Goal: Transaction & Acquisition: Purchase product/service

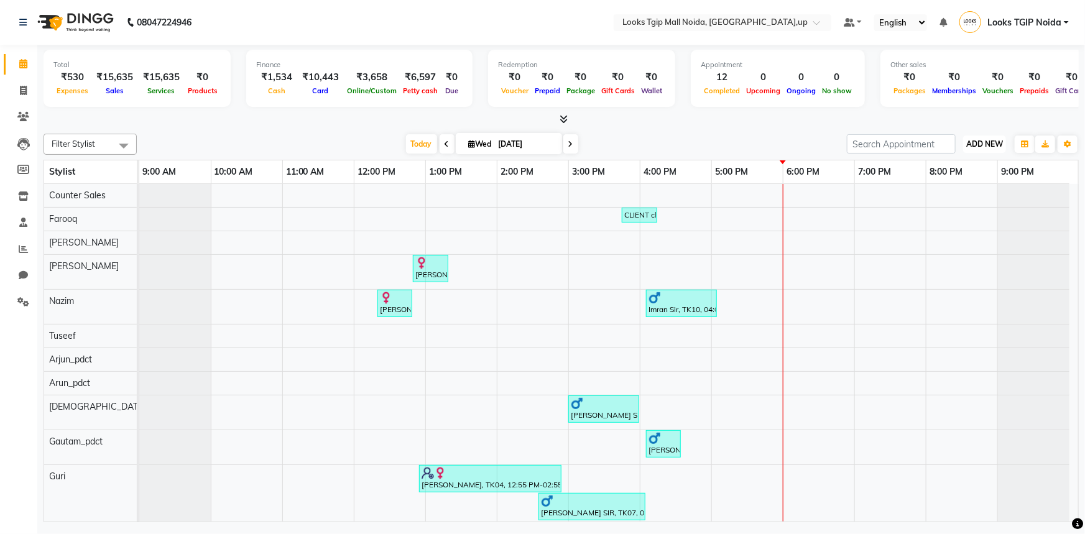
click at [977, 145] on span "ADD NEW" at bounding box center [984, 143] width 37 height 9
click at [959, 200] on link "Add Expense" at bounding box center [957, 200] width 98 height 16
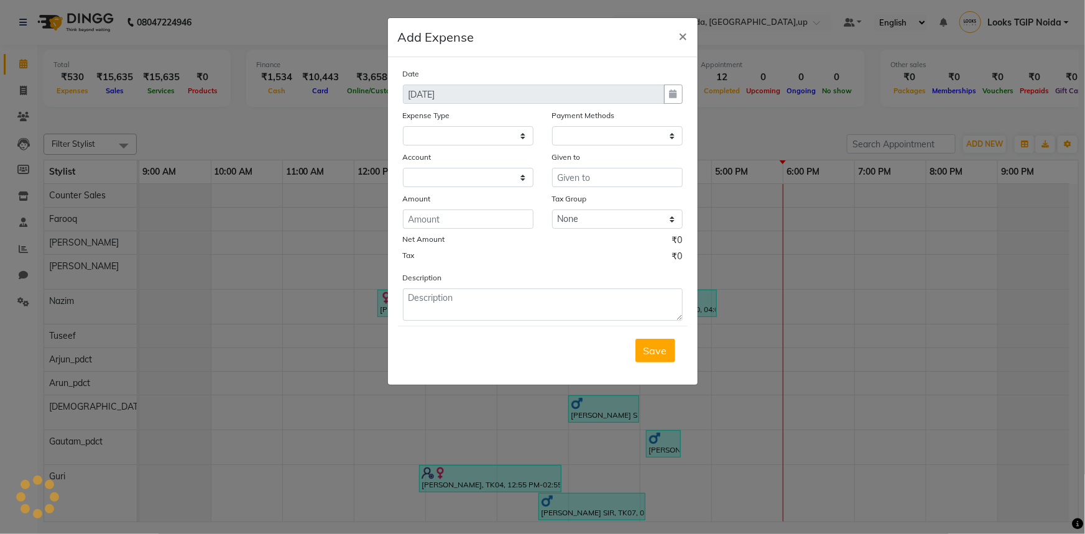
select select
select select "1"
select select "3164"
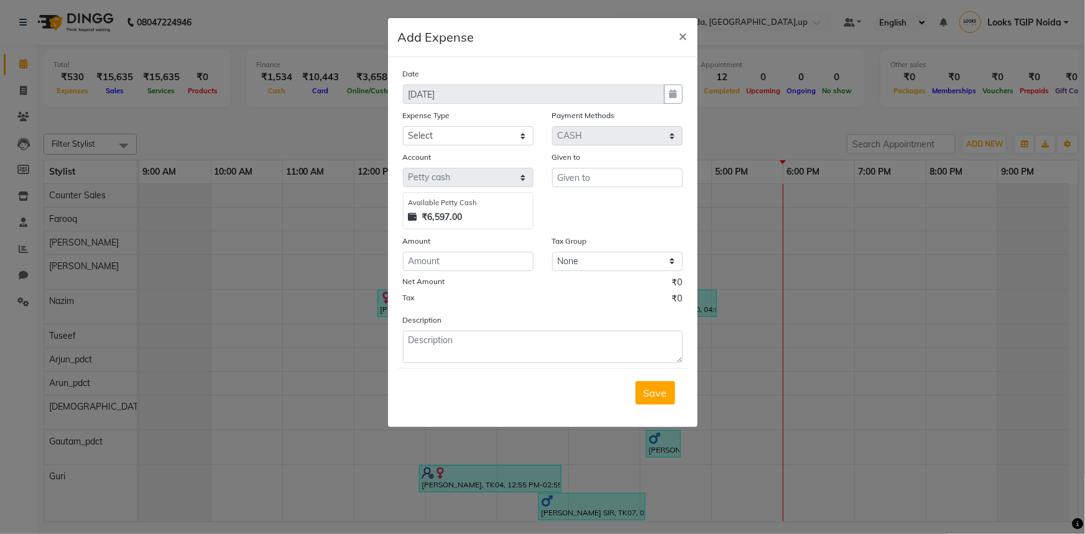
drag, startPoint x: 650, startPoint y: 396, endPoint x: 323, endPoint y: 391, distance: 326.5
click at [643, 399] on button "Save" at bounding box center [656, 393] width 40 height 24
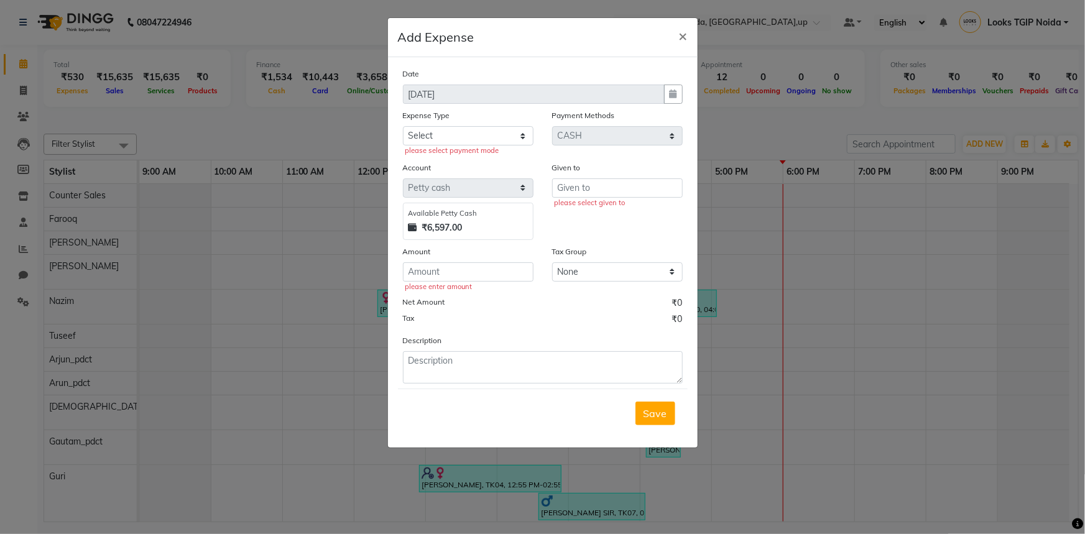
click at [21, 305] on ngb-modal-window "Add Expense × Date 03-09-2025 Expense Type Select Bank Deposit Blinkit Cash Han…" at bounding box center [542, 267] width 1085 height 534
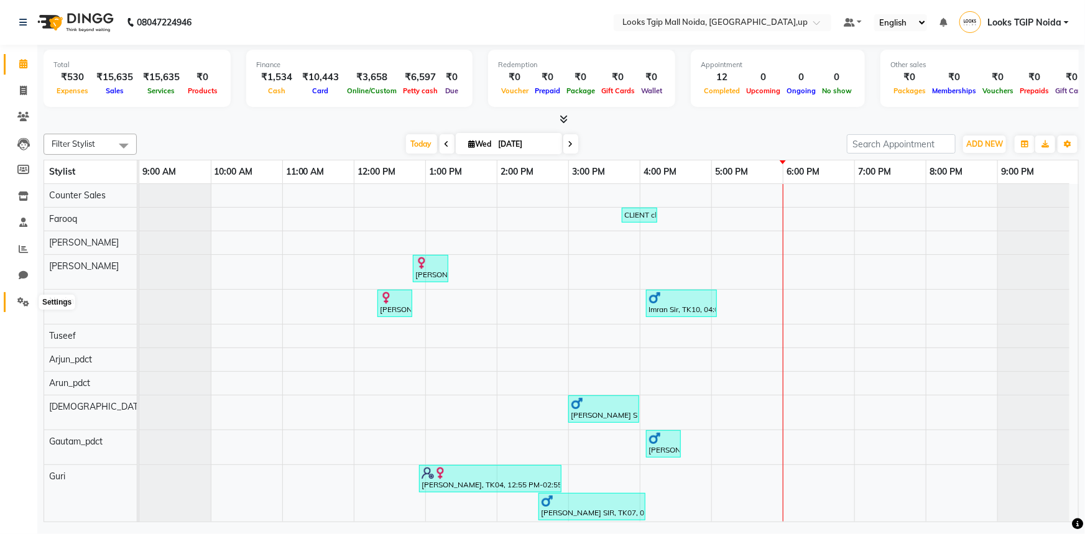
click at [21, 304] on icon at bounding box center [23, 301] width 12 height 9
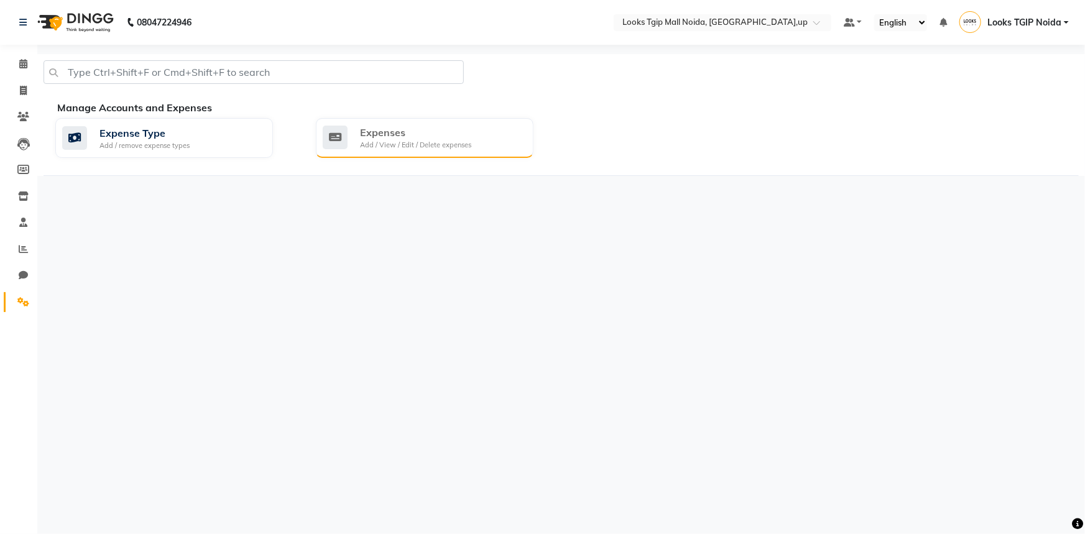
click at [460, 137] on div "Expenses" at bounding box center [415, 132] width 111 height 15
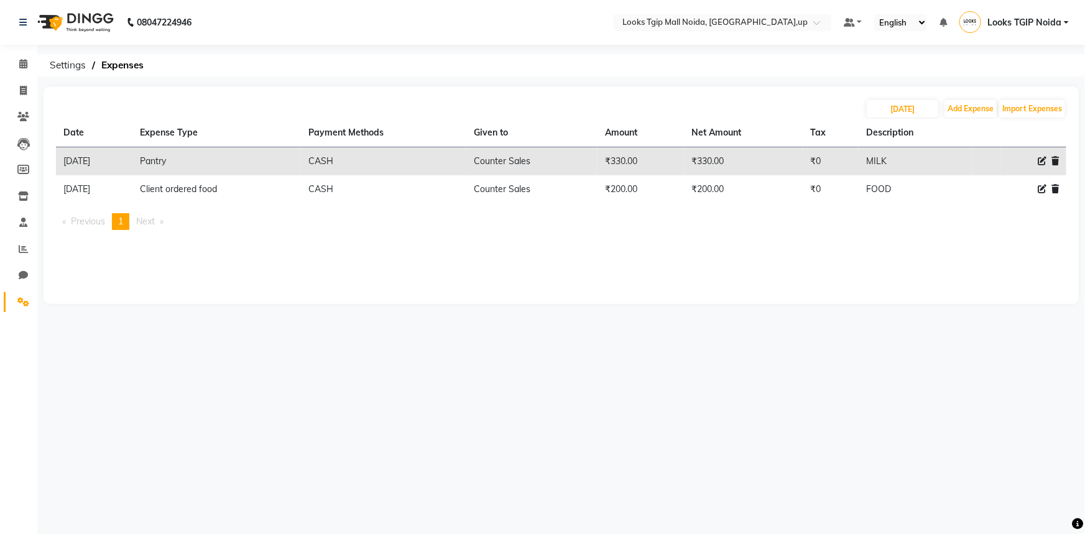
click at [1039, 159] on icon at bounding box center [1042, 161] width 9 height 9
select select "22741"
select select "1"
select select "3164"
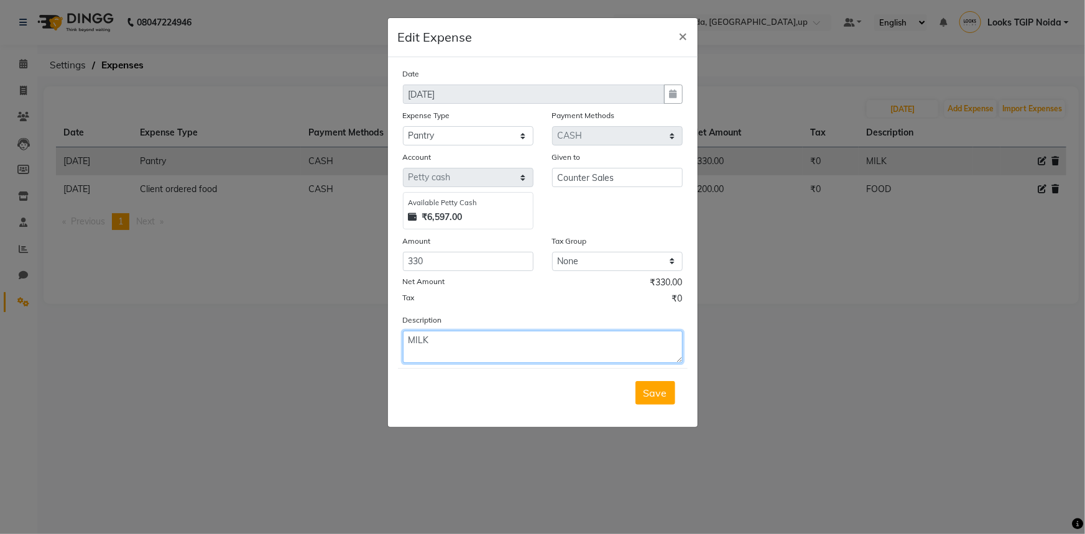
click at [460, 348] on textarea "MILK" at bounding box center [543, 347] width 280 height 32
type textarea "MILK & COFFEE"
drag, startPoint x: 468, startPoint y: 267, endPoint x: 319, endPoint y: 291, distance: 150.6
click at [319, 291] on ngb-modal-window "Edit Expense × Date 03-09-2025 Expense Type Select Bank Deposit Blinkit Cash Ha…" at bounding box center [542, 267] width 1085 height 534
type input "530"
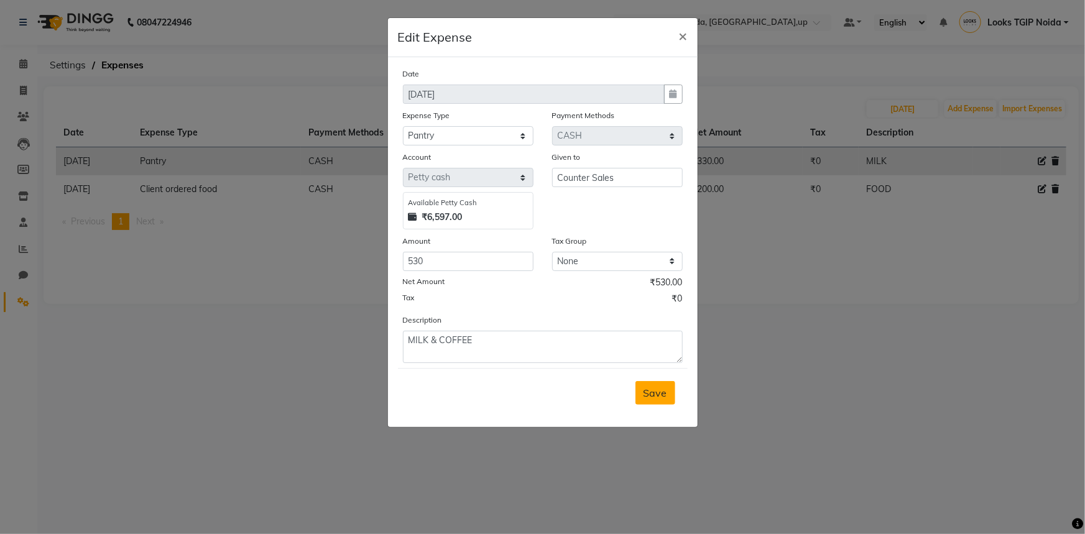
click at [655, 388] on span "Save" at bounding box center [656, 393] width 24 height 12
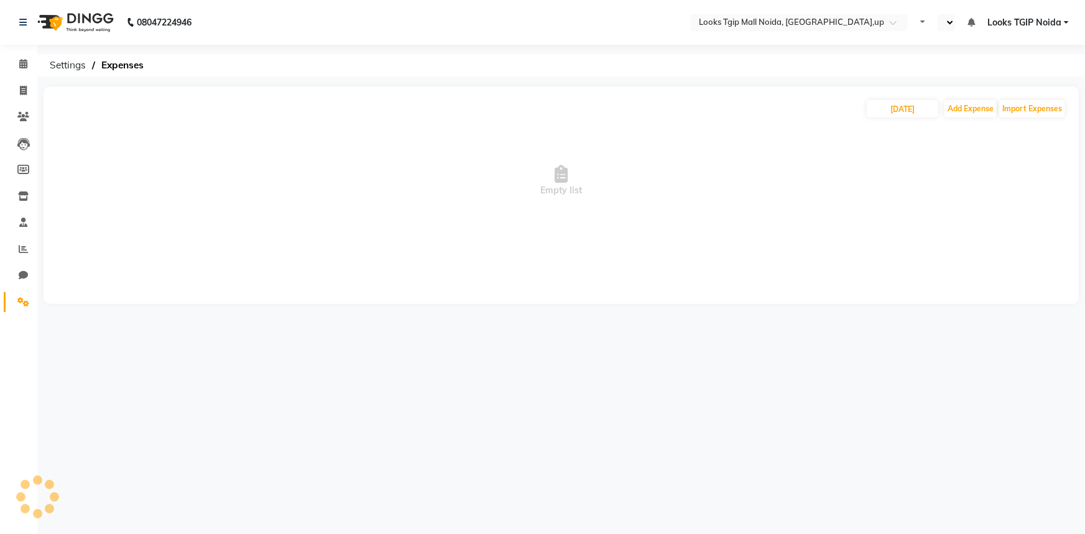
select select "en"
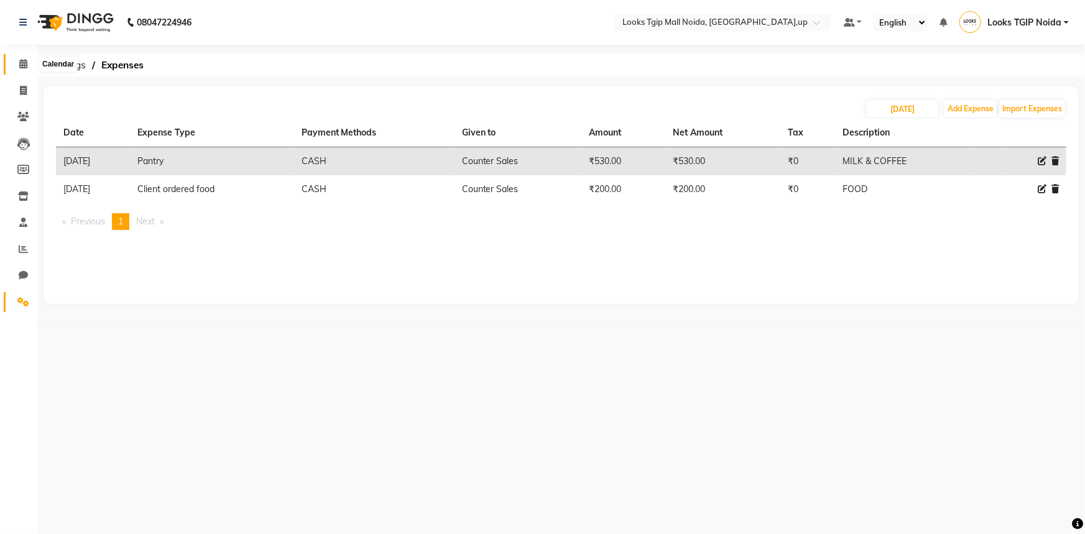
click at [24, 65] on icon at bounding box center [23, 63] width 8 height 9
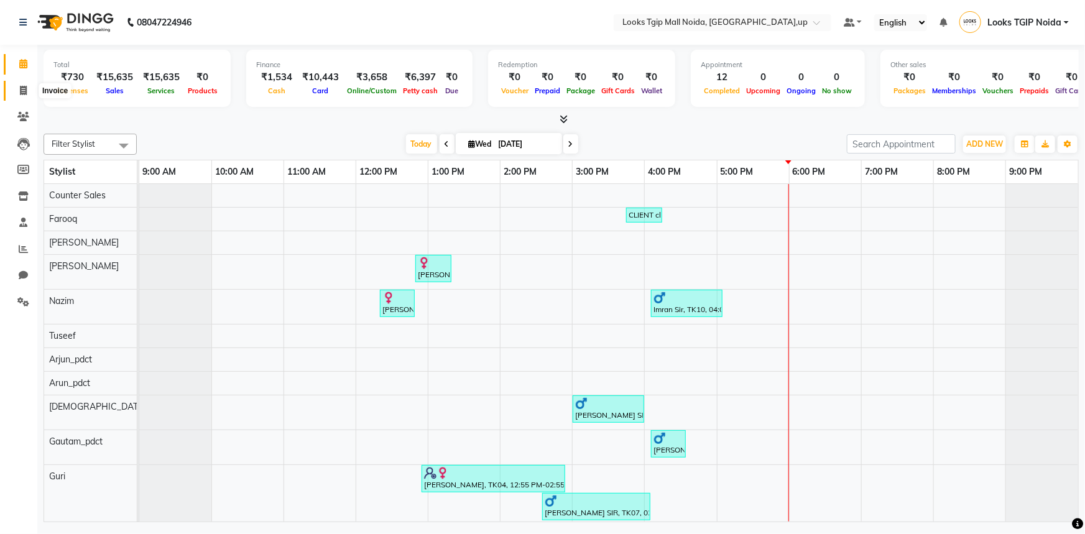
click at [17, 92] on span at bounding box center [23, 91] width 22 height 14
select select "service"
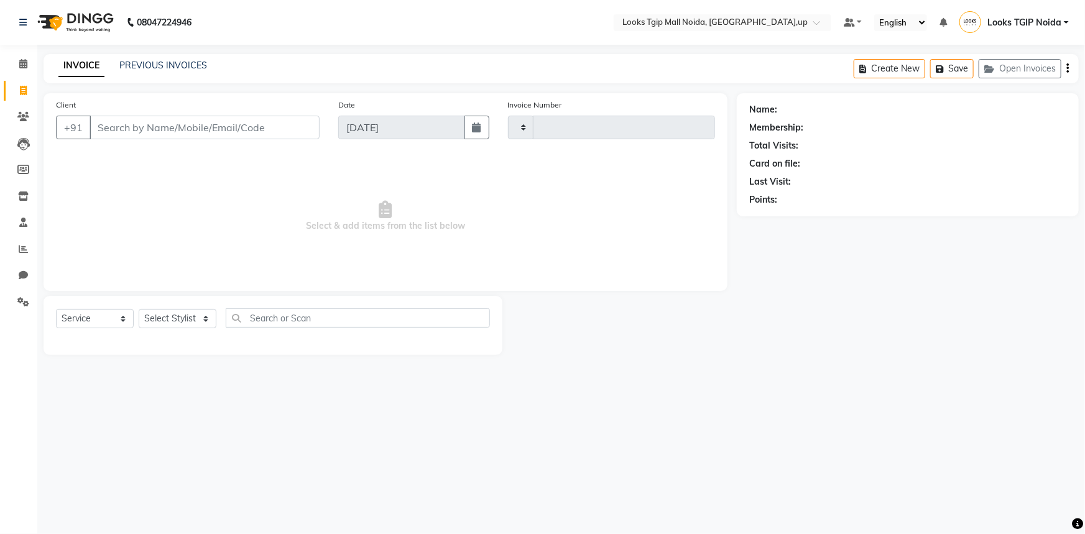
type input "3450"
select select "4358"
type input "333333"
drag, startPoint x: 143, startPoint y: 128, endPoint x: 0, endPoint y: 139, distance: 143.4
click at [0, 140] on app-home "08047224946 Select Location × Looks Tgip Mall Noida, Noida,up Default Panel My …" at bounding box center [542, 188] width 1085 height 377
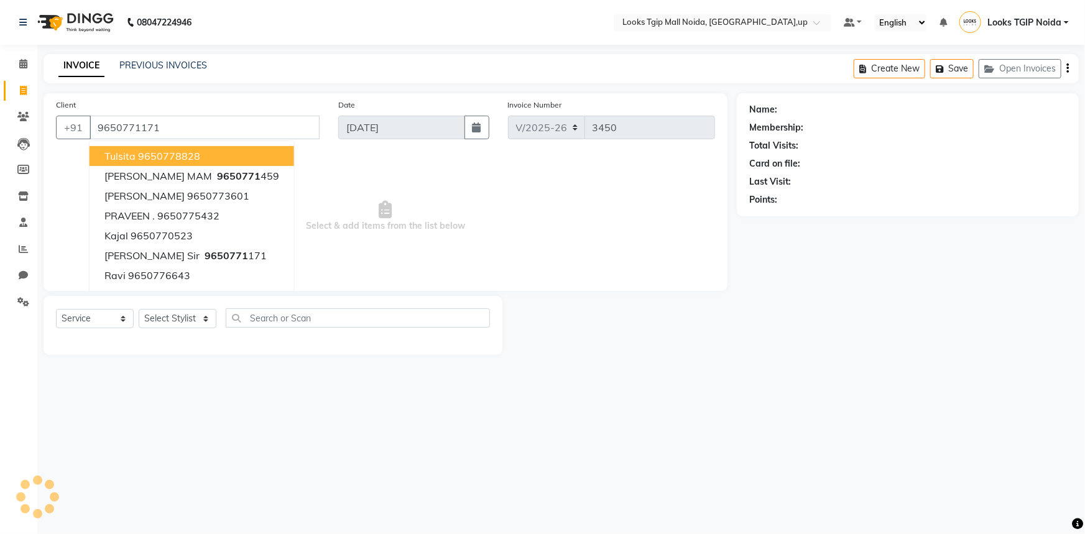
type input "9650771171"
select select "1: Object"
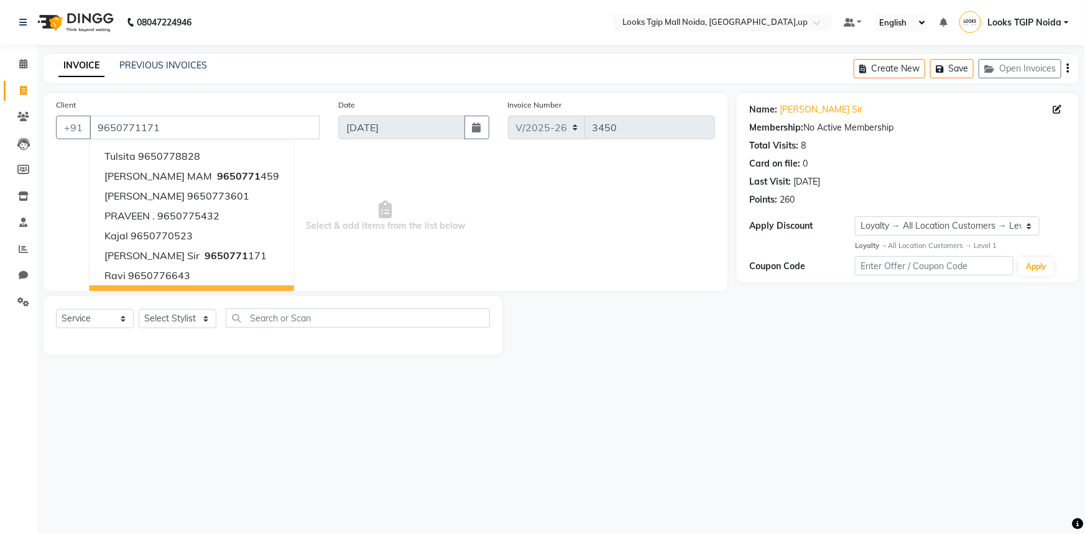
click at [624, 69] on div "INVOICE PREVIOUS INVOICES Create New Save Open Invoices" at bounding box center [561, 68] width 1035 height 29
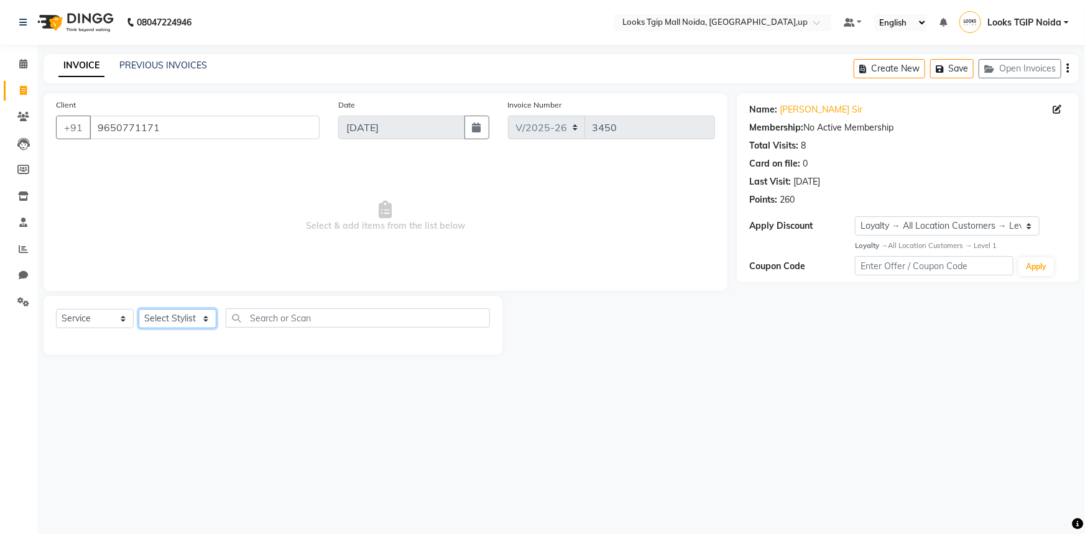
click at [181, 313] on select "Select Stylist [PERSON_NAME] Arun_pdct [PERSON_NAME] Counter Sales Farooq Gauta…" at bounding box center [178, 318] width 78 height 19
select select "31009"
click at [139, 309] on select "Select Stylist [PERSON_NAME] Arun_pdct [PERSON_NAME] Counter Sales Farooq Gauta…" at bounding box center [178, 318] width 78 height 19
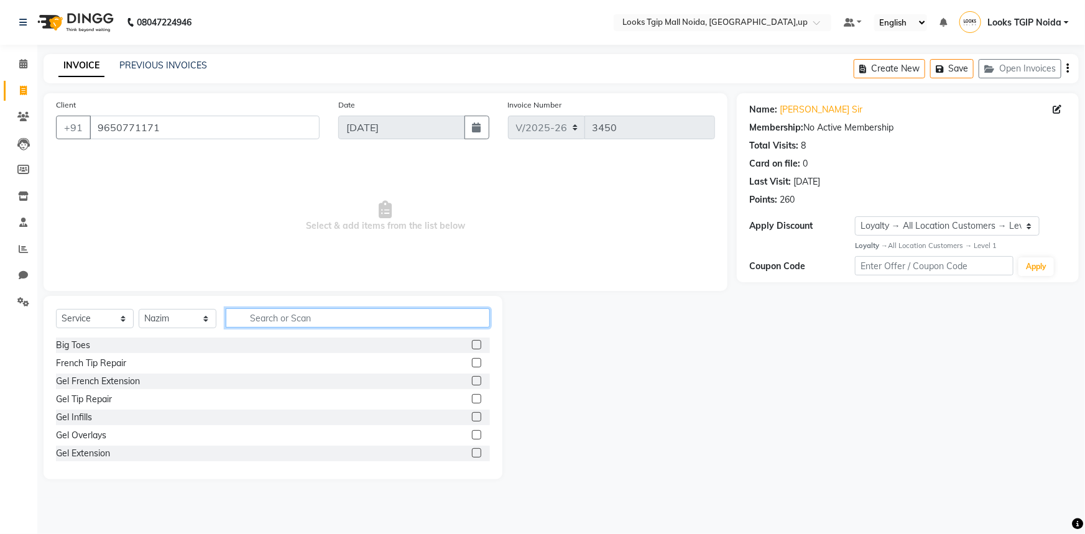
click at [304, 318] on input "text" at bounding box center [358, 317] width 264 height 19
click at [246, 323] on input "text" at bounding box center [358, 317] width 264 height 19
type input "CUT"
drag, startPoint x: 472, startPoint y: 362, endPoint x: 446, endPoint y: 335, distance: 37.8
click at [472, 361] on label at bounding box center [476, 362] width 9 height 9
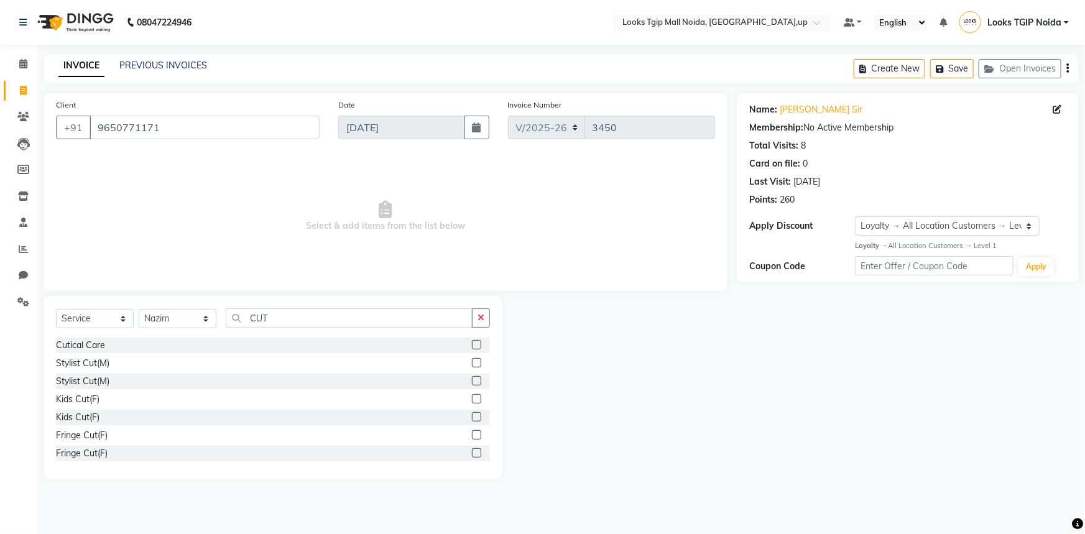
click at [472, 361] on input "checkbox" at bounding box center [476, 363] width 8 height 8
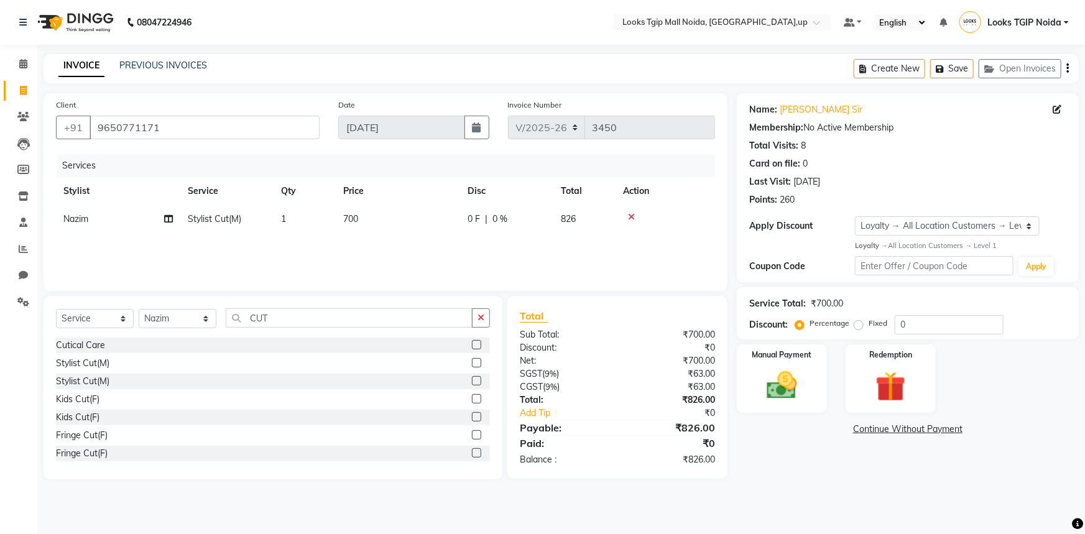
checkbox input "false"
click at [397, 226] on td "700" at bounding box center [398, 219] width 124 height 28
select select "31009"
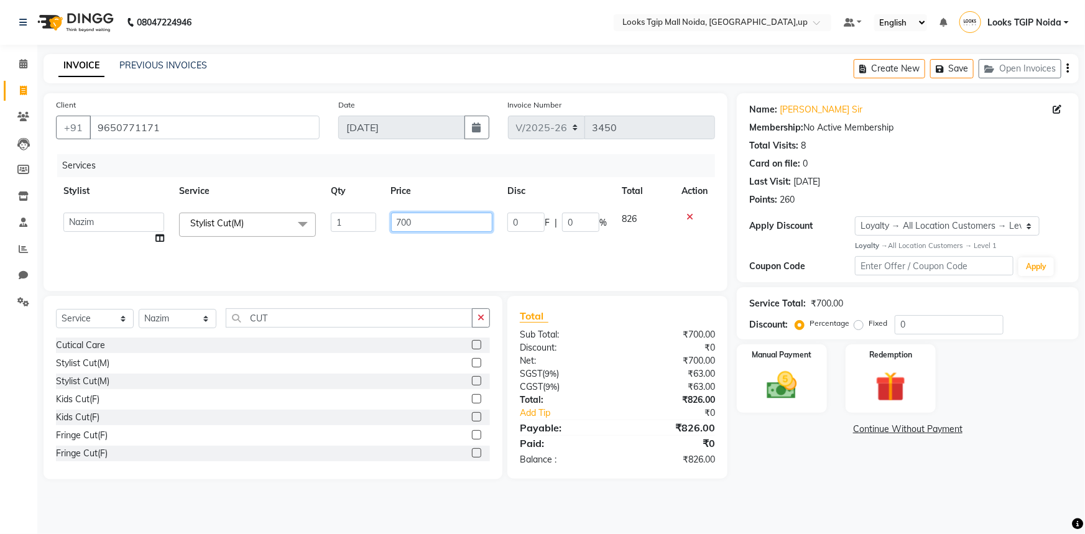
drag, startPoint x: 372, startPoint y: 220, endPoint x: 255, endPoint y: 214, distance: 117.1
click at [257, 220] on tr "[PERSON_NAME] Arjun_pdct Arun_pdct [PERSON_NAME] Counter Sales Farooq Gautam_pd…" at bounding box center [385, 228] width 659 height 47
type input "600"
click at [758, 476] on div "Name: Vinit Sir Membership: No Active Membership Total Visits: 8 Card on file: …" at bounding box center [912, 286] width 351 height 386
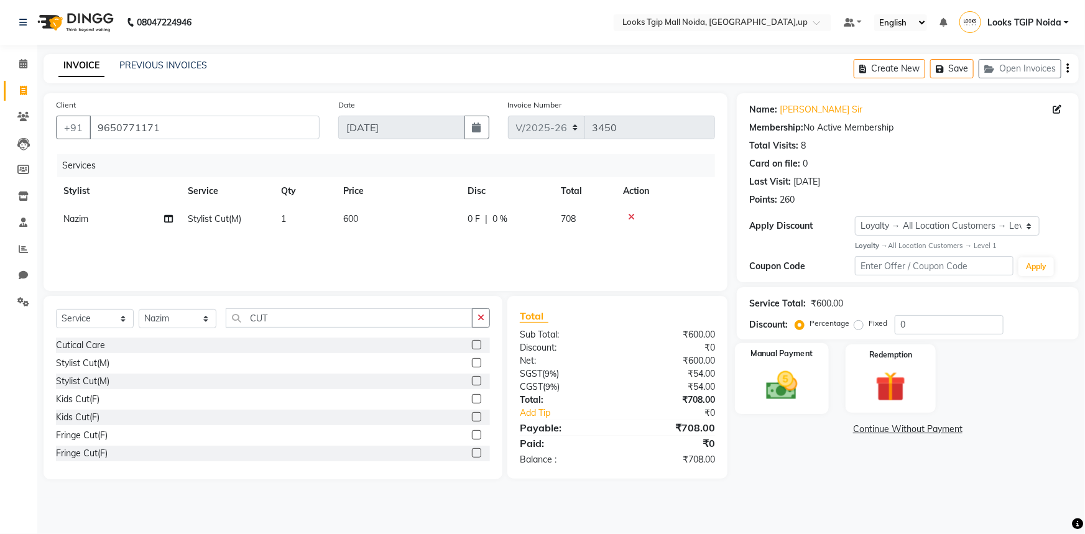
click at [778, 354] on label "Manual Payment" at bounding box center [782, 354] width 62 height 12
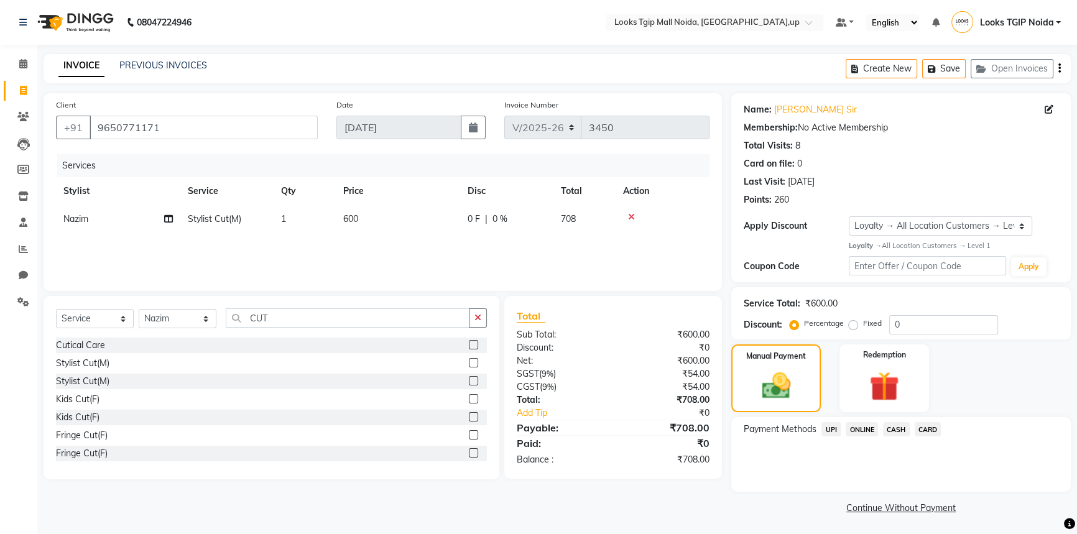
click at [930, 427] on span "CARD" at bounding box center [928, 429] width 27 height 14
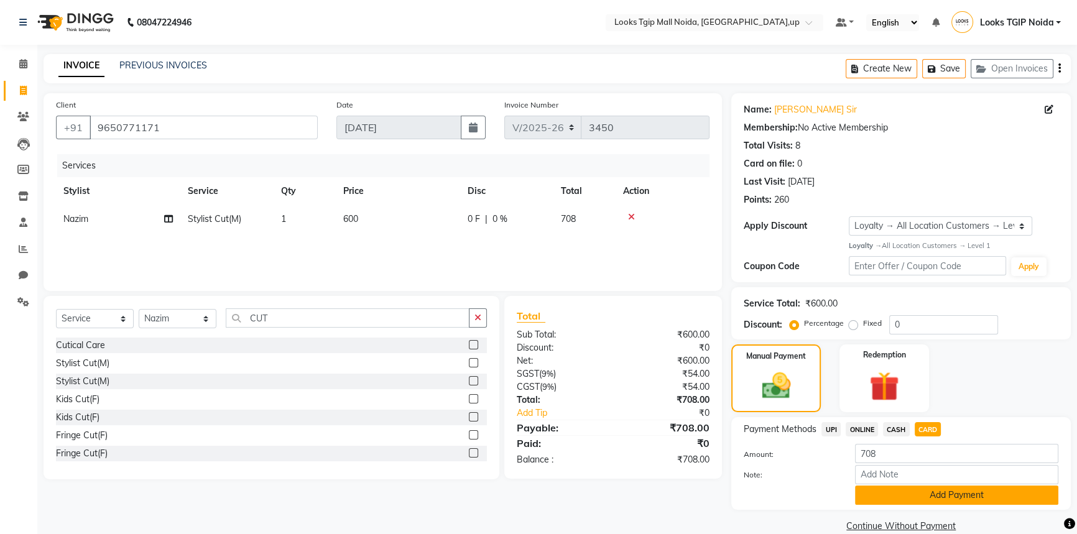
click at [925, 495] on button "Add Payment" at bounding box center [956, 495] width 203 height 19
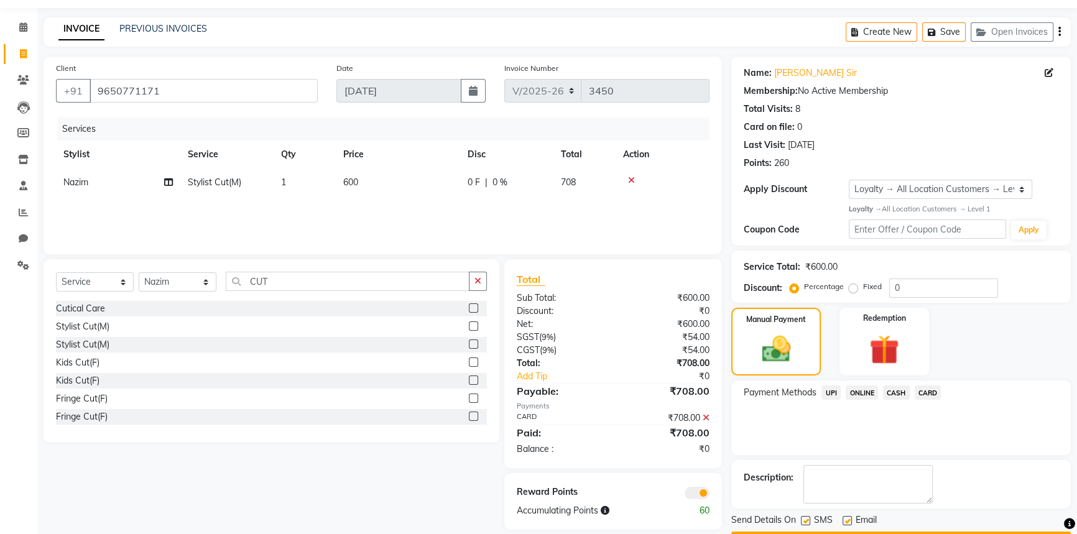
scroll to position [72, 0]
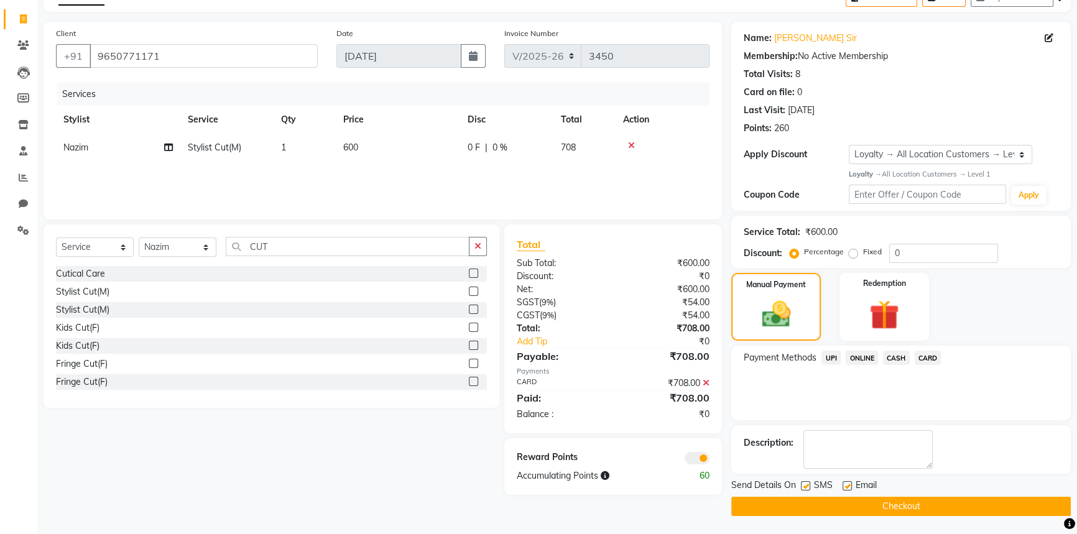
click at [806, 484] on label at bounding box center [805, 485] width 9 height 9
click at [806, 484] on input "checkbox" at bounding box center [805, 487] width 8 height 8
checkbox input "false"
click at [808, 504] on button "Checkout" at bounding box center [901, 506] width 340 height 19
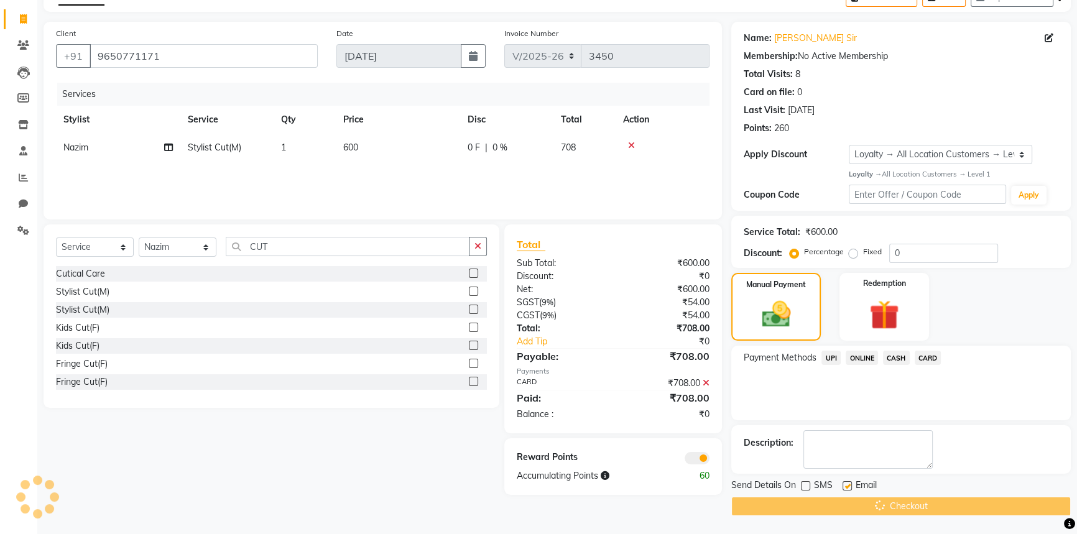
scroll to position [32, 0]
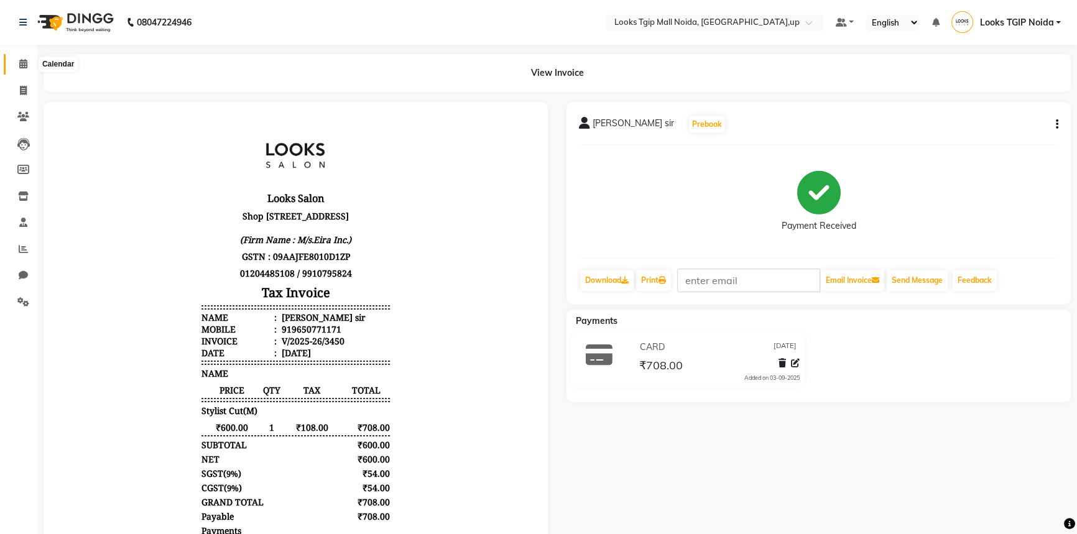
click at [17, 66] on span at bounding box center [23, 64] width 22 height 14
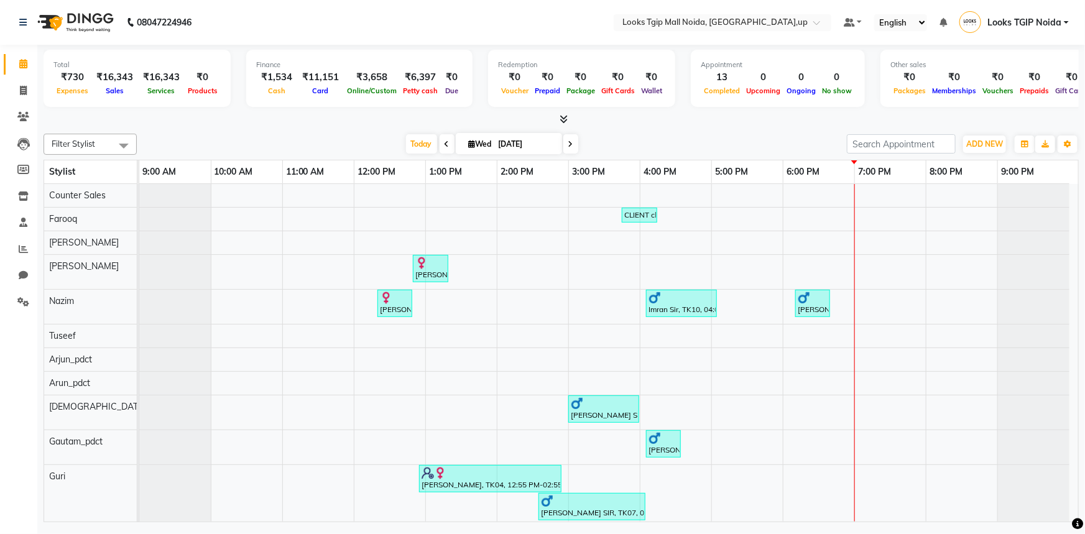
click at [834, 435] on div "CLIENT client, TK08, 03:45 PM-04:15 PM, Beard Trimming sanjay sir, TK02, 12:50 …" at bounding box center [608, 420] width 939 height 473
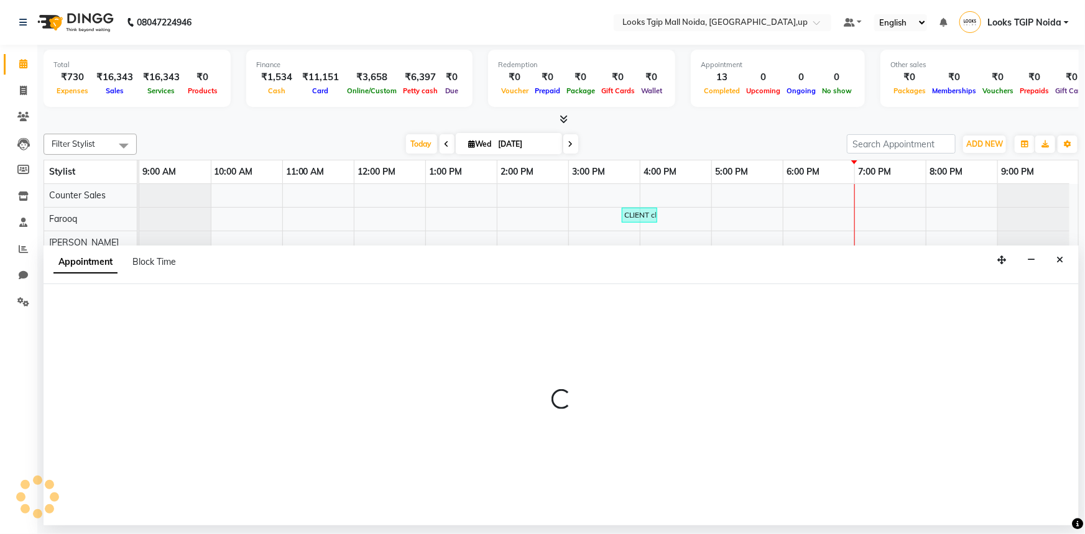
select select "84892"
select select "1080"
select select "tentative"
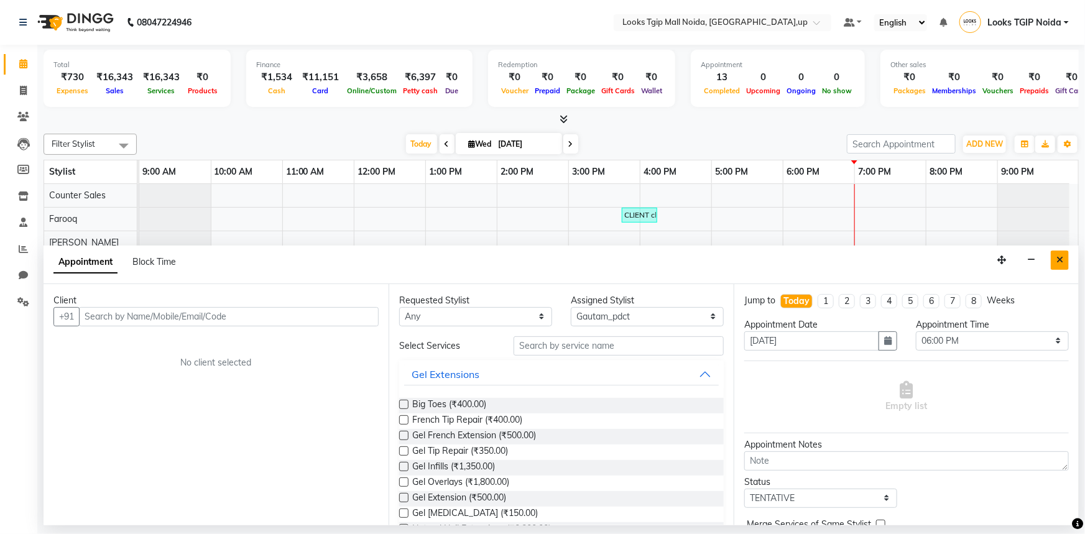
click at [1060, 257] on icon "Close" at bounding box center [1060, 260] width 7 height 9
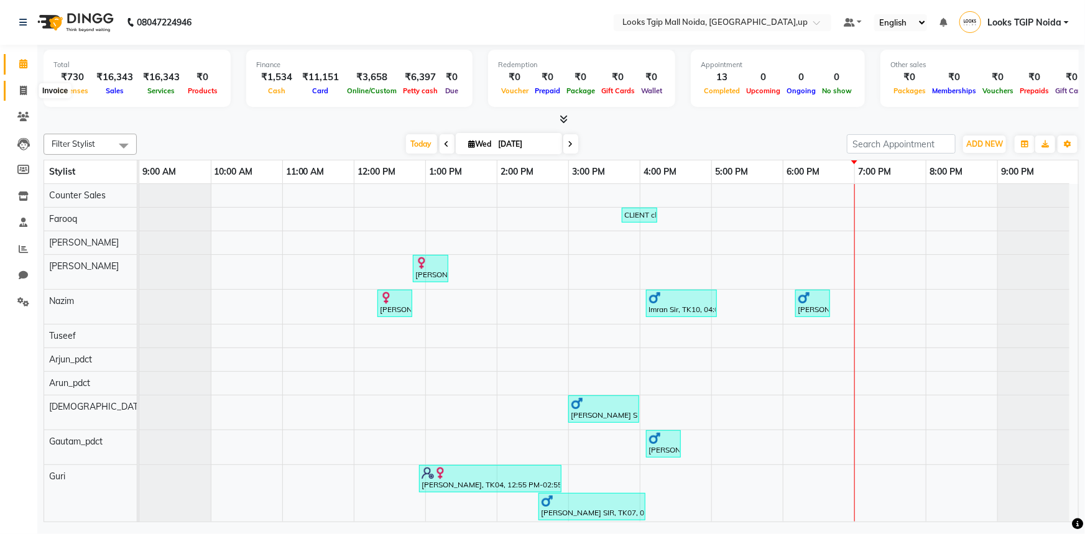
drag, startPoint x: 21, startPoint y: 86, endPoint x: 40, endPoint y: 95, distance: 20.6
click at [21, 86] on icon at bounding box center [23, 90] width 7 height 9
select select "service"
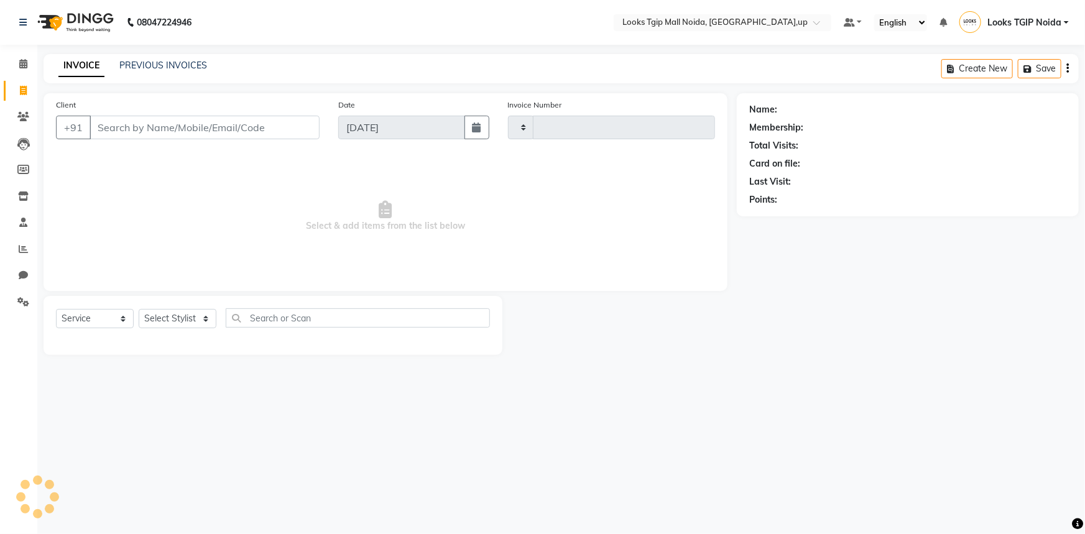
type input "3451"
select select "4358"
click at [131, 120] on input "Client" at bounding box center [205, 128] width 230 height 24
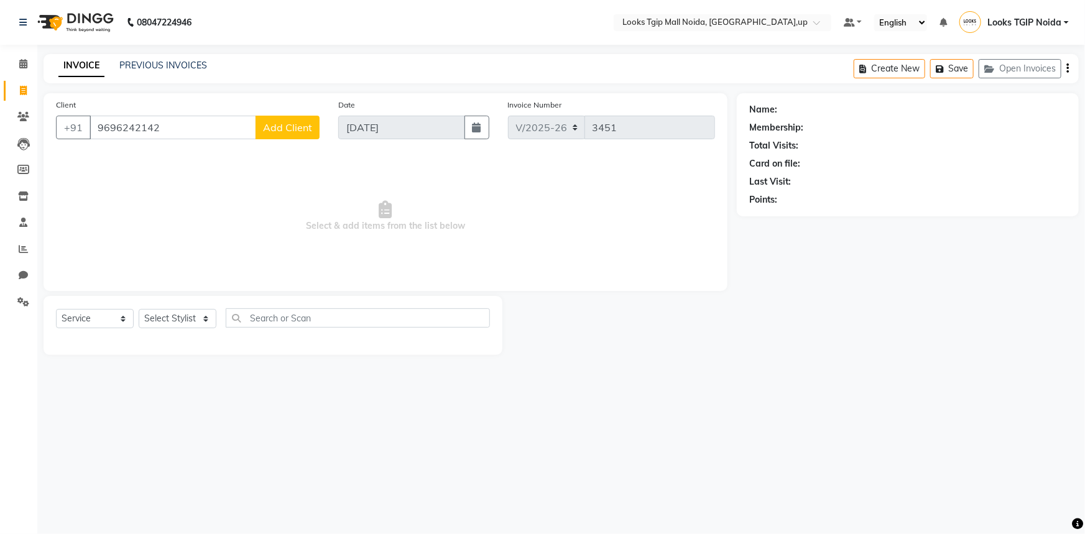
type input "9696242142"
click at [304, 126] on span "Add Client" at bounding box center [287, 127] width 49 height 12
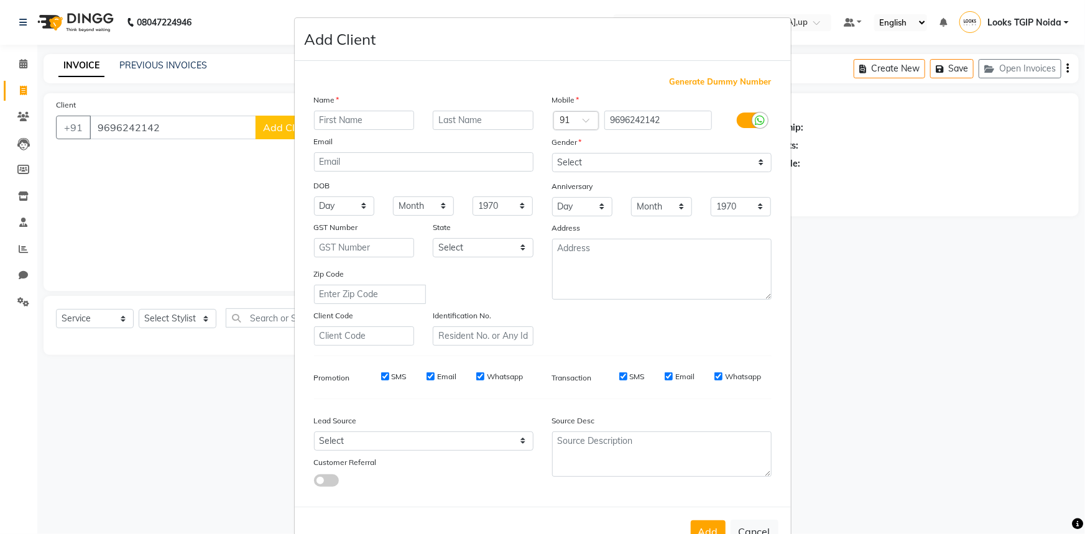
click at [371, 124] on input "text" at bounding box center [364, 120] width 101 height 19
type input "SURBHI"
type input "PATHAK"
drag, startPoint x: 603, startPoint y: 160, endPoint x: 597, endPoint y: 171, distance: 12.5
click at [603, 160] on select "Select Male Female Other Prefer Not To Say" at bounding box center [662, 162] width 220 height 19
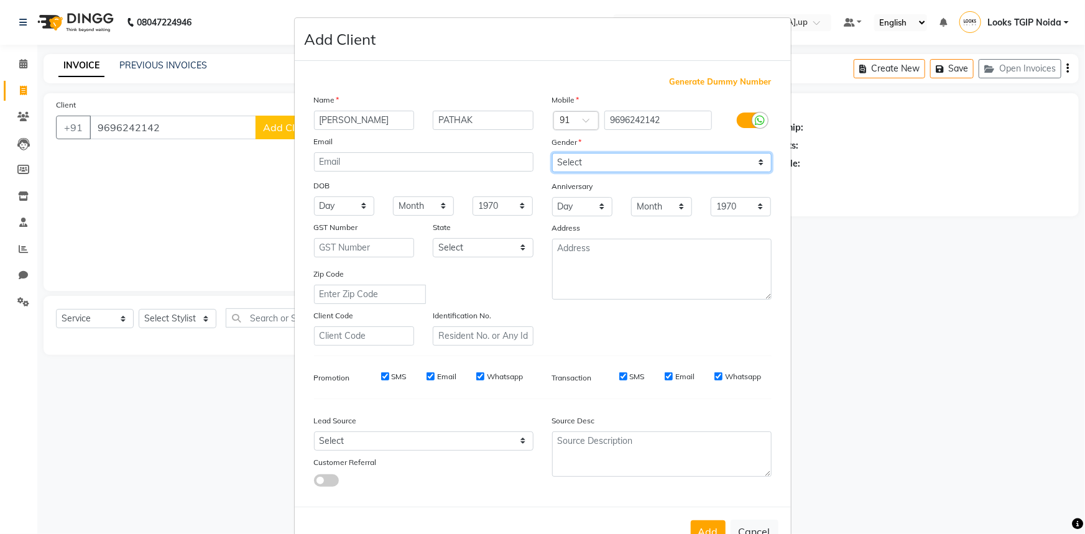
select select "female"
click at [552, 153] on select "Select Male Female Other Prefer Not To Say" at bounding box center [662, 162] width 220 height 19
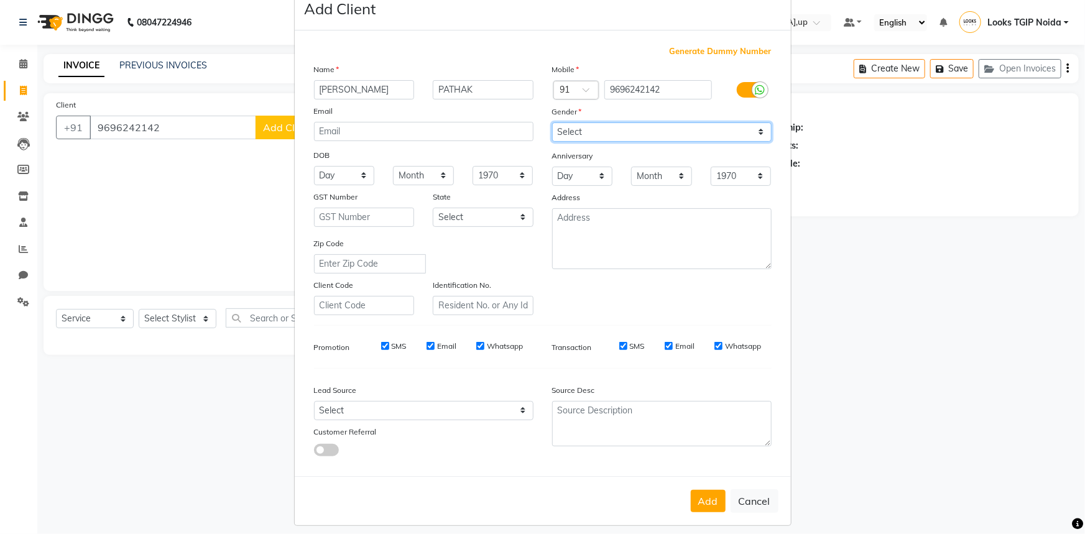
scroll to position [44, 0]
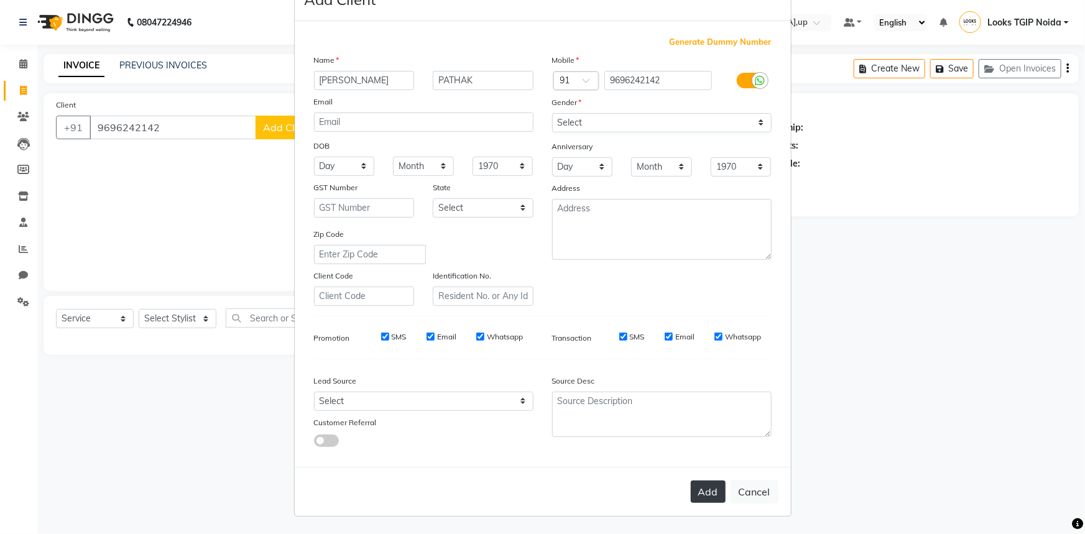
click at [710, 491] on button "Add" at bounding box center [708, 492] width 35 height 22
select select
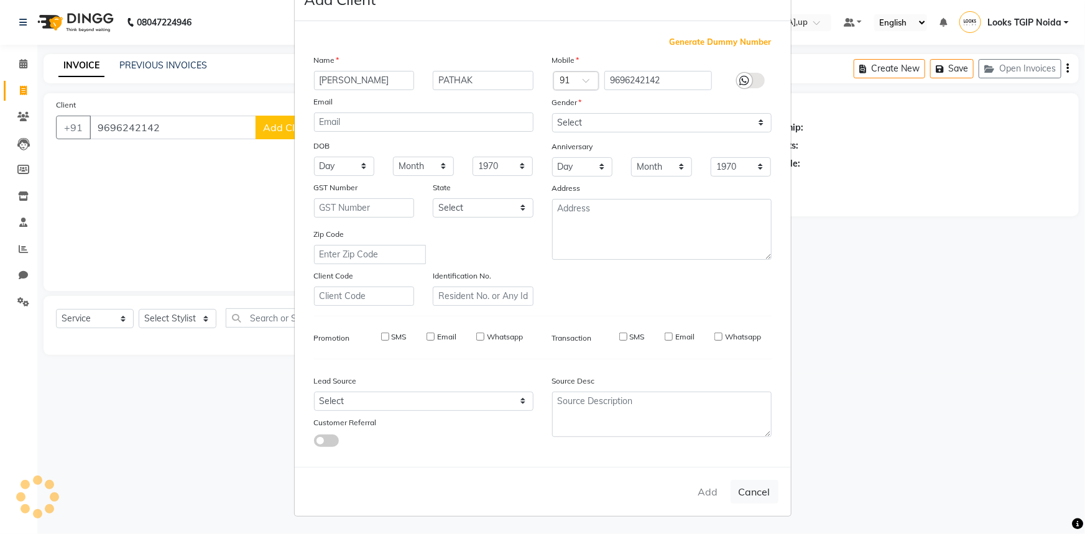
select select
checkbox input "false"
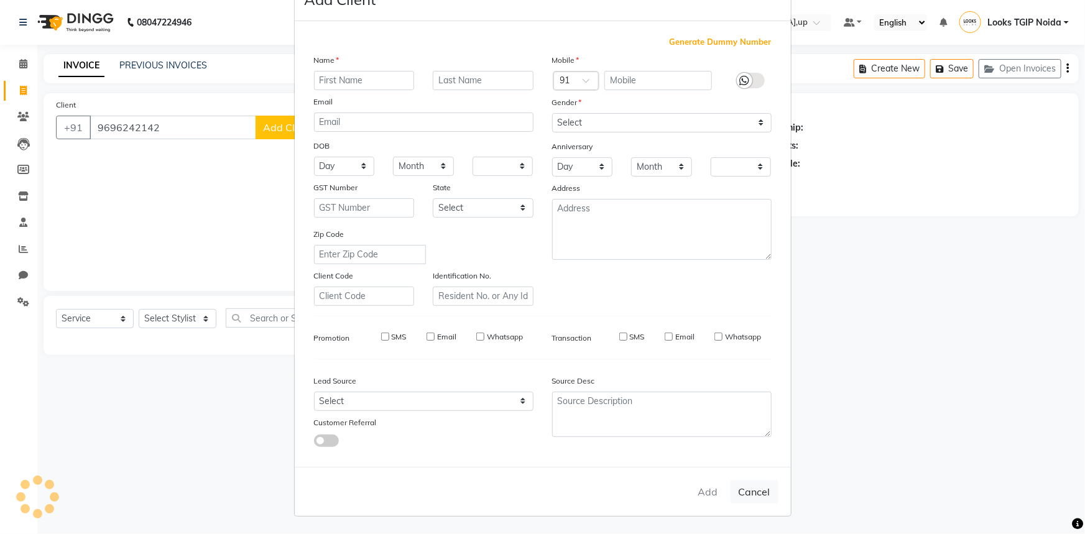
checkbox input "false"
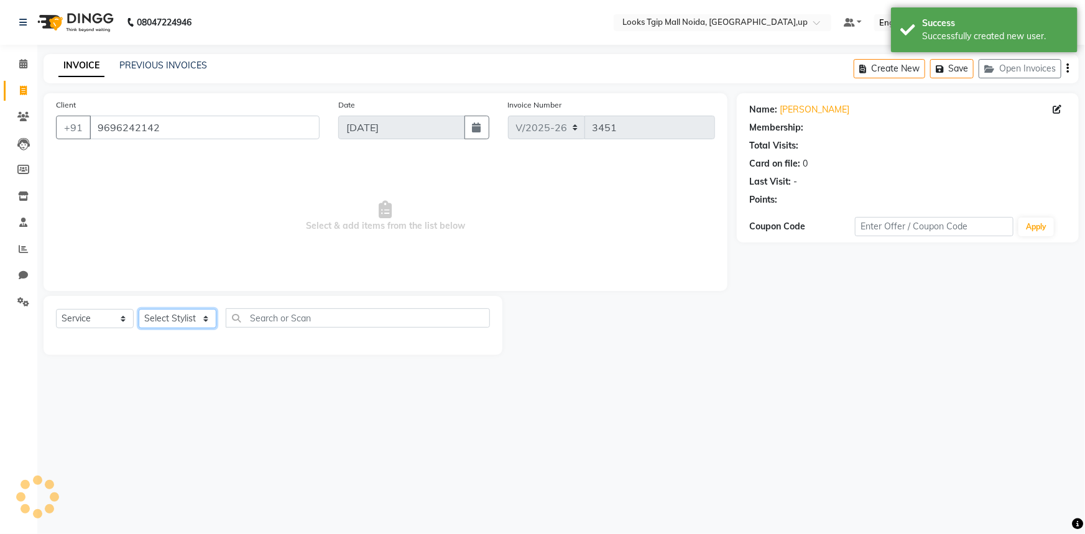
click at [168, 314] on select "Select Stylist [PERSON_NAME] Arun_pdct [PERSON_NAME] Counter Sales Farooq Gauta…" at bounding box center [178, 318] width 78 height 19
select select "1: Object"
select select "23816"
click at [139, 309] on select "Select Stylist [PERSON_NAME] Arun_pdct [PERSON_NAME] Counter Sales Farooq Gauta…" at bounding box center [178, 318] width 78 height 19
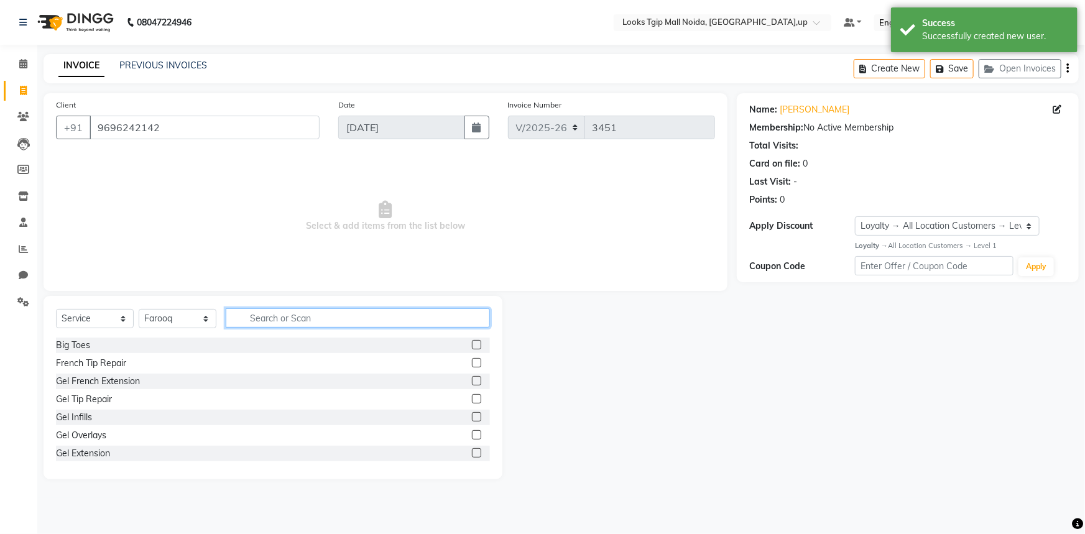
click at [371, 315] on input "text" at bounding box center [358, 317] width 264 height 19
type input "CUT"
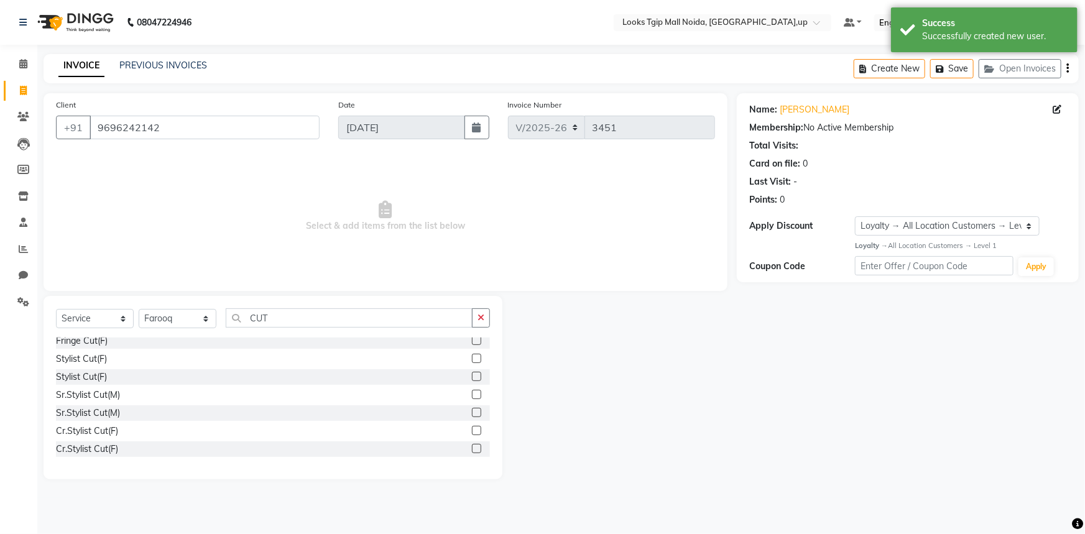
click at [472, 356] on label at bounding box center [476, 358] width 9 height 9
click at [472, 356] on input "checkbox" at bounding box center [476, 359] width 8 height 8
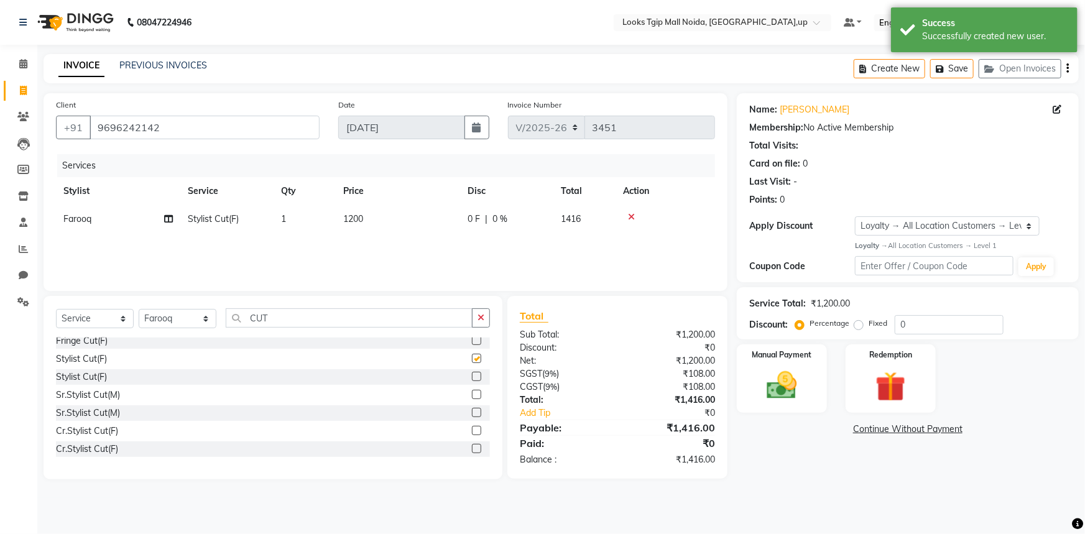
checkbox input "false"
drag, startPoint x: 308, startPoint y: 318, endPoint x: 0, endPoint y: 282, distance: 310.0
click at [0, 282] on app-home "08047224946 Select Location × Looks Tgip Mall Noida, Noida,up Default Panel My …" at bounding box center [542, 249] width 1085 height 498
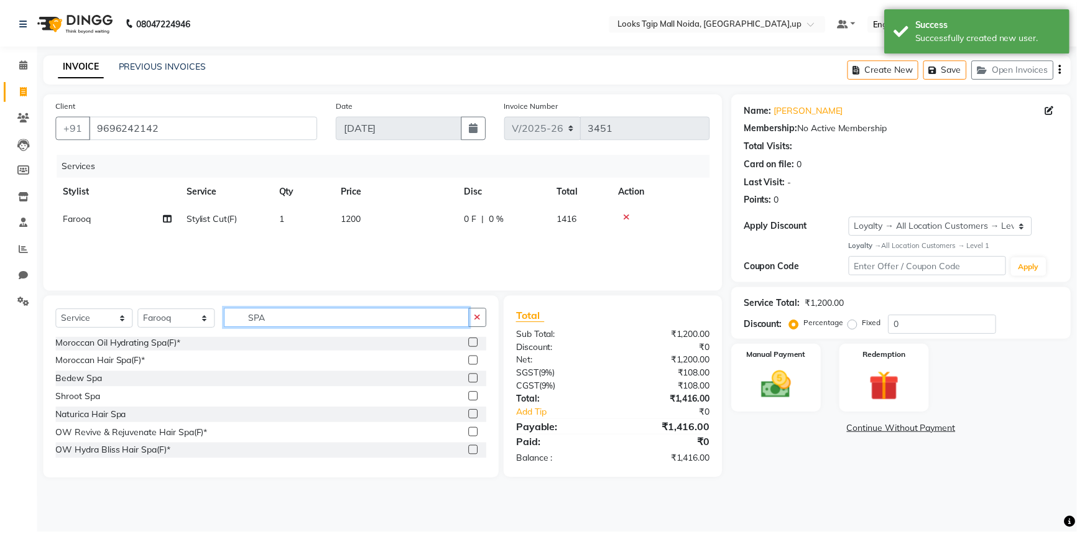
scroll to position [74, 0]
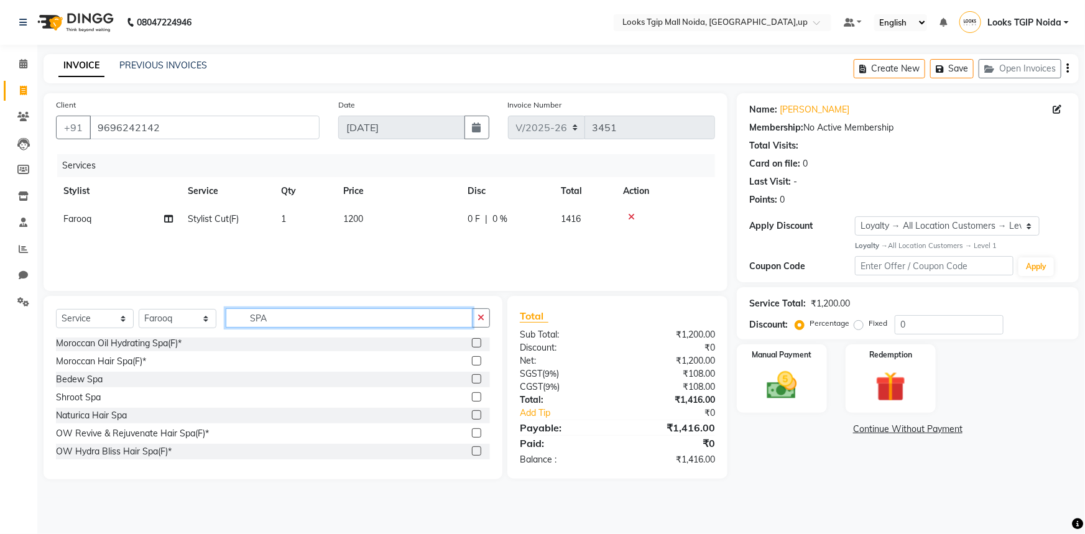
type input "SPA"
drag, startPoint x: 466, startPoint y: 342, endPoint x: 435, endPoint y: 275, distance: 74.0
click at [472, 341] on label at bounding box center [476, 342] width 9 height 9
click at [472, 341] on input "checkbox" at bounding box center [476, 344] width 8 height 8
checkbox input "true"
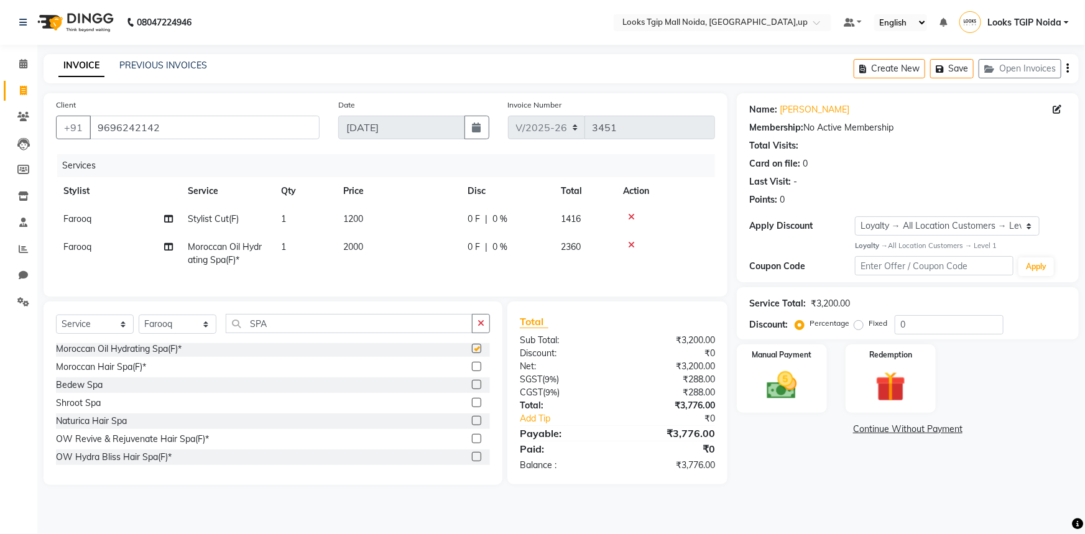
click at [405, 233] on td "1200" at bounding box center [398, 219] width 124 height 28
select select "23816"
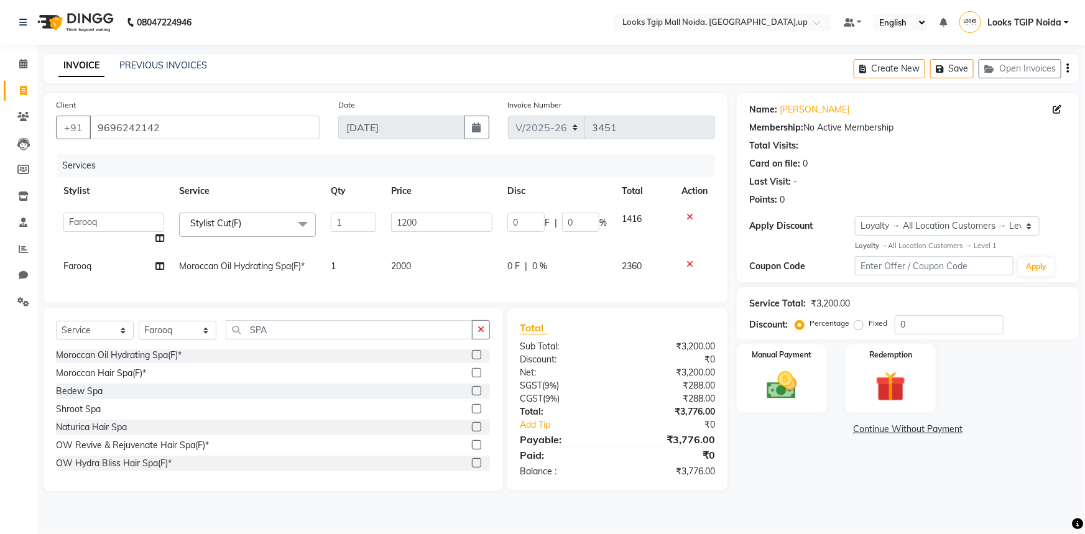
checkbox input "false"
drag, startPoint x: 417, startPoint y: 220, endPoint x: 221, endPoint y: 174, distance: 201.2
click at [221, 174] on div "Services Stylist Service Qty Price Disc Total Action Amaan Salmani Arjun_pdct A…" at bounding box center [385, 222] width 659 height 136
type input "1000"
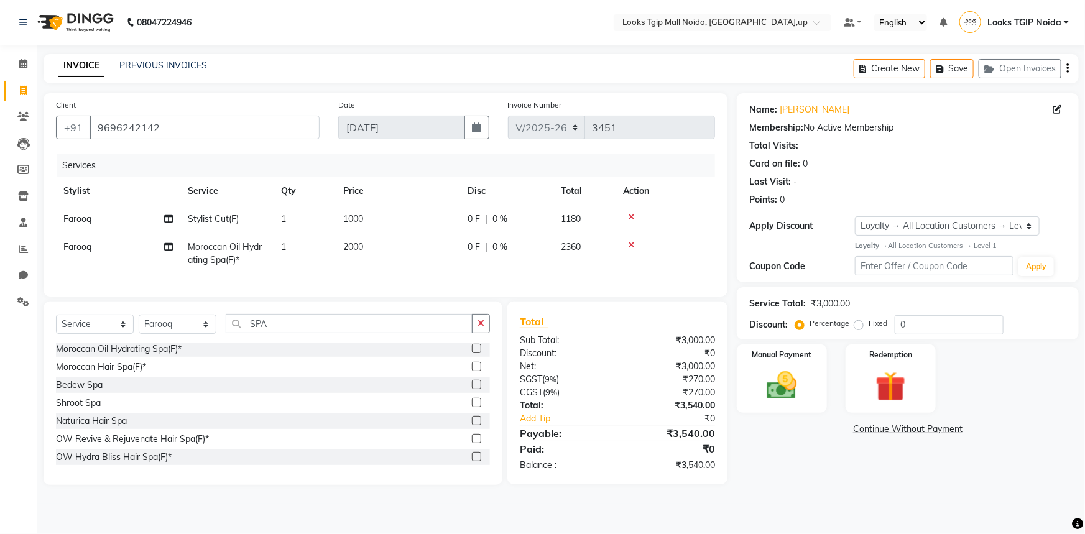
click at [435, 246] on tbody "Farooq Stylist Cut(F) 1 1000 0 F | 0 % 1180 Farooq Moroccan Oil Hydrating Spa(F…" at bounding box center [385, 239] width 659 height 69
click at [429, 249] on td "2000" at bounding box center [398, 253] width 124 height 41
select select "23816"
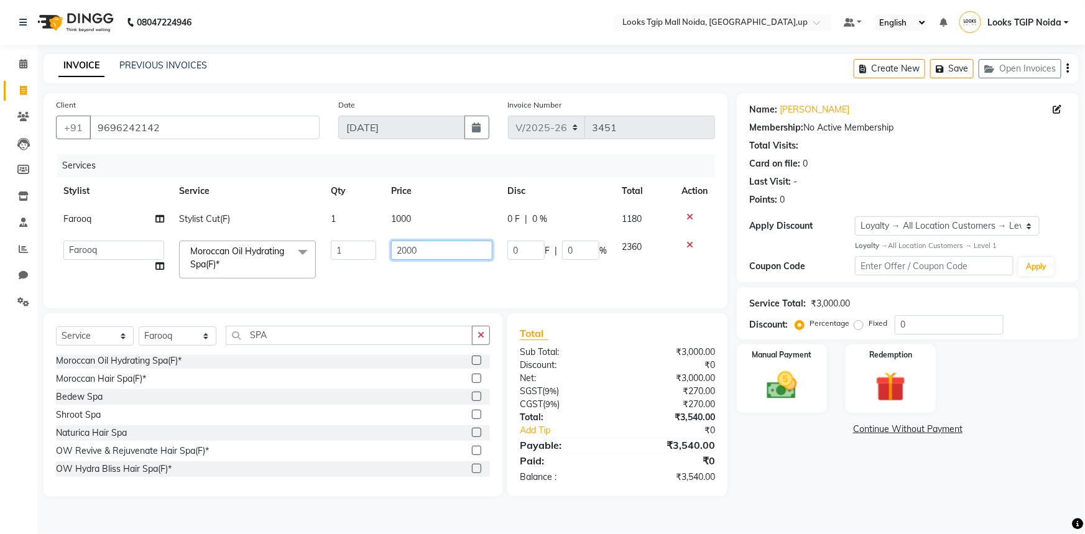
drag, startPoint x: 429, startPoint y: 249, endPoint x: 297, endPoint y: 242, distance: 132.1
click at [297, 241] on tr "Amaan Salmani Arjun_pdct Arun_pdct Atique Counter Sales Farooq Gautam_pdct Guri…" at bounding box center [385, 259] width 659 height 53
type input "2500"
click at [798, 490] on div "Name: Surbhi Pathak Membership: No Active Membership Total Visits: Card on file…" at bounding box center [912, 295] width 351 height 404
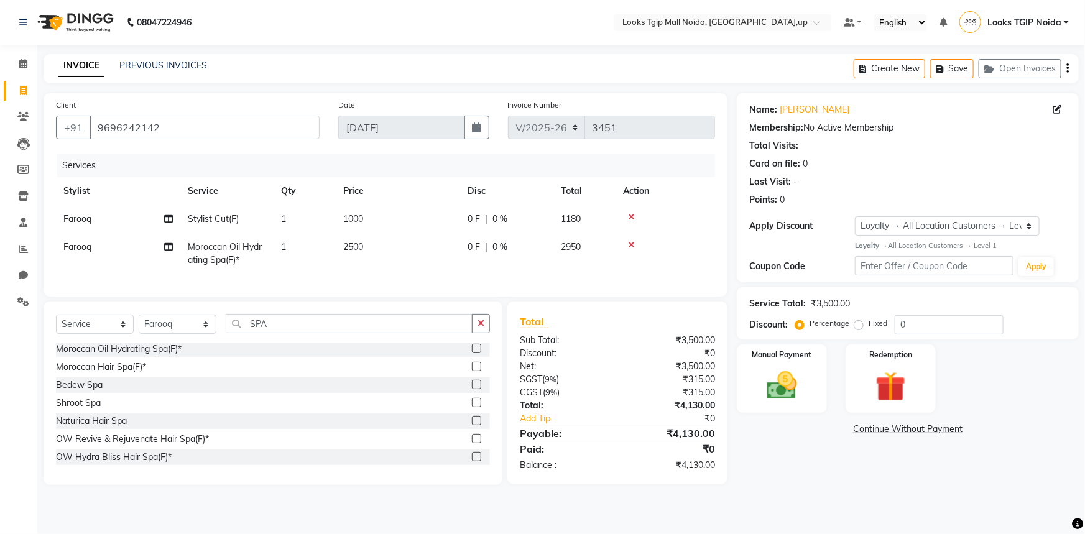
click at [815, 494] on main "INVOICE PREVIOUS INVOICES Create New Save Open Invoices Client +91 9696242142 D…" at bounding box center [561, 279] width 1048 height 450
click at [889, 484] on div "Name: Surbhi Pathak Membership: No Active Membership Total Visits: Card on file…" at bounding box center [912, 289] width 351 height 392
click at [786, 389] on img at bounding box center [782, 386] width 51 height 36
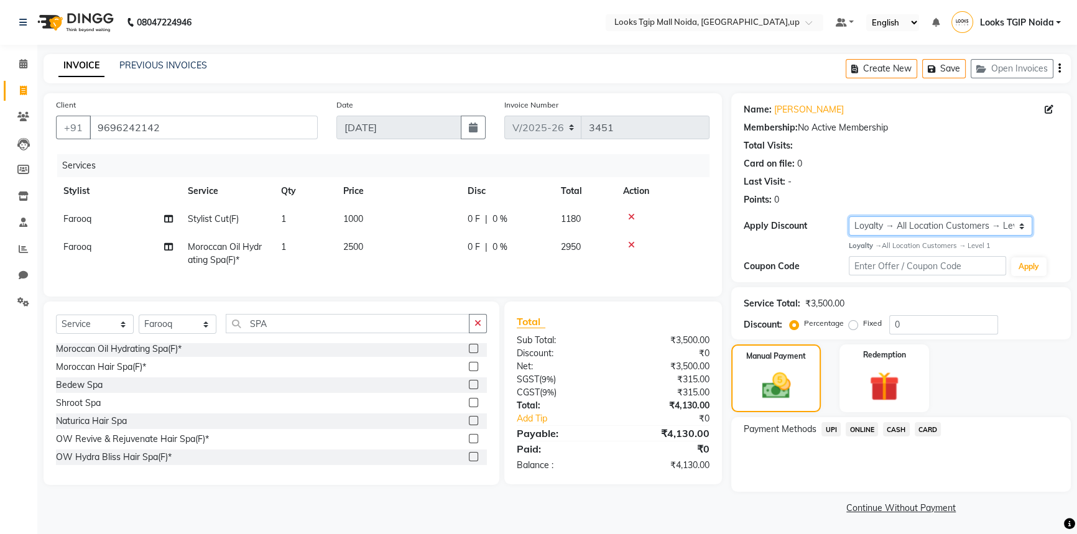
click at [965, 230] on select "Select Loyalty → All Location Customers → Level 1" at bounding box center [940, 225] width 183 height 19
click at [833, 430] on span "UPI" at bounding box center [831, 429] width 19 height 14
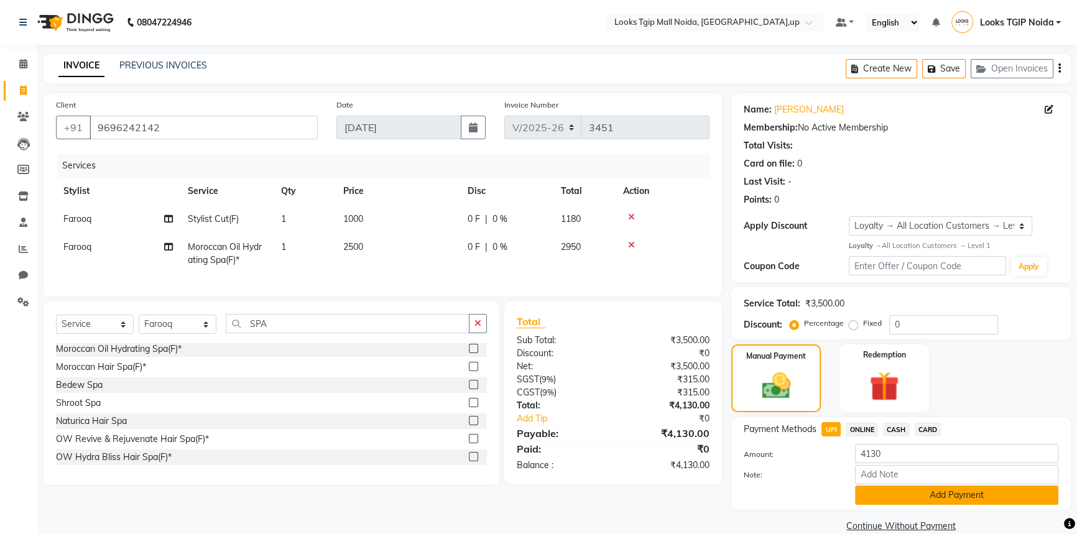
click at [902, 502] on button "Add Payment" at bounding box center [956, 495] width 203 height 19
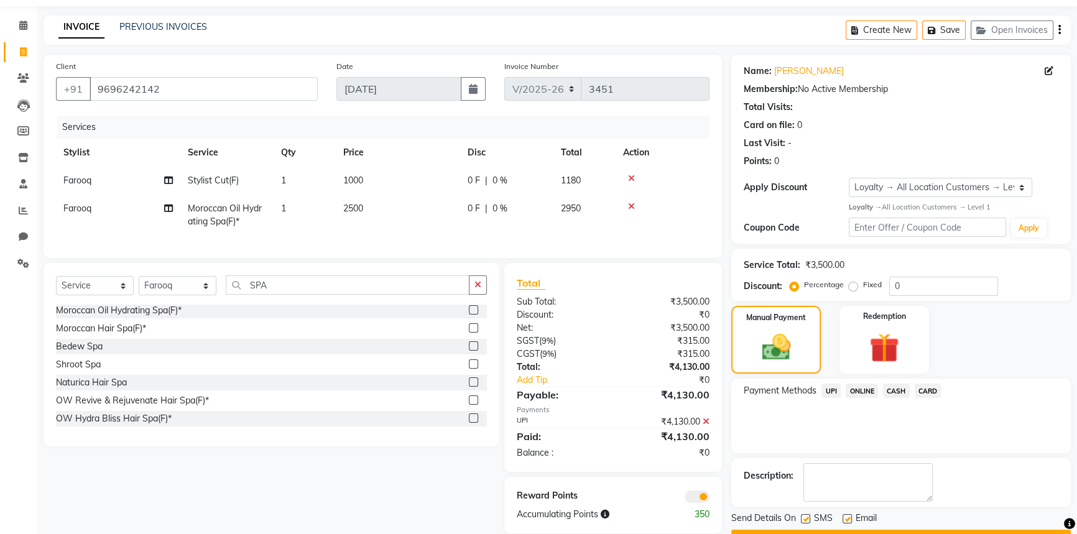
scroll to position [72, 0]
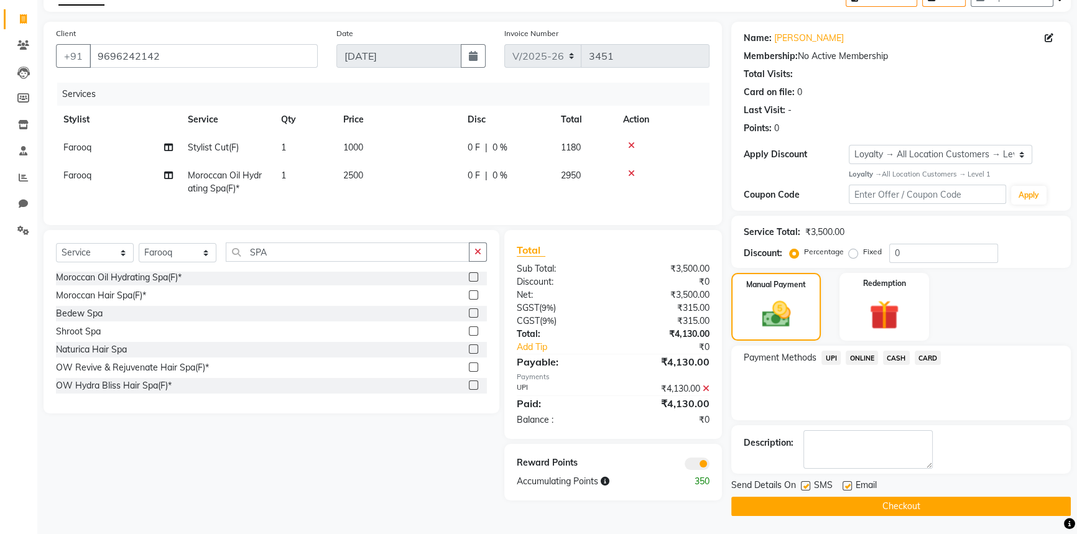
click at [853, 506] on button "Checkout" at bounding box center [901, 506] width 340 height 19
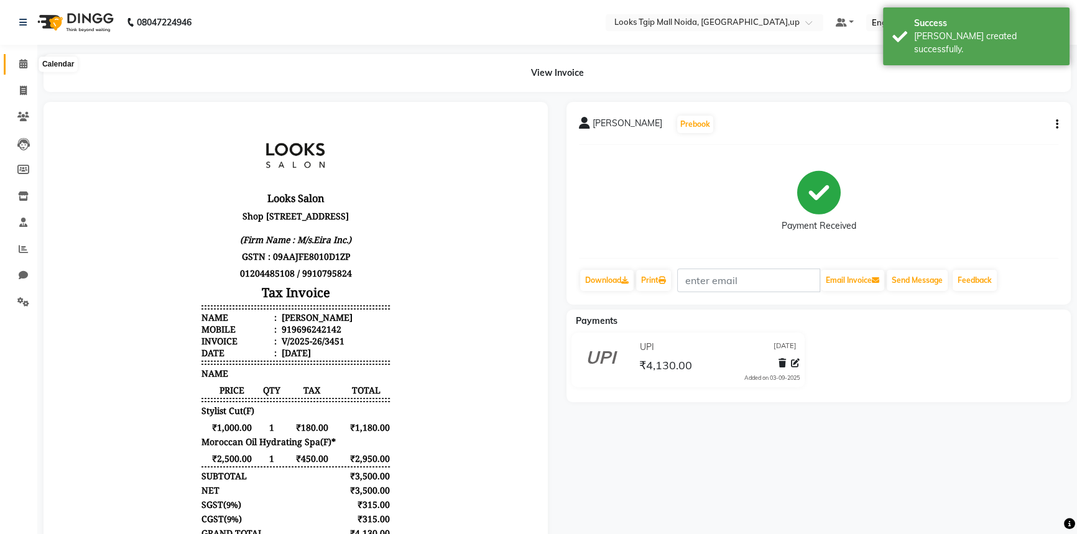
click at [22, 64] on icon at bounding box center [23, 63] width 8 height 9
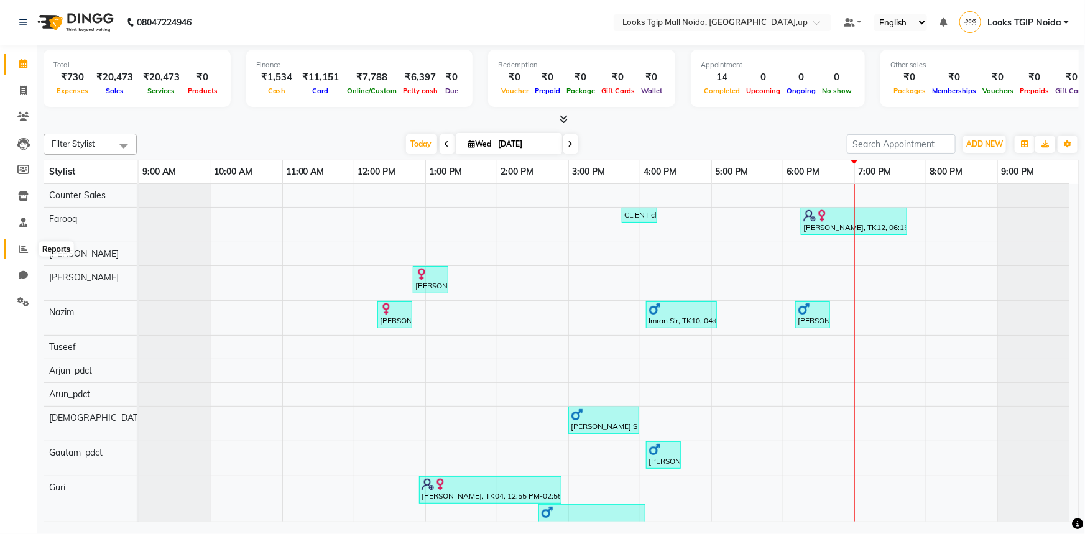
drag, startPoint x: 22, startPoint y: 246, endPoint x: 40, endPoint y: 243, distance: 17.8
click at [22, 246] on icon at bounding box center [23, 248] width 9 height 9
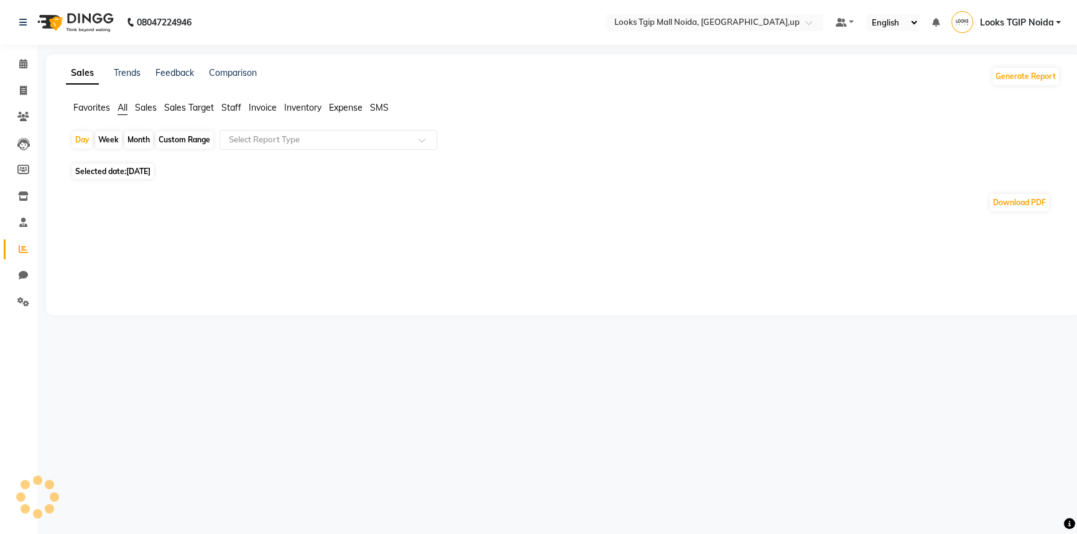
click at [236, 108] on span "Staff" at bounding box center [231, 107] width 20 height 11
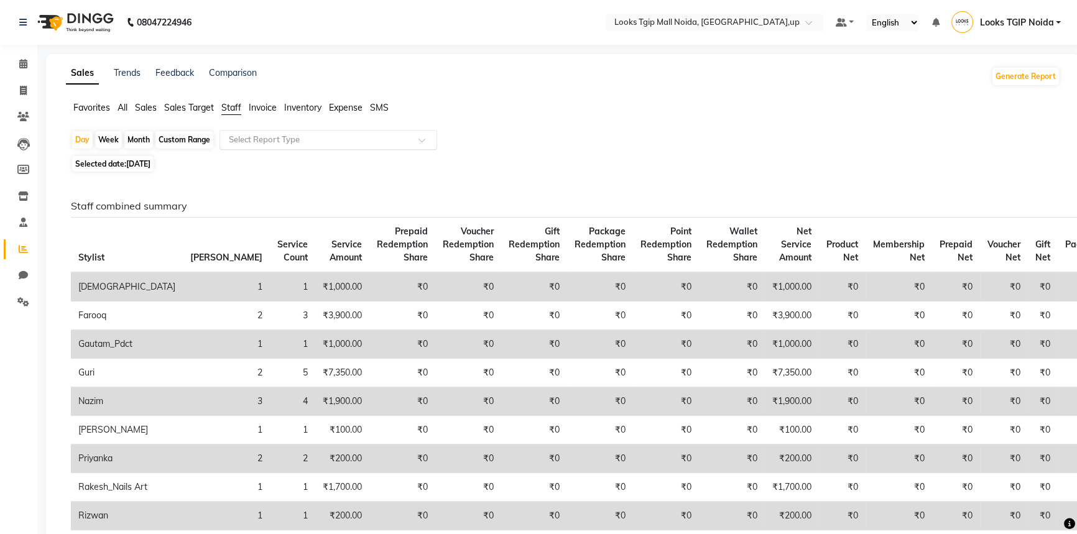
click at [266, 139] on input "text" at bounding box center [315, 140] width 179 height 12
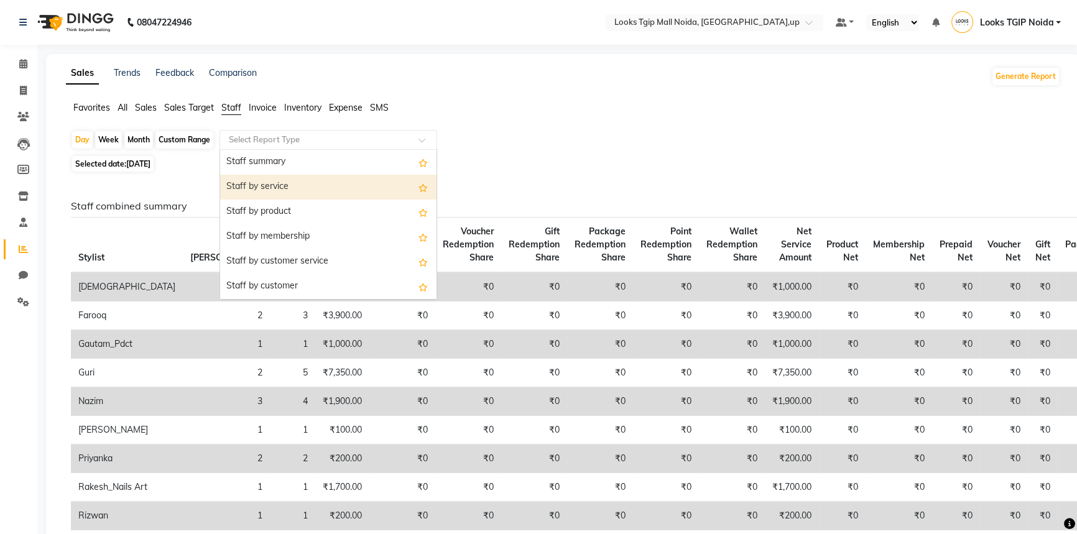
click at [285, 182] on div "Staff by service" at bounding box center [328, 187] width 216 height 25
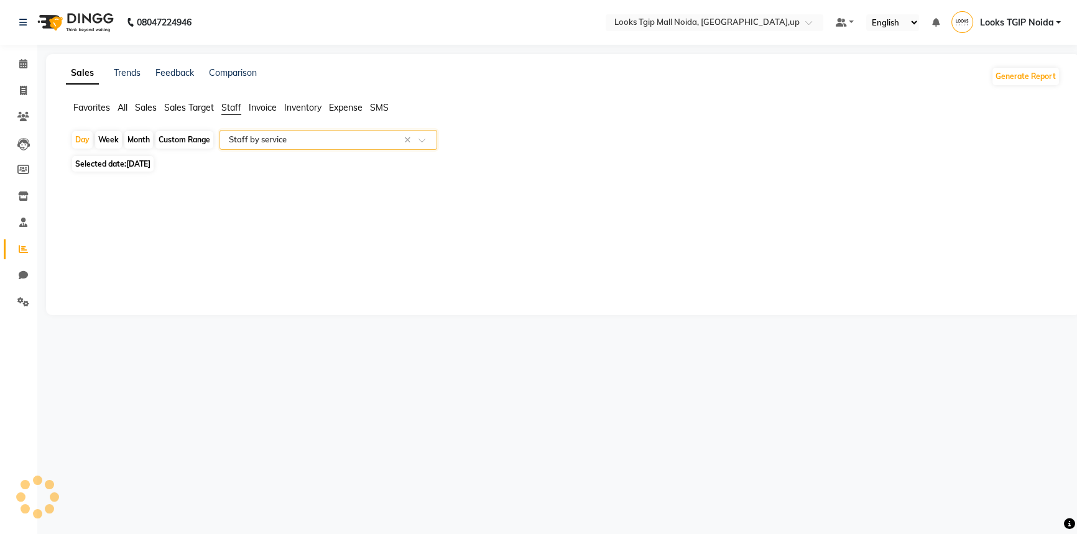
select select "filtered_report"
select select "pdf"
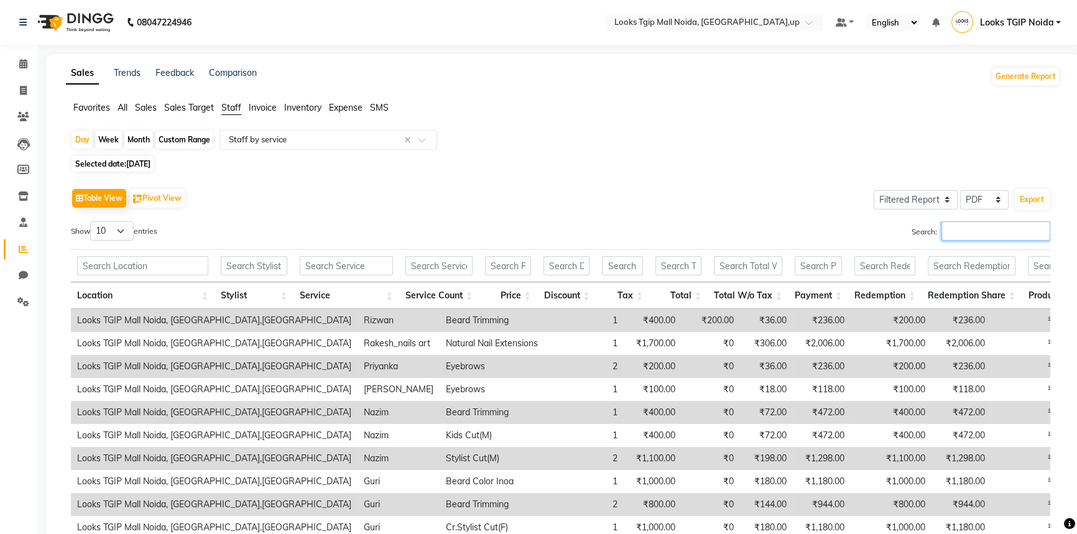
click at [986, 233] on input "Search:" at bounding box center [996, 230] width 109 height 19
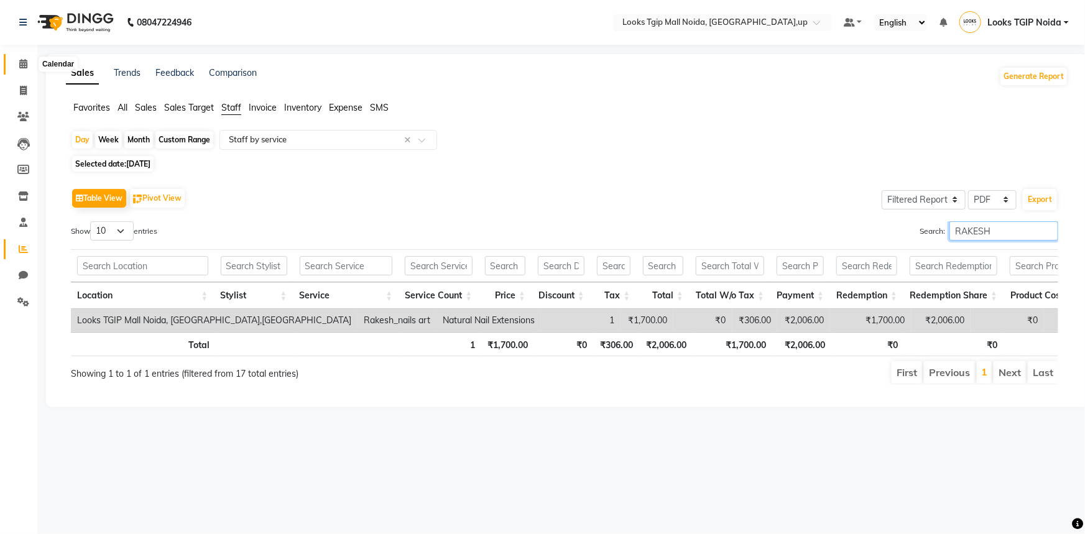
type input "RAKESH"
drag, startPoint x: 28, startPoint y: 60, endPoint x: 32, endPoint y: 72, distance: 12.0
click at [28, 60] on span at bounding box center [23, 64] width 22 height 14
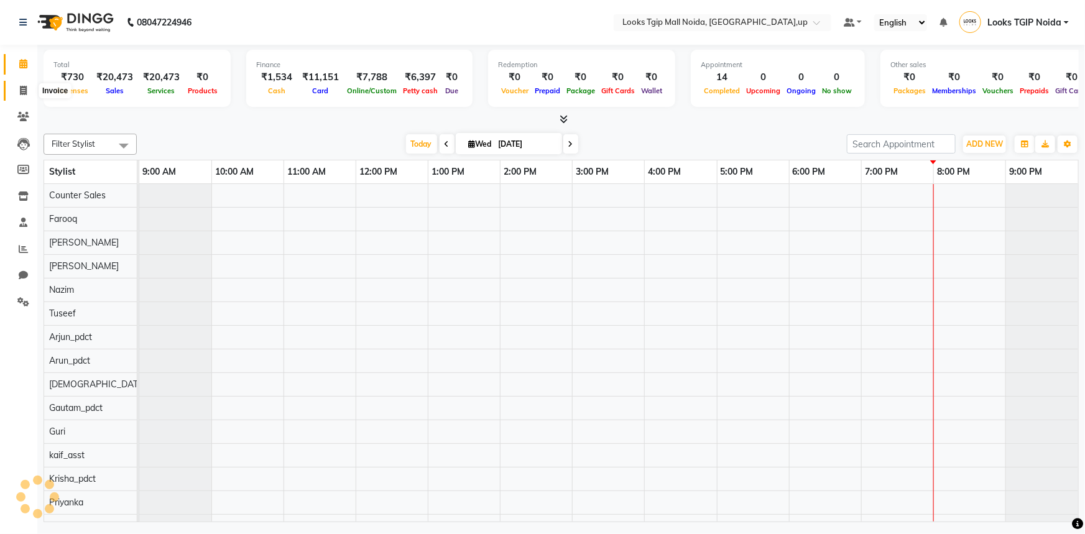
scroll to position [0, 7]
click at [25, 89] on icon at bounding box center [23, 90] width 7 height 9
select select "service"
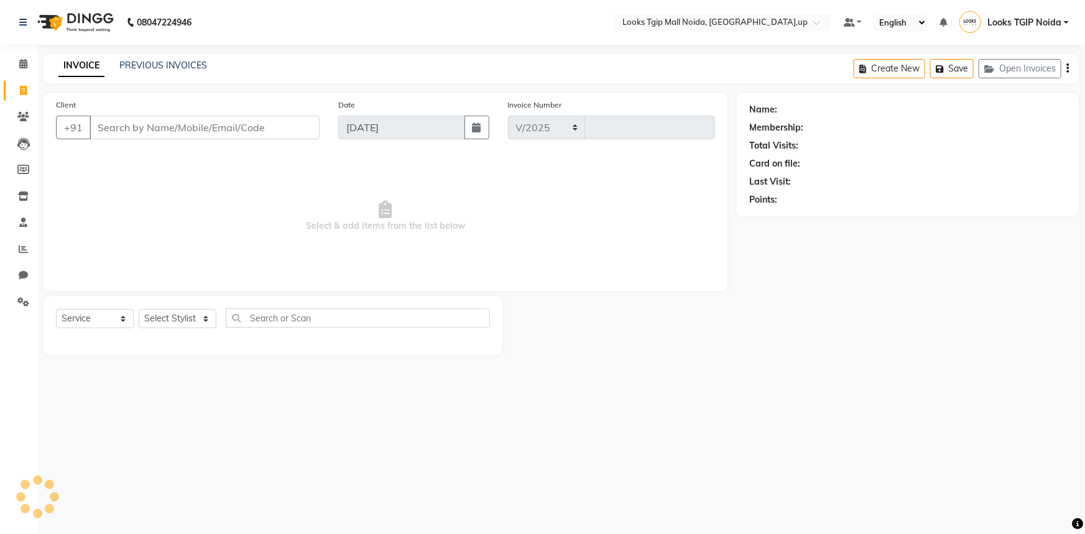
select select "4358"
type input "3452"
click at [136, 119] on input "Client" at bounding box center [205, 128] width 230 height 24
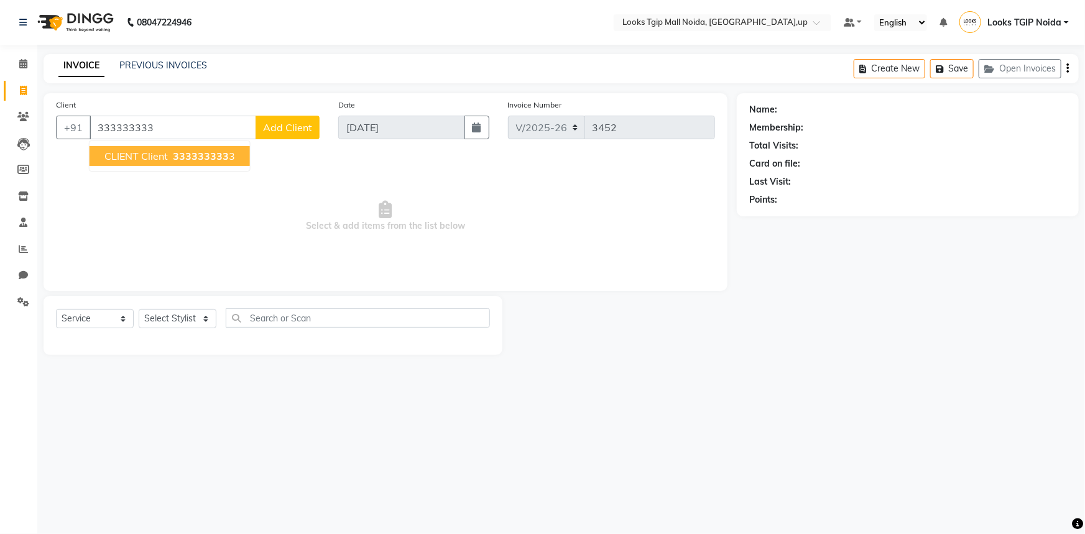
click at [165, 157] on span "CLIENT client" at bounding box center [135, 156] width 63 height 12
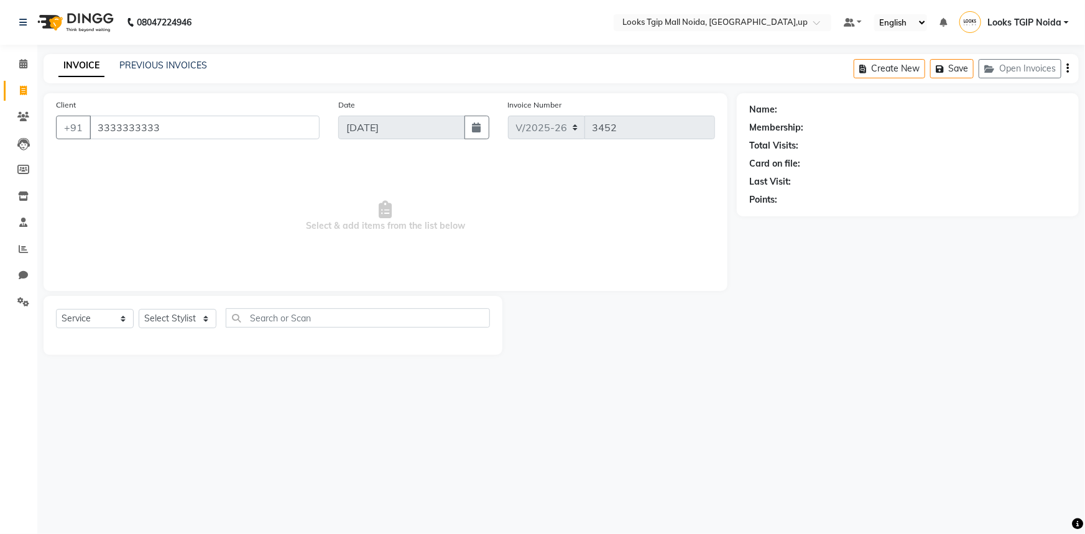
type input "3333333333"
click at [160, 323] on select "Select Stylist [PERSON_NAME] Arun_pdct [PERSON_NAME] Counter Sales Farooq Gauta…" at bounding box center [178, 318] width 78 height 19
select select "1: Object"
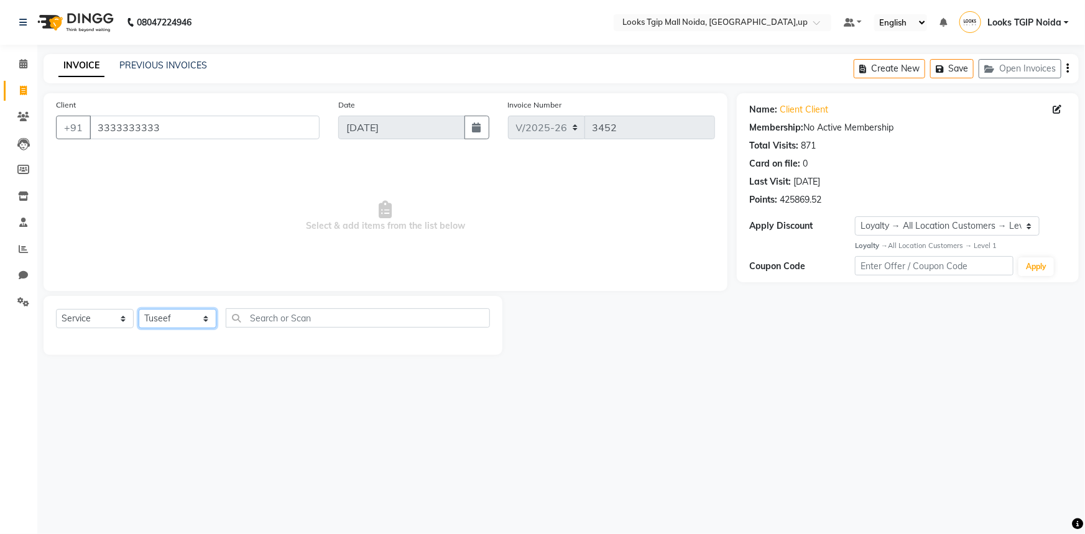
click at [139, 309] on select "Select Stylist [PERSON_NAME] Arun_pdct [PERSON_NAME] Counter Sales Farooq Gauta…" at bounding box center [178, 318] width 78 height 19
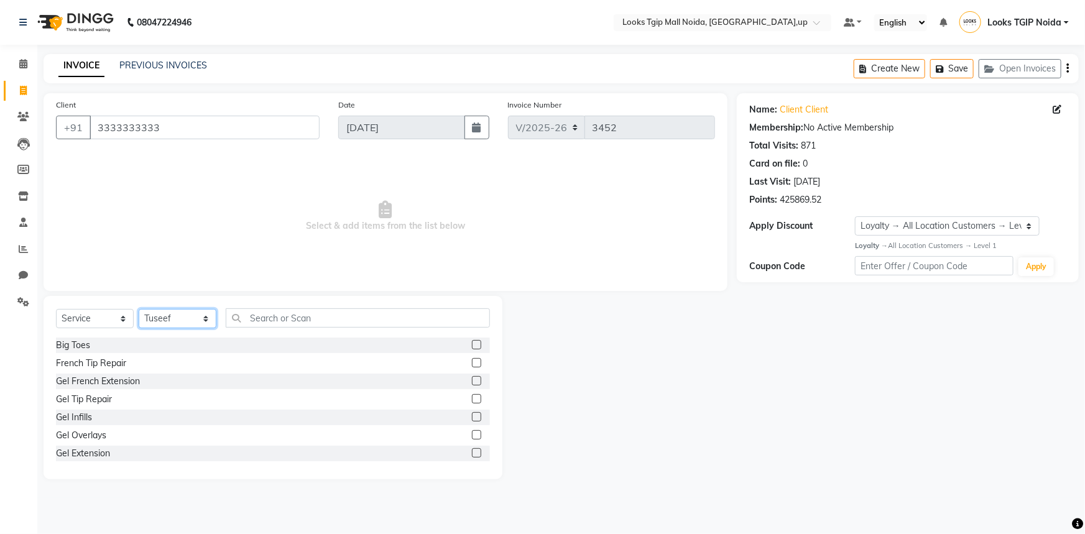
click at [182, 315] on select "Select Stylist [PERSON_NAME] Arun_pdct [PERSON_NAME] Counter Sales Farooq Gauta…" at bounding box center [178, 318] width 78 height 19
select select "50666"
click at [139, 309] on select "Select Stylist [PERSON_NAME] Arun_pdct [PERSON_NAME] Counter Sales Farooq Gauta…" at bounding box center [178, 318] width 78 height 19
drag, startPoint x: 277, startPoint y: 317, endPoint x: 271, endPoint y: 312, distance: 8.5
click at [277, 316] on input "text" at bounding box center [358, 317] width 264 height 19
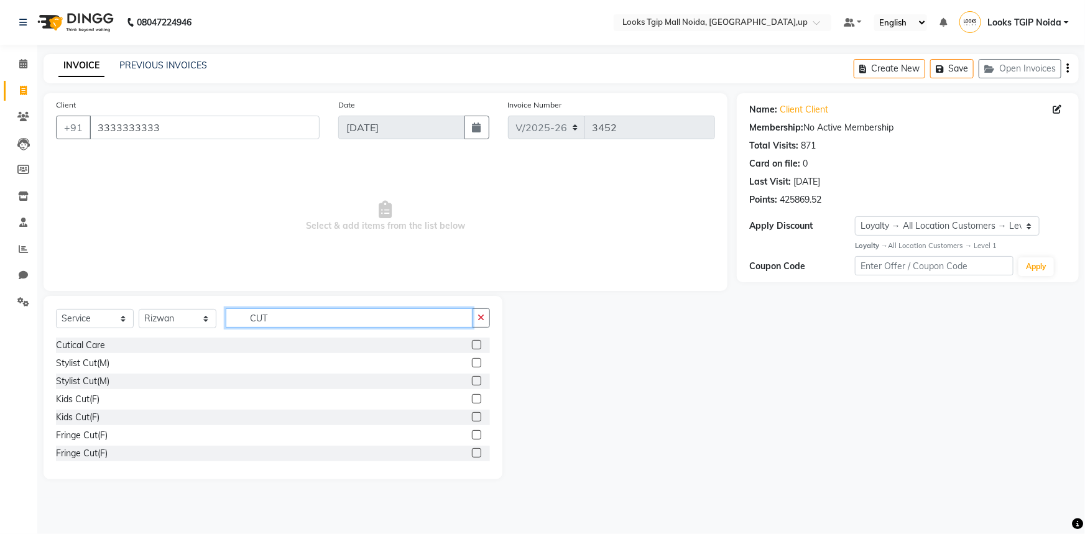
type input "CUT"
click at [472, 363] on label at bounding box center [476, 362] width 9 height 9
click at [472, 363] on input "checkbox" at bounding box center [476, 363] width 8 height 8
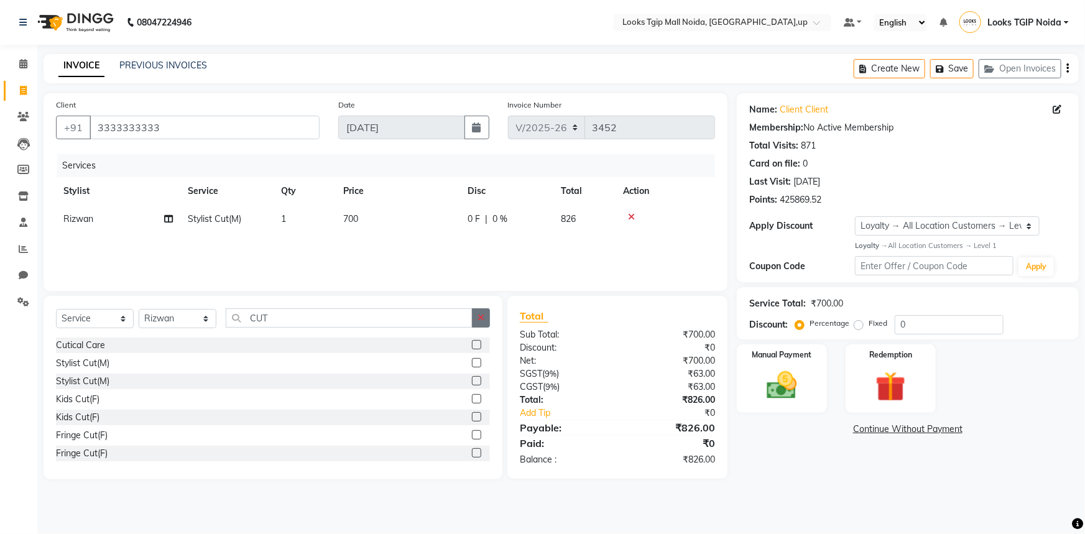
checkbox input "false"
click at [473, 317] on button "button" at bounding box center [481, 317] width 18 height 19
type input "BEARD"
click at [472, 344] on label at bounding box center [476, 344] width 9 height 9
click at [472, 344] on input "checkbox" at bounding box center [476, 345] width 8 height 8
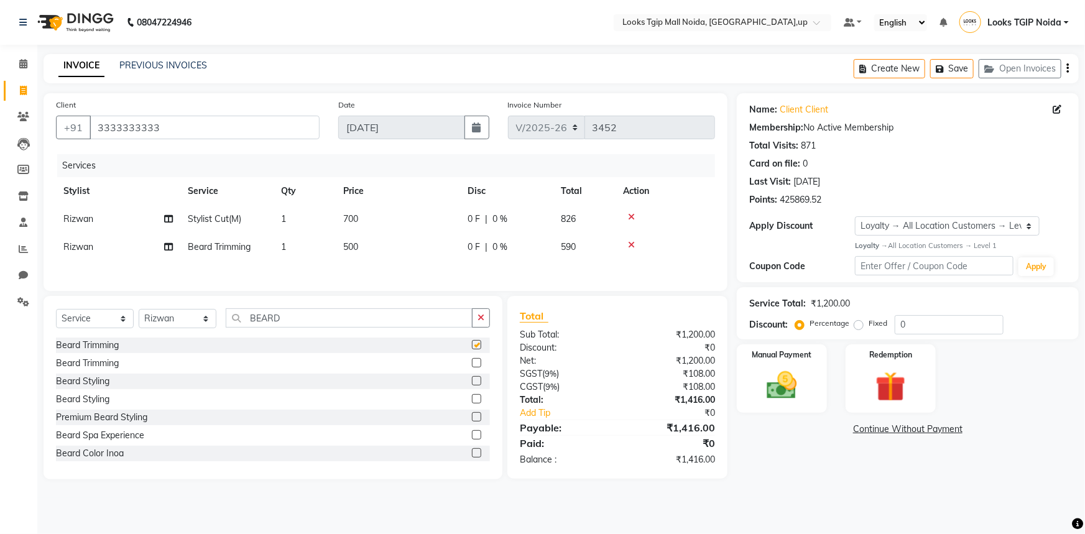
click at [408, 225] on td "700" at bounding box center [398, 219] width 124 height 28
checkbox input "false"
select select "50666"
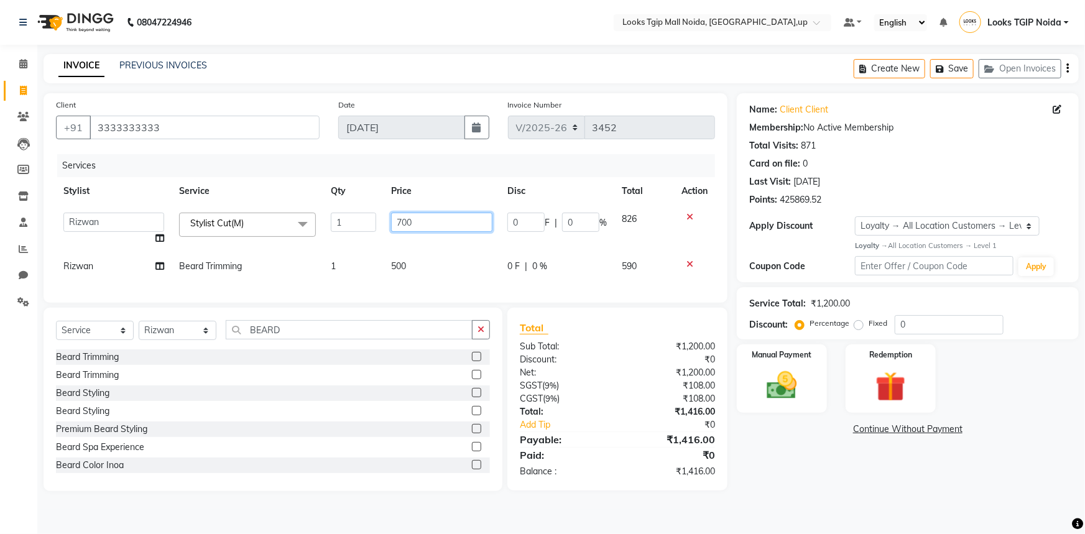
drag, startPoint x: 406, startPoint y: 221, endPoint x: 334, endPoint y: 218, distance: 72.2
click at [335, 218] on tr "[PERSON_NAME] Arjun_pdct Arun_pdct [PERSON_NAME] Counter Sales Farooq Gautam_pd…" at bounding box center [385, 228] width 659 height 47
type input "500"
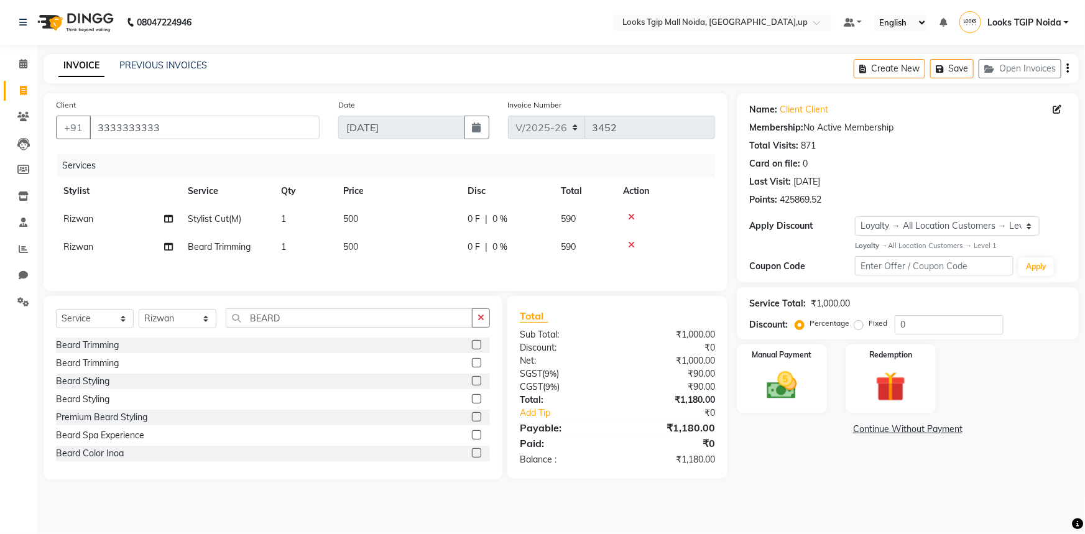
click at [400, 259] on td "500" at bounding box center [398, 247] width 124 height 28
select select "50666"
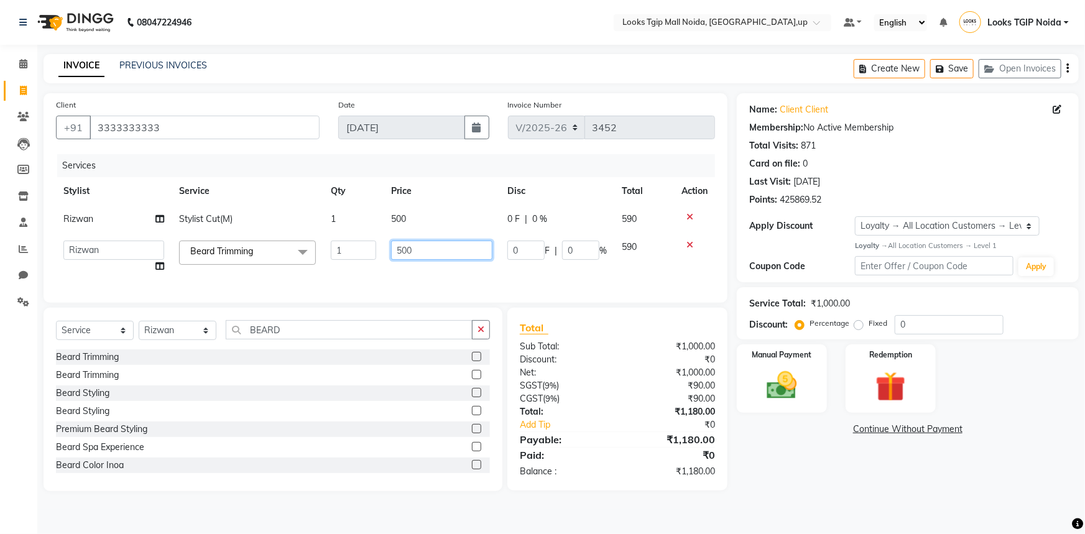
click at [400, 251] on input "500" at bounding box center [442, 250] width 102 height 19
drag, startPoint x: 401, startPoint y: 250, endPoint x: 386, endPoint y: 243, distance: 16.4
click at [386, 243] on td "500" at bounding box center [442, 256] width 117 height 47
type input "400"
click at [784, 473] on div "Name: Client Client Membership: No Active Membership Total Visits: 871 Card on …" at bounding box center [912, 292] width 351 height 398
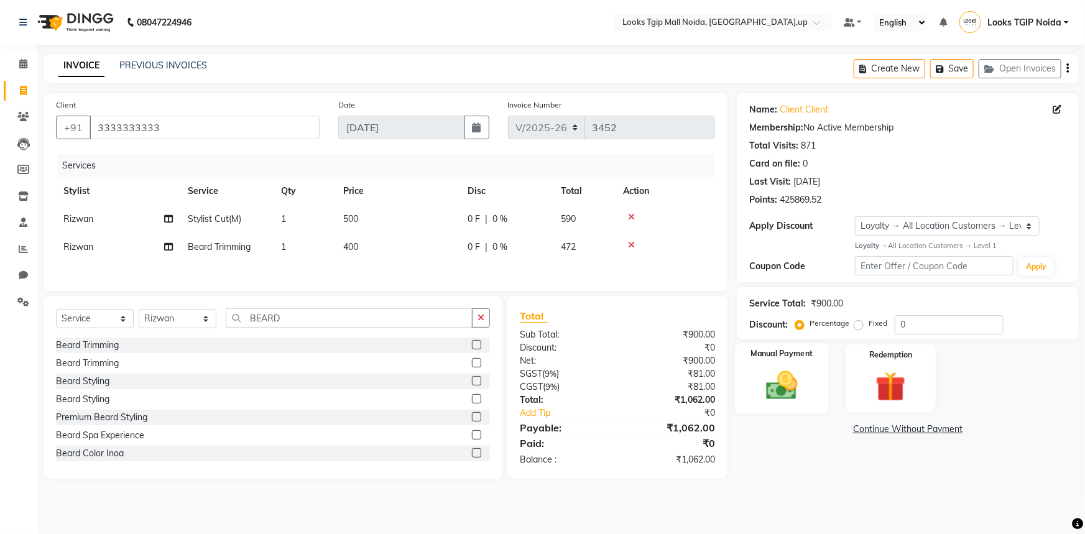
click at [784, 376] on img at bounding box center [782, 386] width 51 height 36
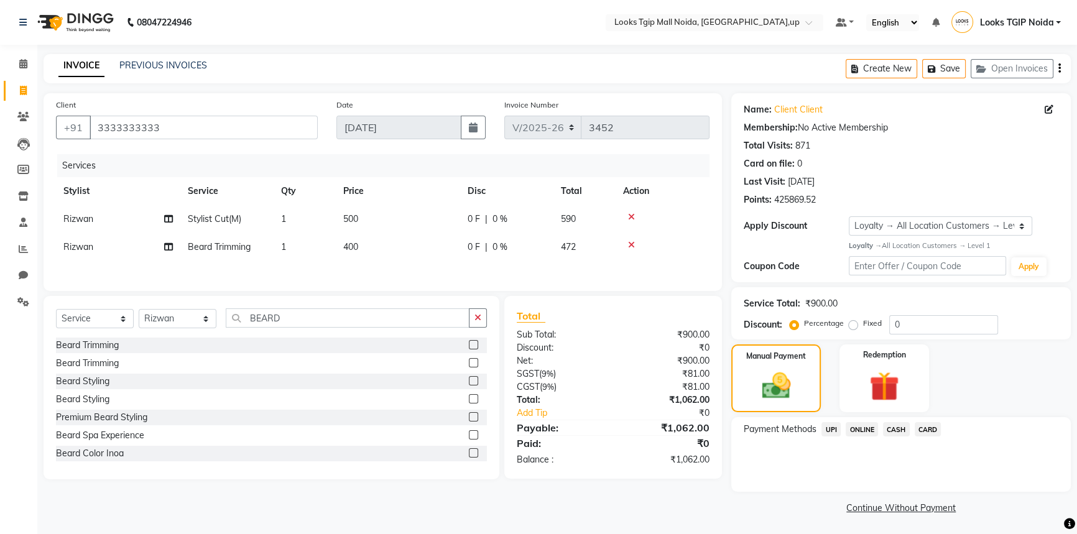
click at [830, 429] on span "UPI" at bounding box center [831, 429] width 19 height 14
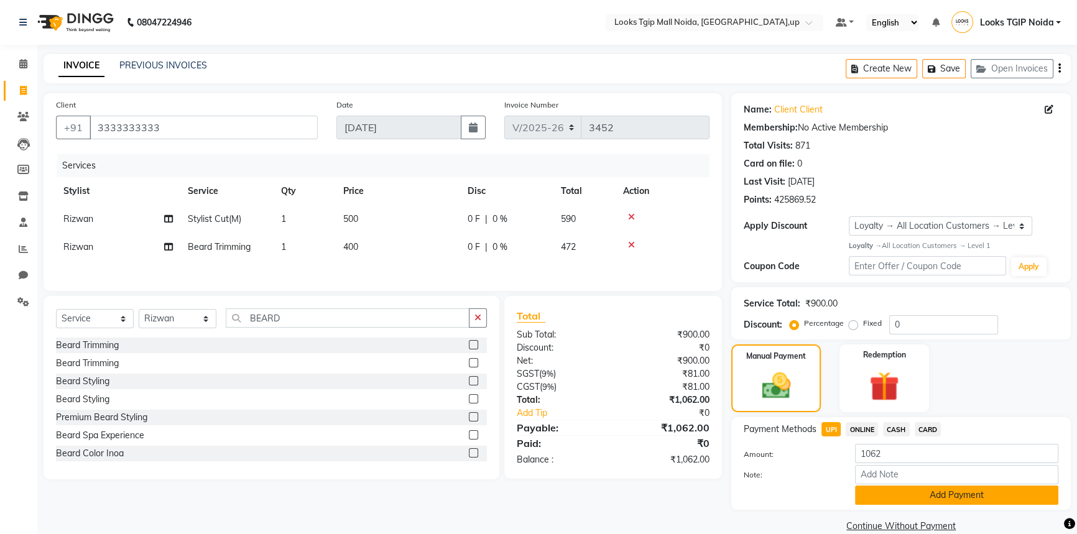
click at [928, 496] on button "Add Payment" at bounding box center [956, 495] width 203 height 19
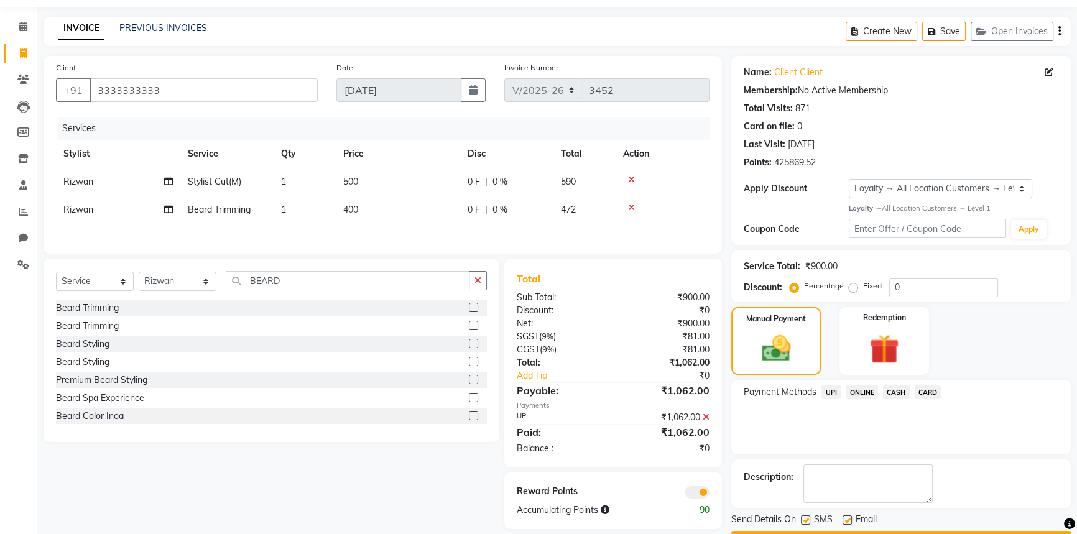
scroll to position [72, 0]
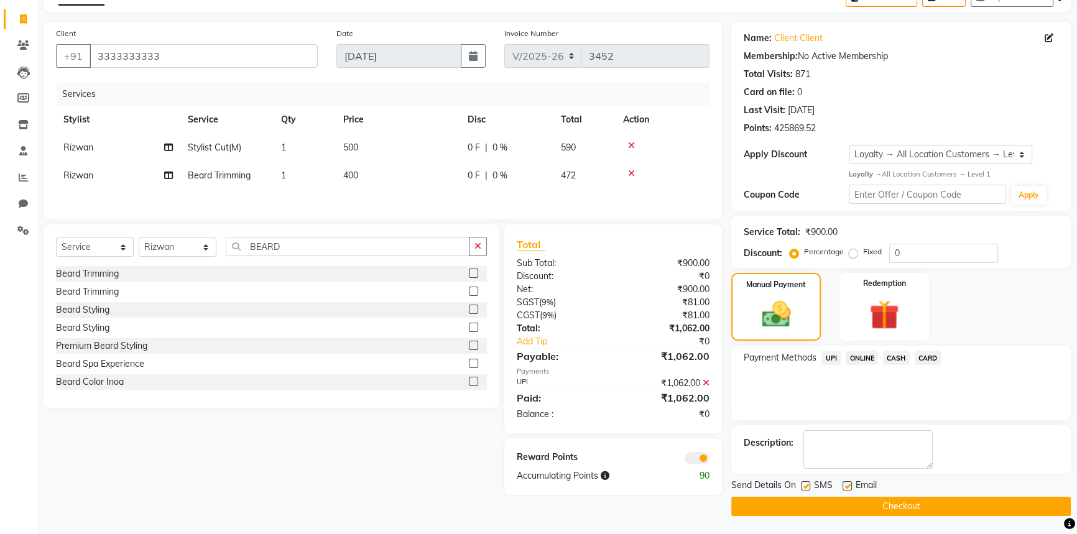
click at [807, 486] on label at bounding box center [805, 485] width 9 height 9
click at [807, 486] on input "checkbox" at bounding box center [805, 487] width 8 height 8
checkbox input "false"
click at [821, 507] on button "Checkout" at bounding box center [901, 506] width 340 height 19
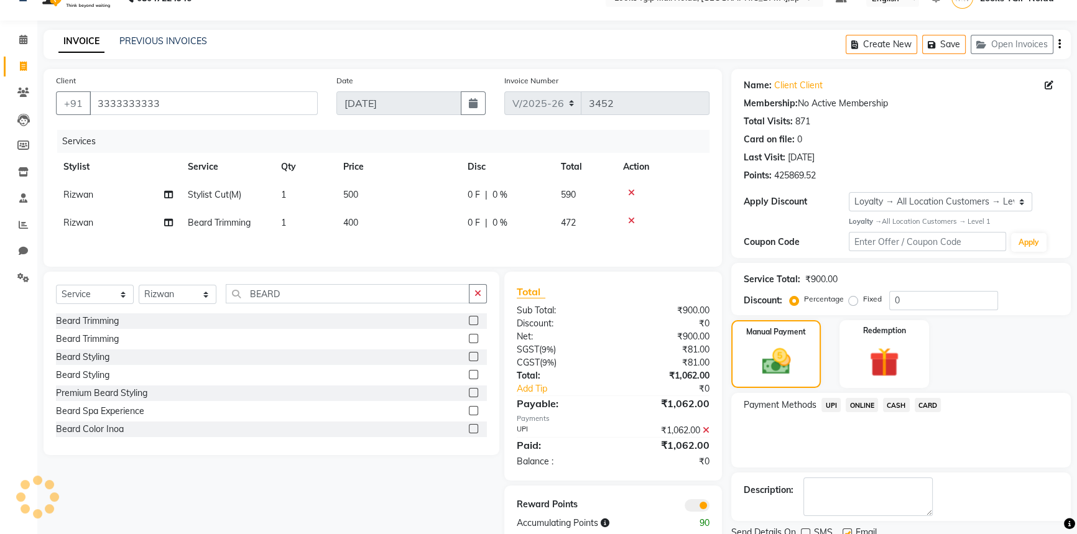
scroll to position [0, 0]
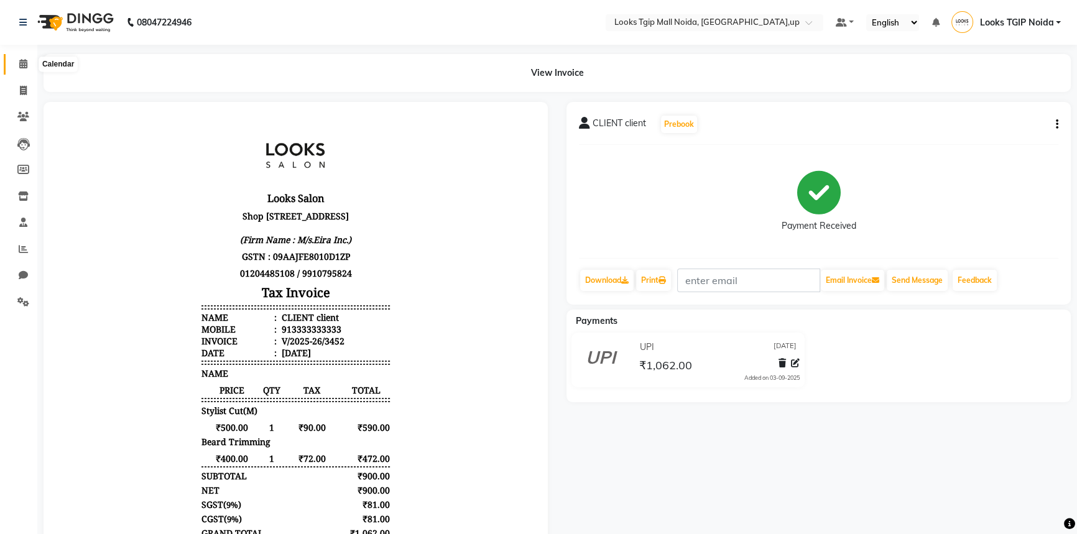
click at [19, 67] on icon at bounding box center [23, 63] width 8 height 9
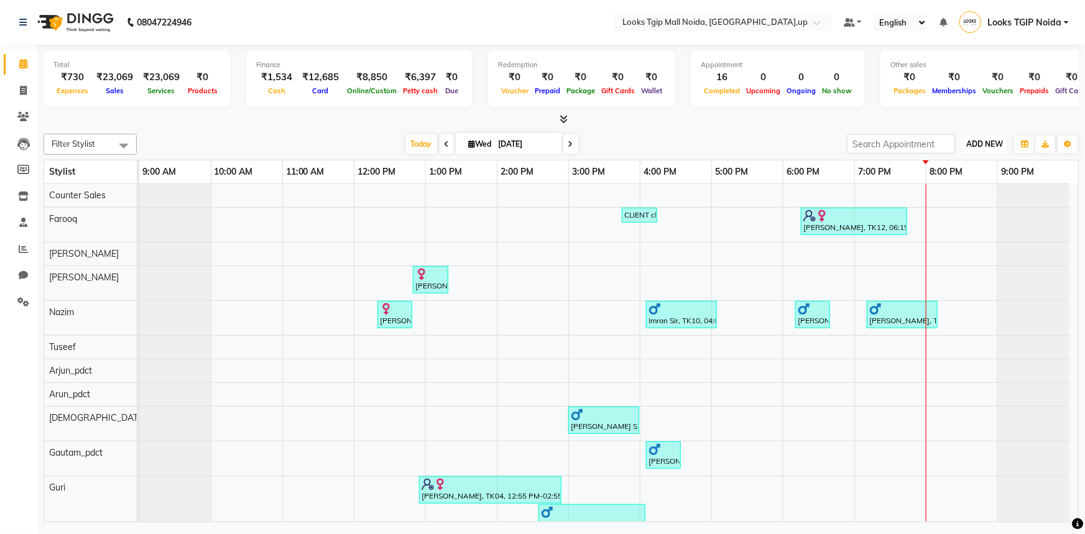
click at [970, 142] on span "ADD NEW" at bounding box center [984, 143] width 37 height 9
click at [950, 208] on link "Add Attendance" at bounding box center [957, 216] width 98 height 16
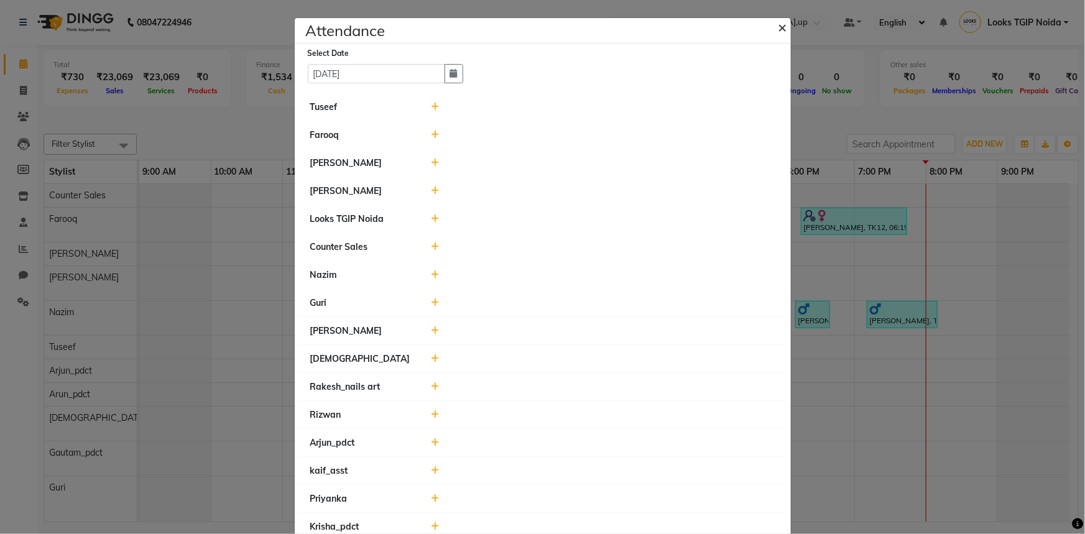
drag, startPoint x: 777, startPoint y: 26, endPoint x: 893, endPoint y: 88, distance: 131.6
click at [779, 26] on span "×" at bounding box center [783, 26] width 9 height 19
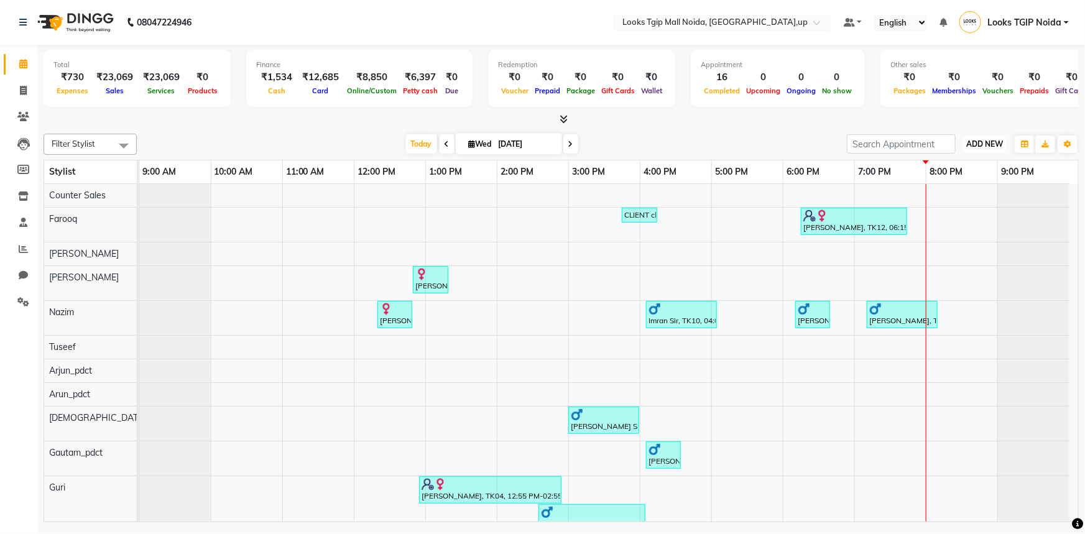
click at [976, 143] on span "ADD NEW" at bounding box center [984, 143] width 37 height 9
click at [945, 200] on link "Add Expense" at bounding box center [957, 200] width 98 height 16
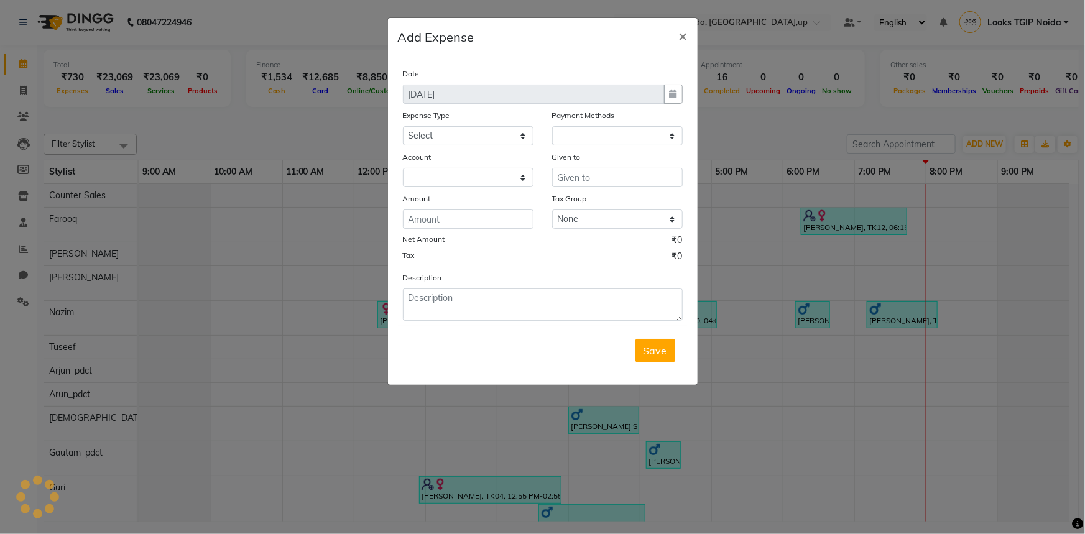
select select "1"
select select "3164"
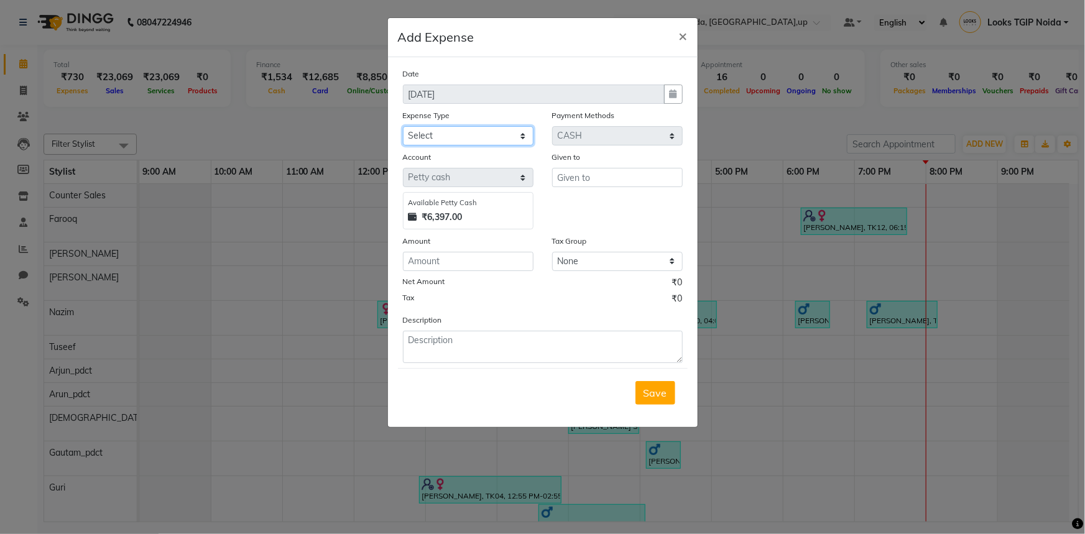
click at [429, 143] on select "Select Bank Deposit Blinkit Cash Handover CLIENT Client ordered food Client Ref…" at bounding box center [468, 135] width 131 height 19
select select "24170"
click at [403, 127] on select "Select Bank Deposit Blinkit Cash Handover CLIENT Client ordered food Client Ref…" at bounding box center [468, 135] width 131 height 19
click at [591, 173] on input "text" at bounding box center [617, 177] width 131 height 19
type input "Gautam_pdct"
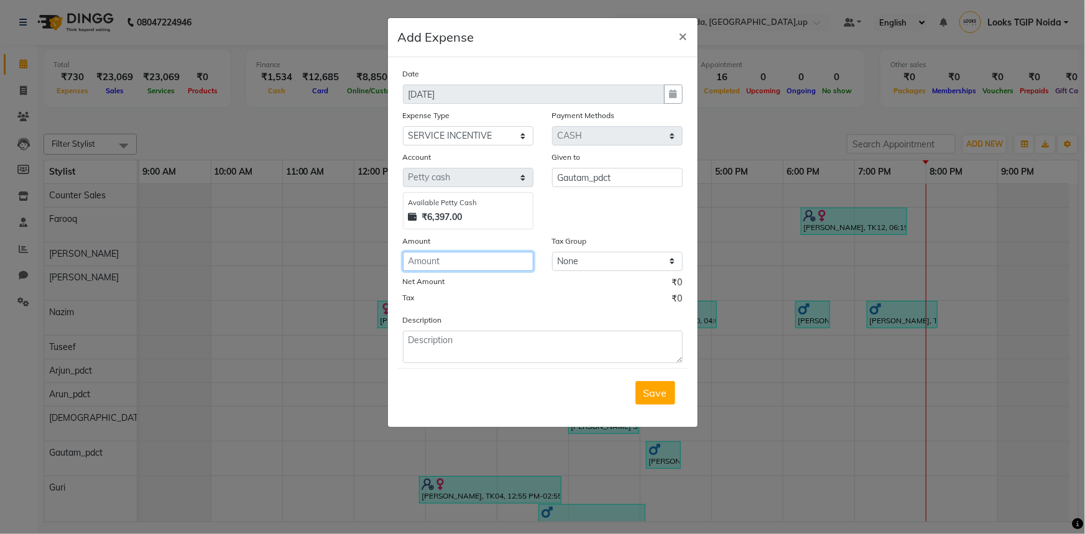
type input "0"
type input "100"
type textarea "MOROCCON HM"
click at [659, 392] on span "Save" at bounding box center [656, 393] width 24 height 12
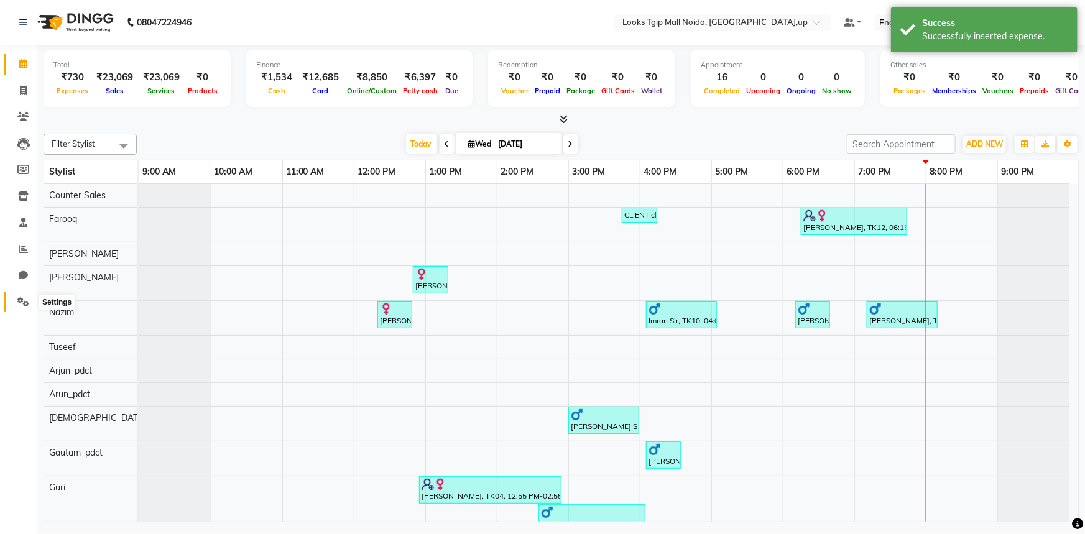
click at [16, 295] on span at bounding box center [23, 302] width 22 height 14
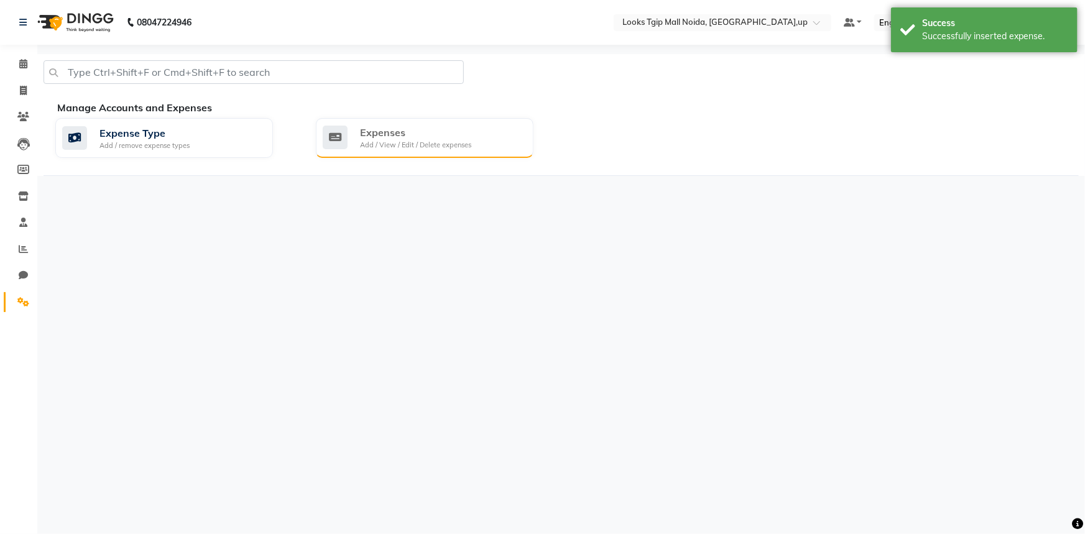
click at [446, 131] on div "Expenses" at bounding box center [415, 132] width 111 height 15
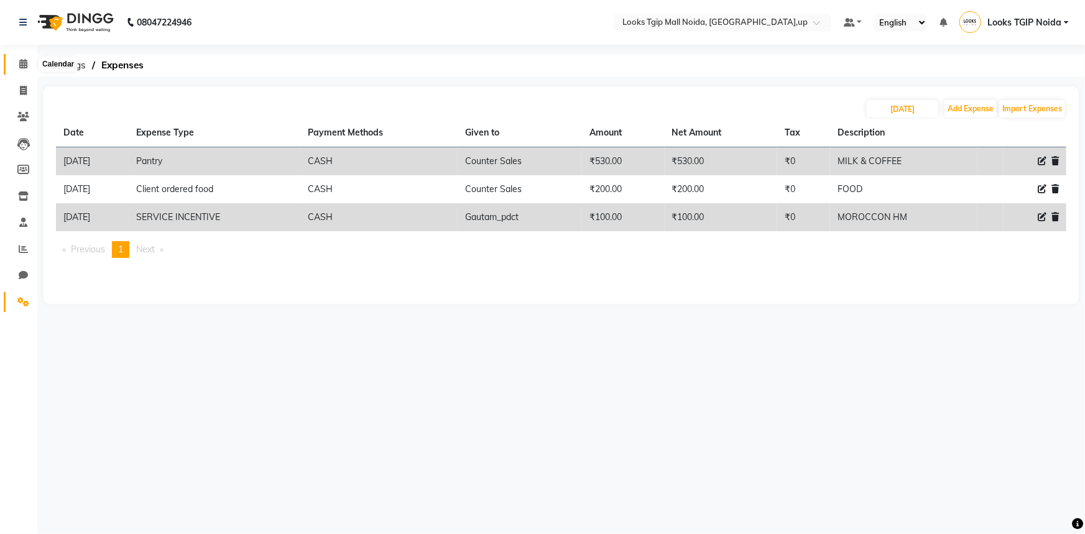
click at [21, 62] on icon at bounding box center [23, 63] width 8 height 9
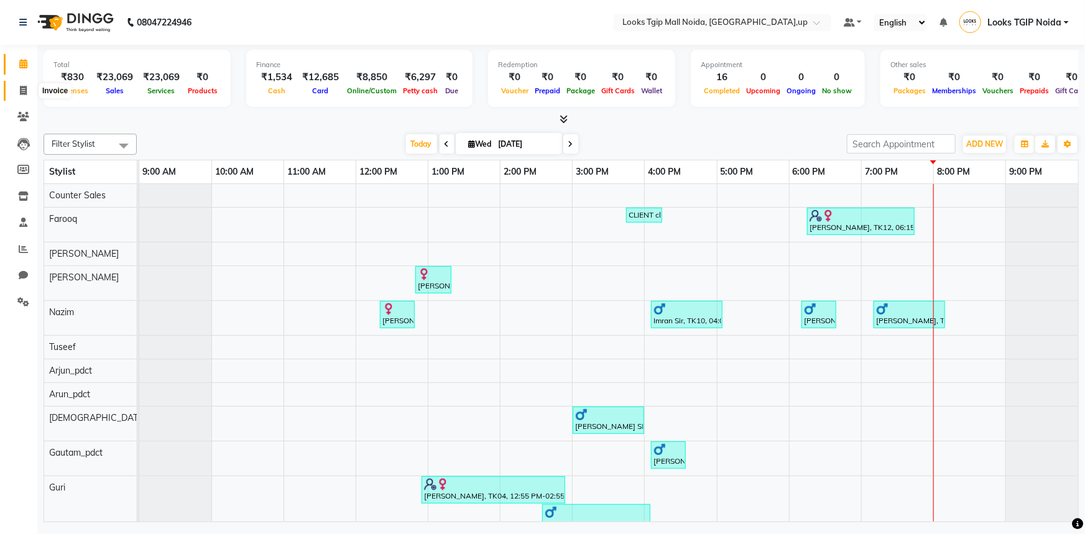
click at [28, 88] on span at bounding box center [23, 91] width 22 height 14
select select "service"
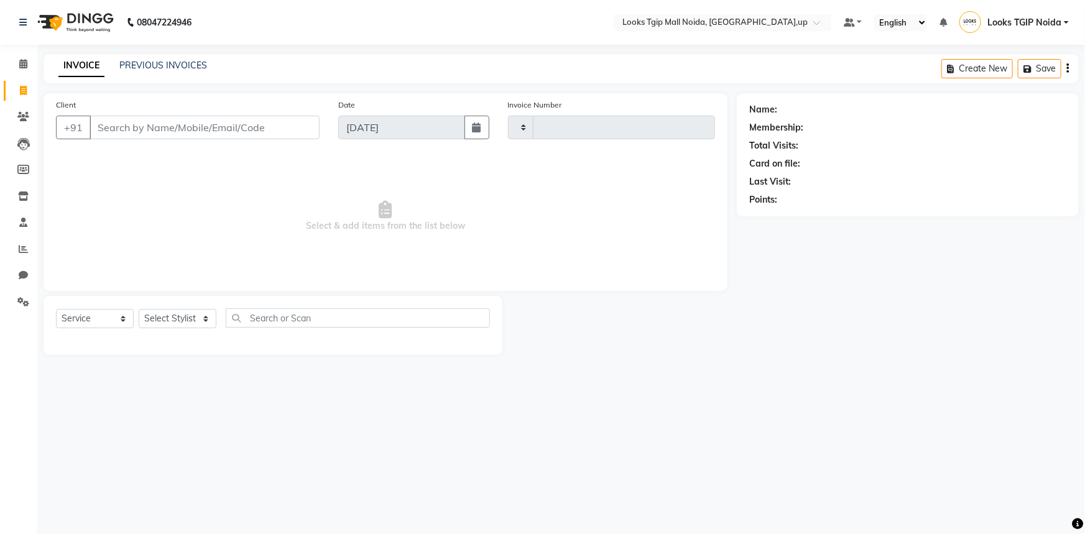
type input "3454"
select select "4358"
click at [123, 128] on input "Client" at bounding box center [205, 128] width 230 height 24
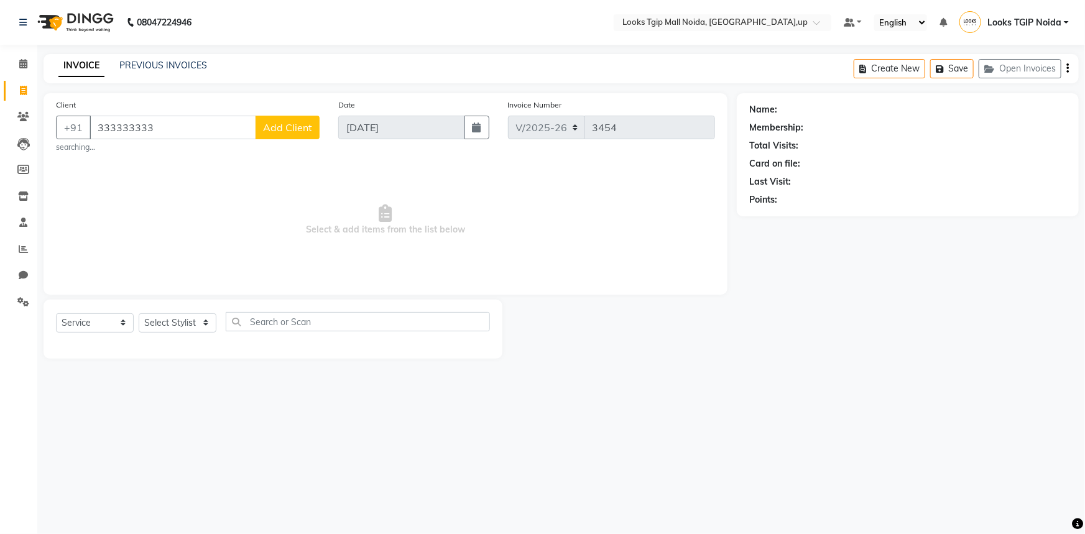
type input "333333333"
click at [113, 327] on select "Select Service Product Membership Package Voucher Prepaid Gift Card" at bounding box center [95, 322] width 78 height 19
select select "product"
click at [56, 313] on select "Select Service Product Membership Package Voucher Prepaid Gift Card" at bounding box center [95, 322] width 78 height 19
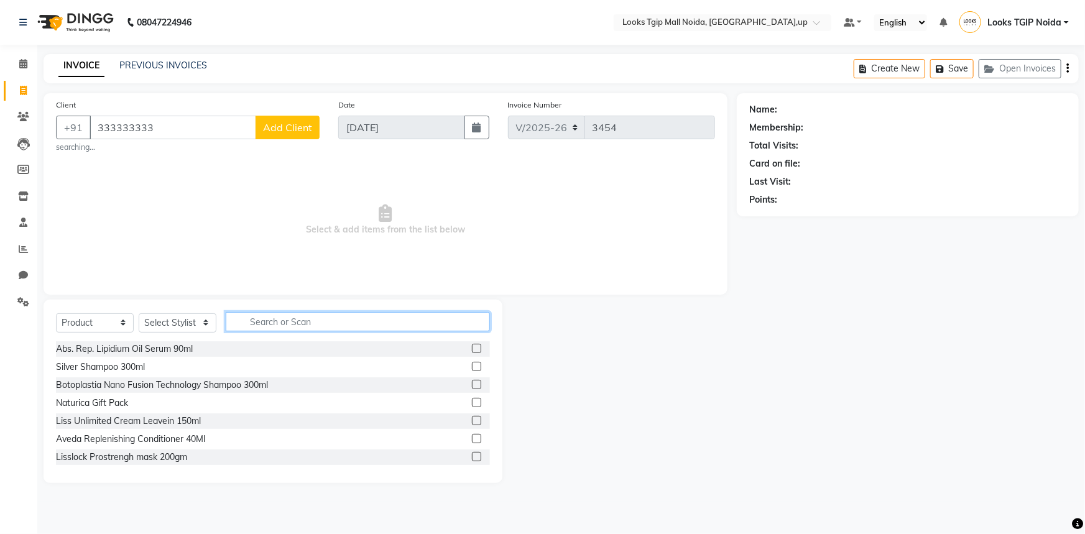
click at [270, 322] on input "text" at bounding box center [358, 321] width 264 height 19
type input "LISS"
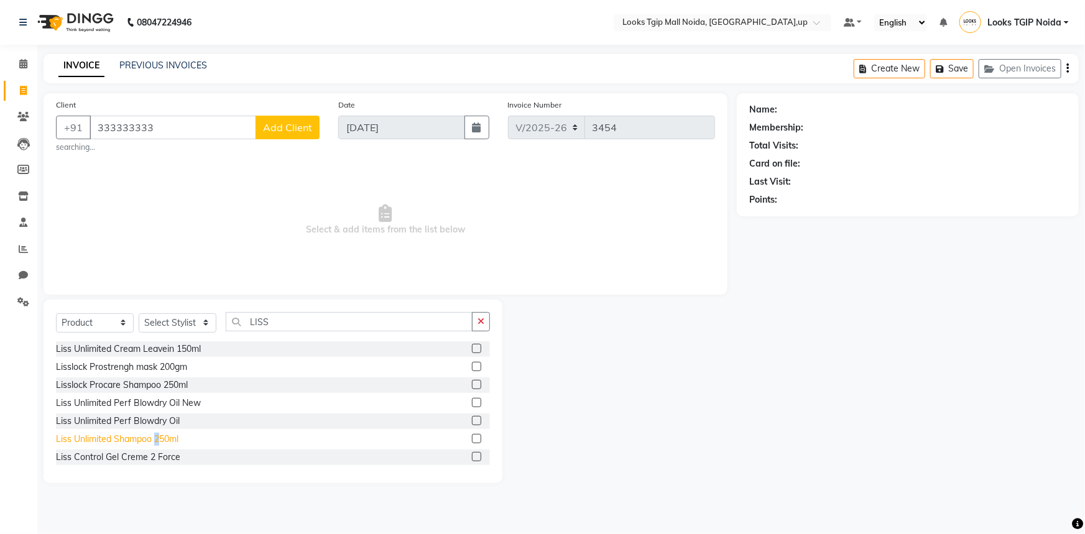
click at [160, 442] on div "Liss Unlimited Shampoo 250ml" at bounding box center [117, 439] width 123 height 13
checkbox input "false"
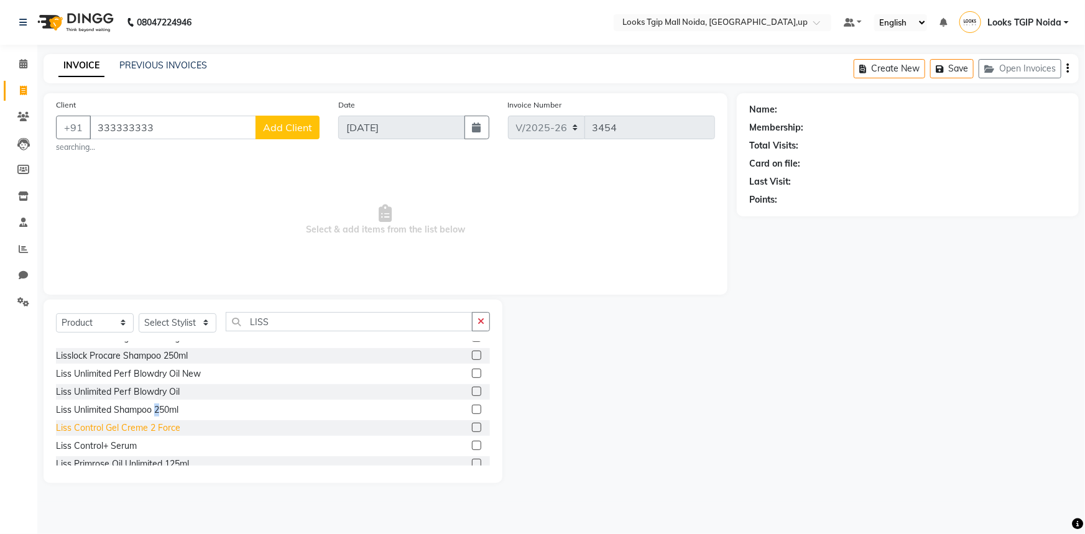
scroll to position [56, 0]
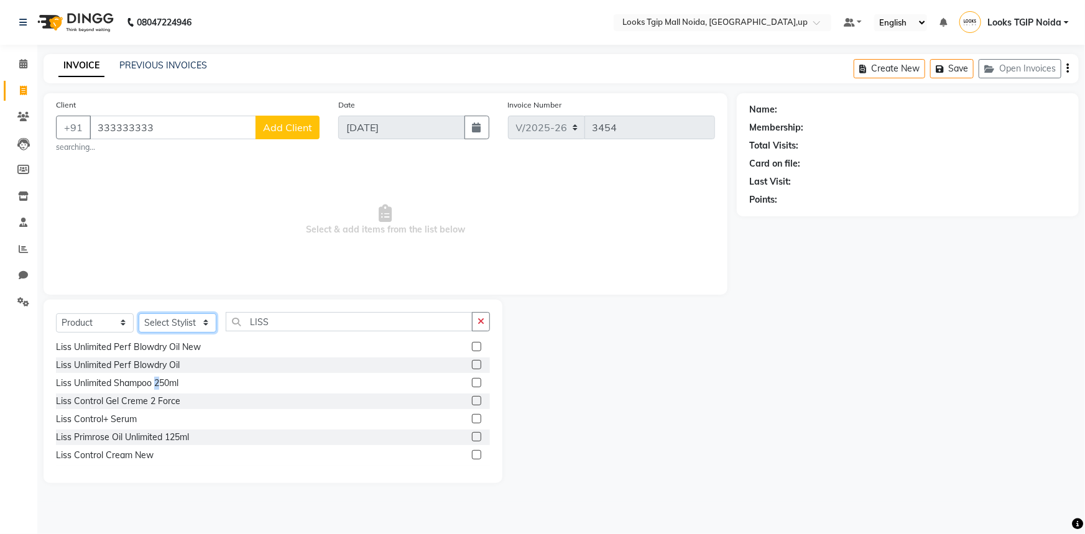
click at [178, 328] on select "Select Stylist [PERSON_NAME] Arun_pdct [PERSON_NAME] Counter Sales Farooq Gauta…" at bounding box center [178, 322] width 78 height 19
select select "23982"
click at [139, 313] on select "Select Stylist [PERSON_NAME] Arun_pdct [PERSON_NAME] Counter Sales Farooq Gauta…" at bounding box center [178, 322] width 78 height 19
click at [160, 381] on div "Liss Unlimited Shampoo 250ml" at bounding box center [117, 383] width 123 height 13
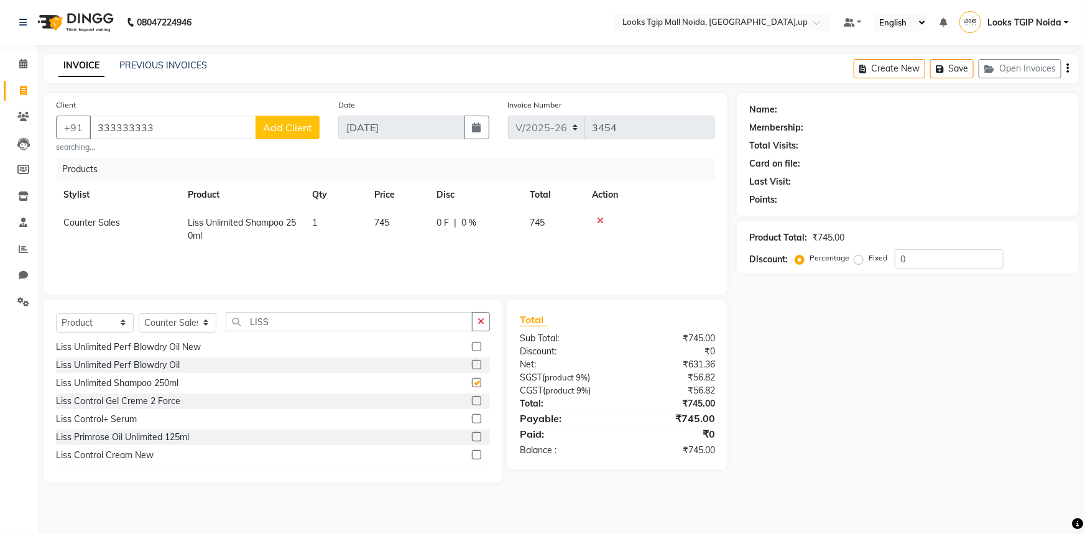
checkbox input "false"
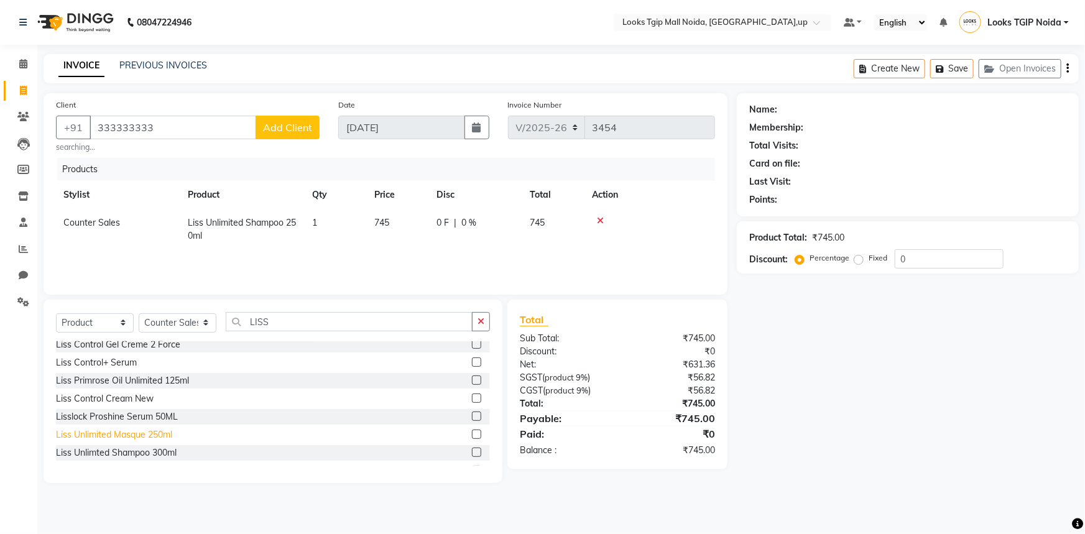
click at [156, 438] on div "Liss Unlimited Masque 250ml" at bounding box center [114, 434] width 116 height 13
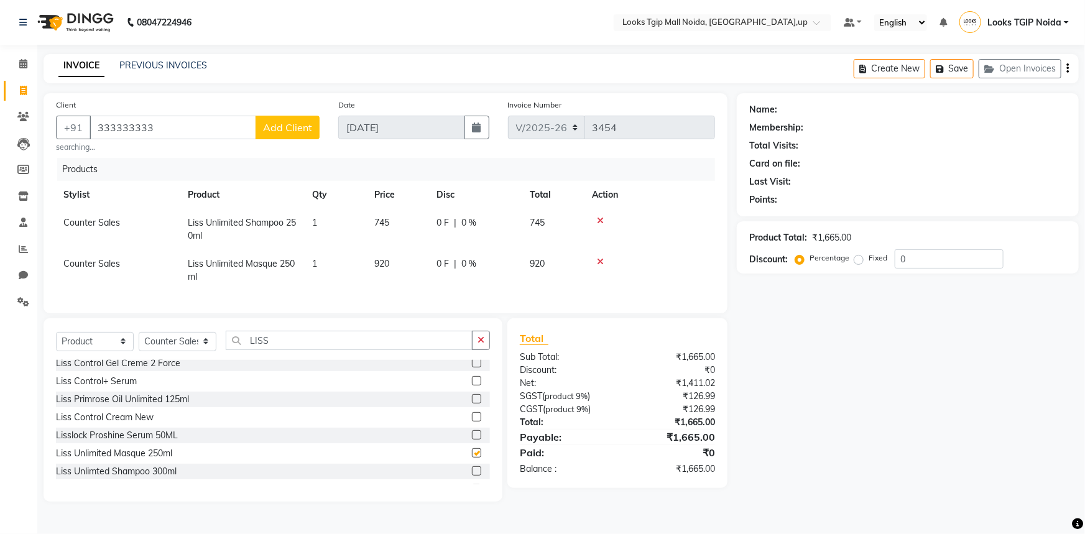
checkbox input "false"
click at [402, 231] on td "745" at bounding box center [398, 229] width 62 height 41
select select "23982"
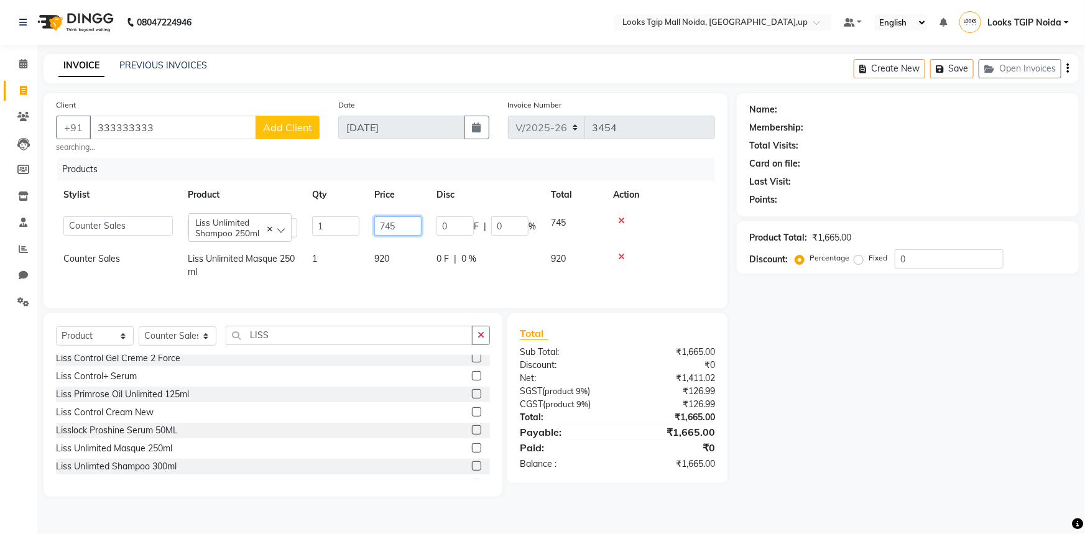
drag, startPoint x: 415, startPoint y: 224, endPoint x: 225, endPoint y: 247, distance: 191.7
click at [230, 247] on tbody "Amaan Salmani Arjun_pdct Arun_pdct Atique Counter Sales Farooq Gautam_pdct Guri…" at bounding box center [385, 247] width 659 height 76
type input "790"
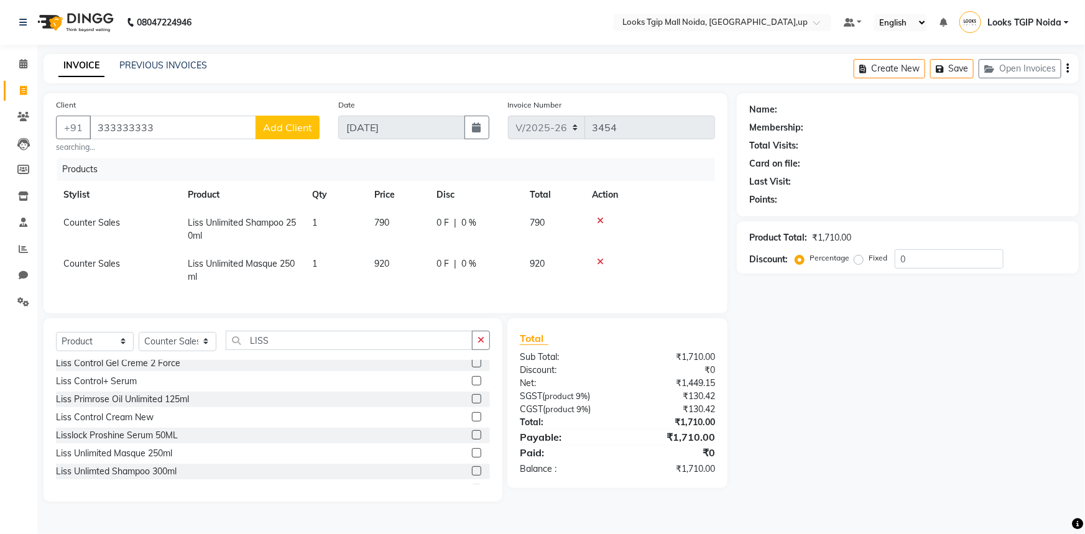
click at [404, 262] on td "920" at bounding box center [398, 270] width 62 height 41
select select "23982"
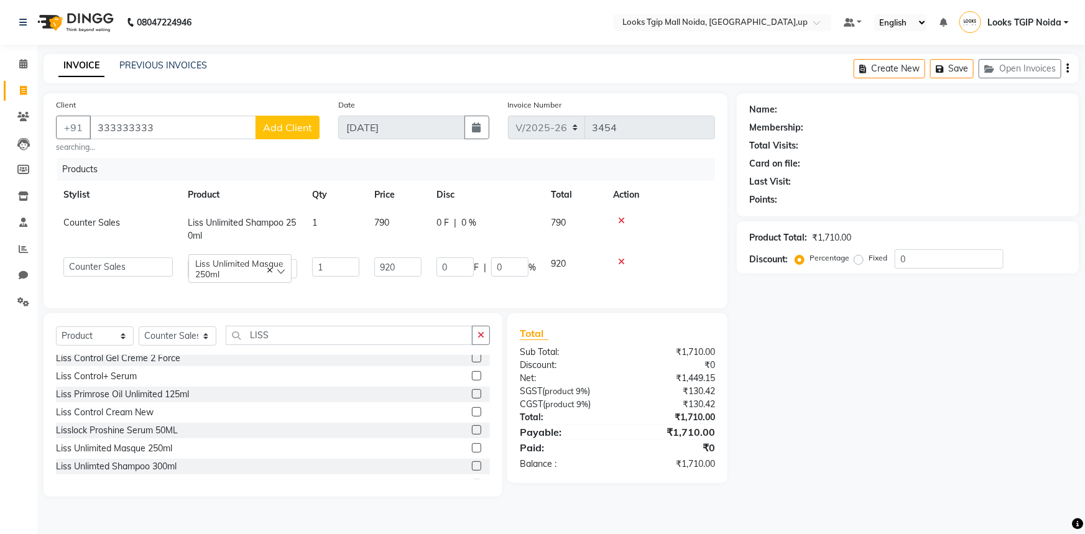
click at [238, 284] on tr "Amaan Salmani Arjun_pdct Arun_pdct Atique Counter Sales Farooq Gautam_pdct Guri…" at bounding box center [385, 267] width 659 height 35
drag, startPoint x: 396, startPoint y: 269, endPoint x: 402, endPoint y: 273, distance: 6.7
click at [397, 269] on input "920" at bounding box center [397, 266] width 47 height 19
click at [400, 263] on input "920" at bounding box center [397, 266] width 47 height 19
type input "9"
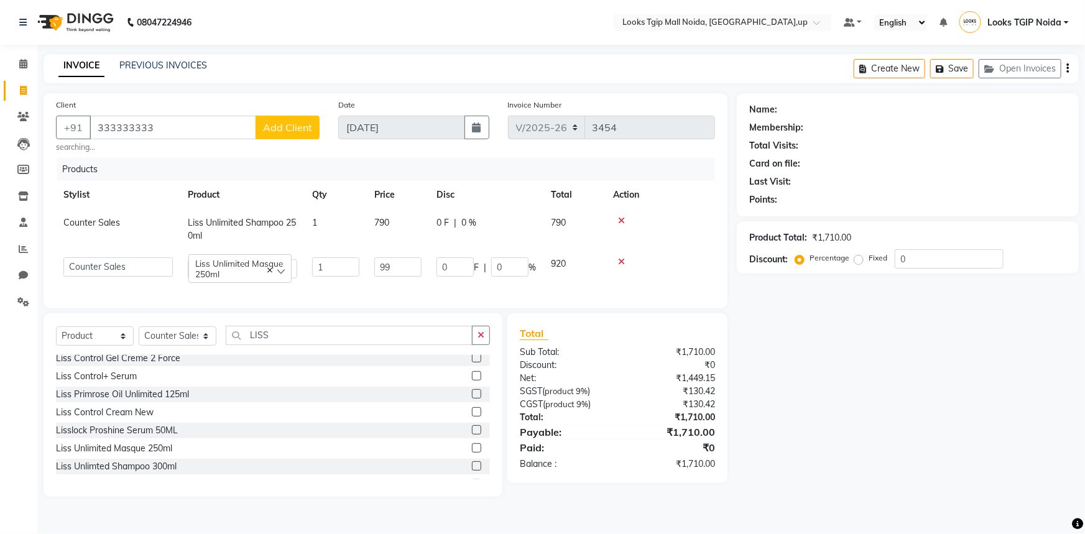
type input "990"
click at [98, 346] on select "Select Service Product Membership Package Voucher Prepaid Gift Card" at bounding box center [95, 336] width 78 height 19
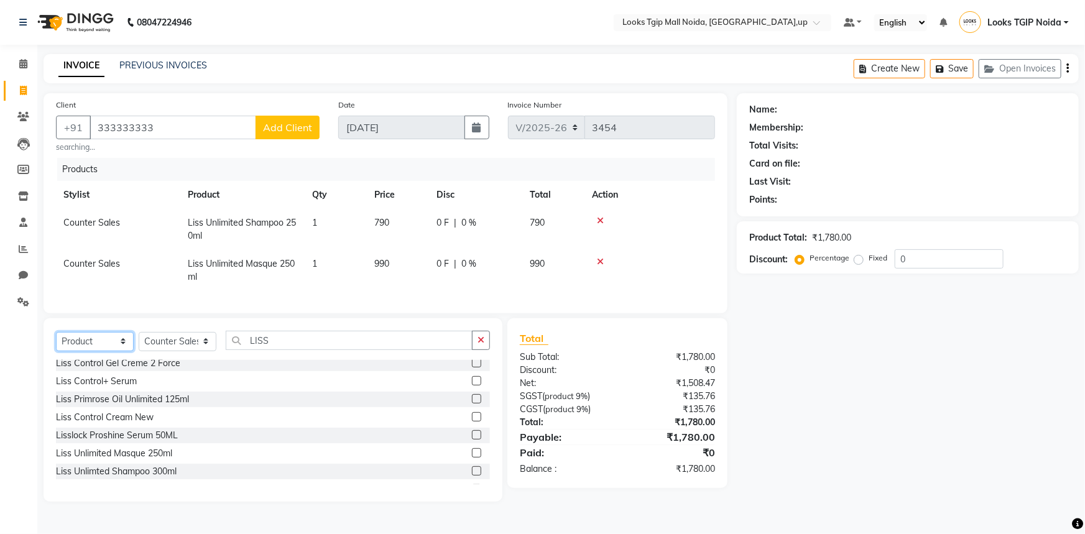
drag, startPoint x: 106, startPoint y: 350, endPoint x: 104, endPoint y: 359, distance: 10.1
click at [106, 350] on select "Select Service Product Membership Package Voucher Prepaid Gift Card" at bounding box center [95, 341] width 78 height 19
drag, startPoint x: 109, startPoint y: 347, endPoint x: 111, endPoint y: 359, distance: 12.1
click at [109, 347] on select "Select Service Product Membership Package Voucher Prepaid Gift Card" at bounding box center [95, 341] width 78 height 19
select select "service"
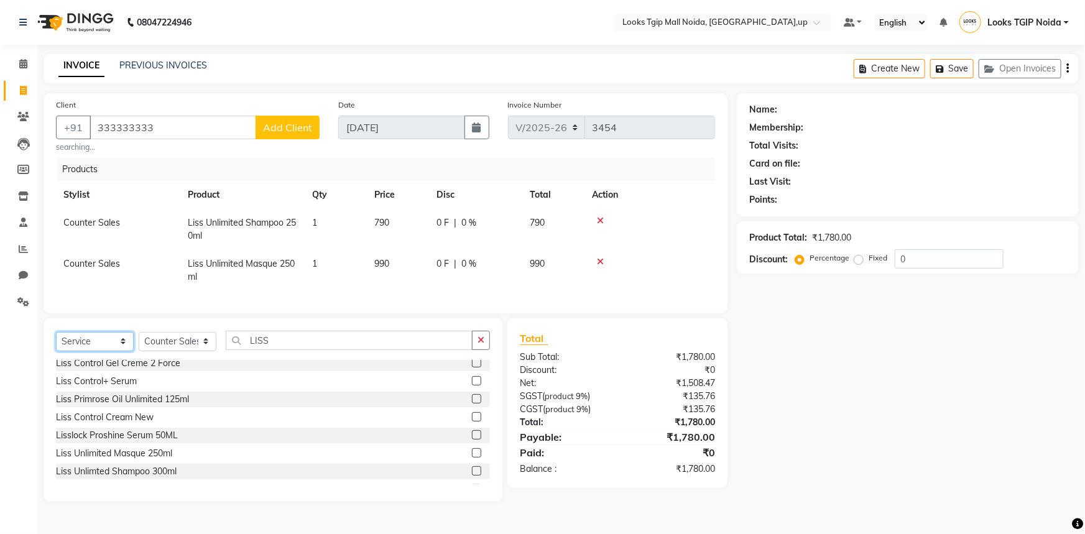
click at [56, 340] on select "Select Service Product Membership Package Voucher Prepaid Gift Card" at bounding box center [95, 341] width 78 height 19
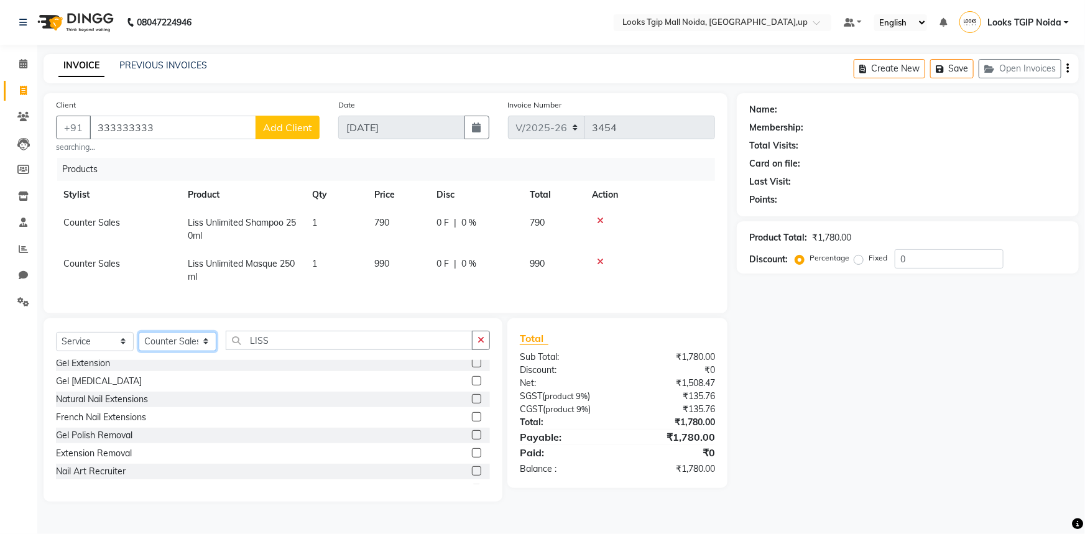
click at [201, 349] on select "Select Stylist [PERSON_NAME] Arun_pdct [PERSON_NAME] Counter Sales Farooq Gauta…" at bounding box center [178, 341] width 78 height 19
select select "31009"
click at [139, 340] on select "Select Stylist [PERSON_NAME] Arun_pdct [PERSON_NAME] Counter Sales Farooq Gauta…" at bounding box center [178, 341] width 78 height 19
click at [273, 340] on input "LISS" at bounding box center [349, 340] width 247 height 19
drag, startPoint x: 273, startPoint y: 340, endPoint x: 177, endPoint y: 362, distance: 99.0
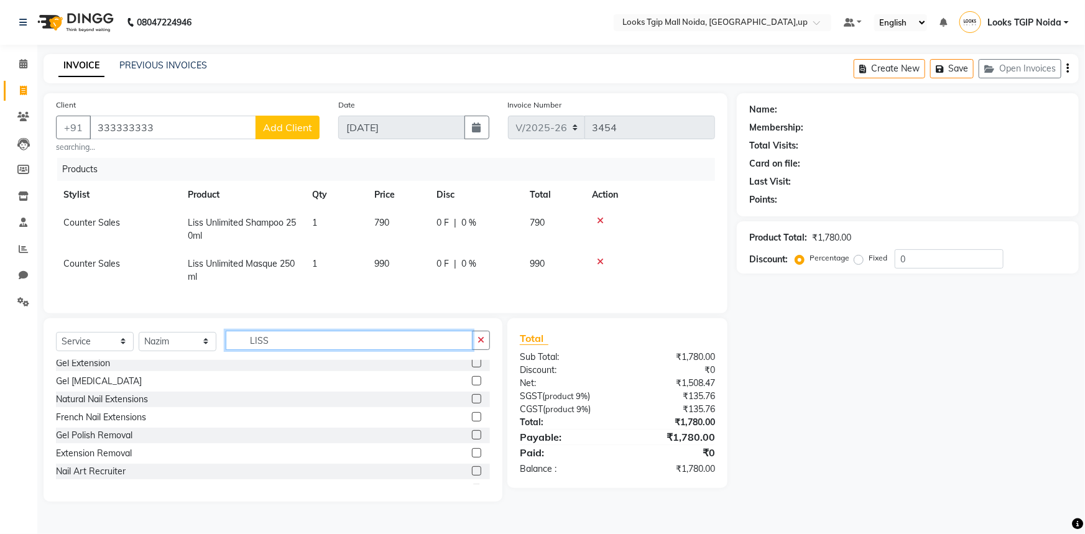
click at [183, 360] on div "Select Service Product Membership Package Voucher Prepaid Gift Card Select Styl…" at bounding box center [273, 345] width 434 height 29
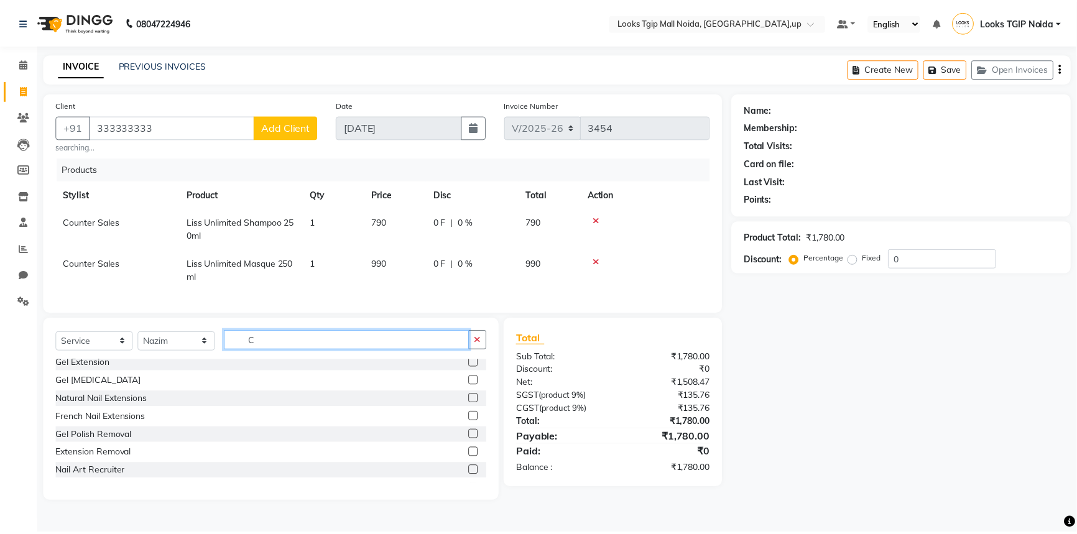
scroll to position [0, 0]
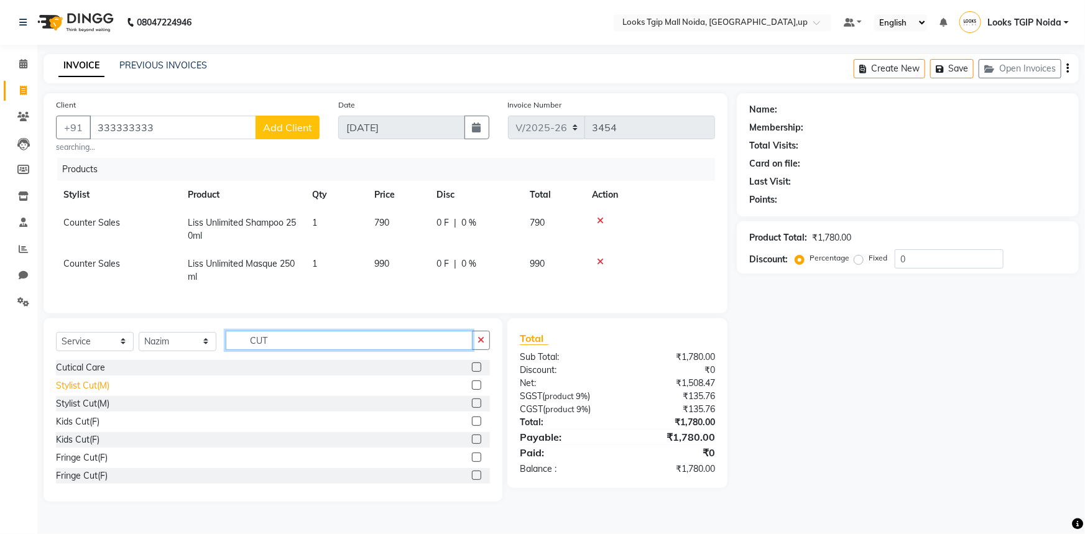
type input "CUT"
click at [81, 392] on div "Stylist Cut(M)" at bounding box center [82, 385] width 53 height 13
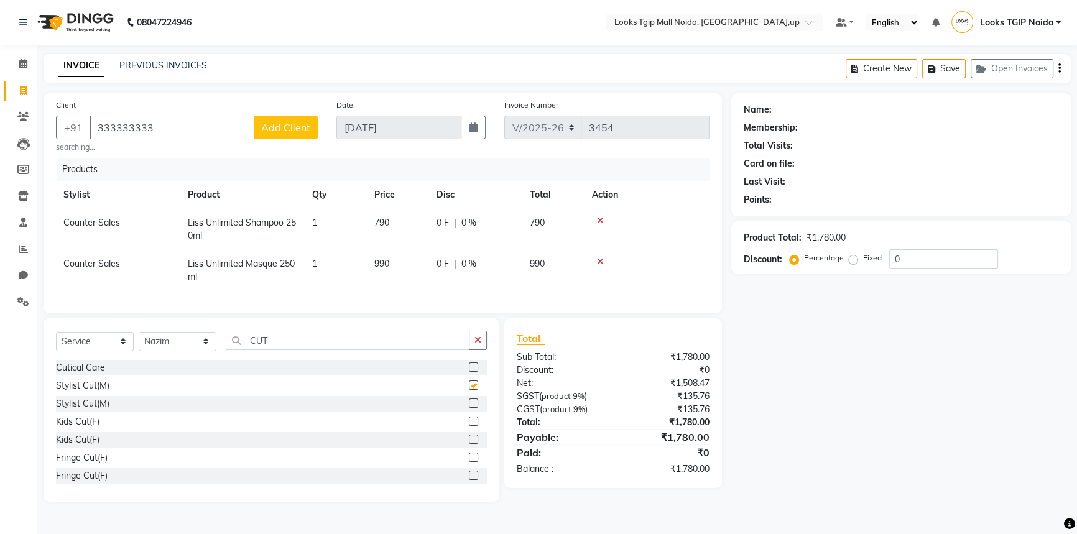
checkbox input "false"
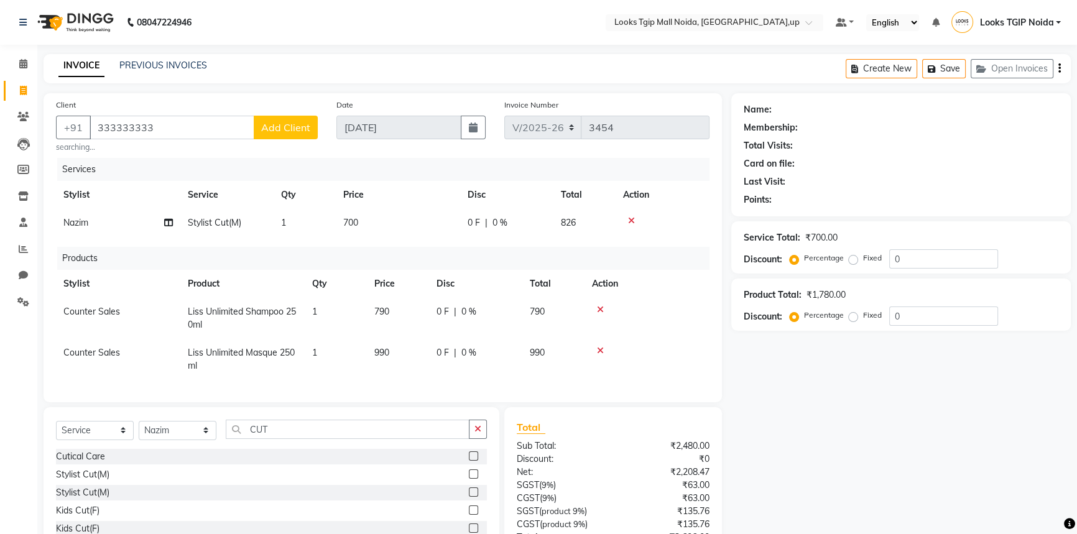
click at [427, 226] on td "700" at bounding box center [398, 223] width 124 height 28
select select "31009"
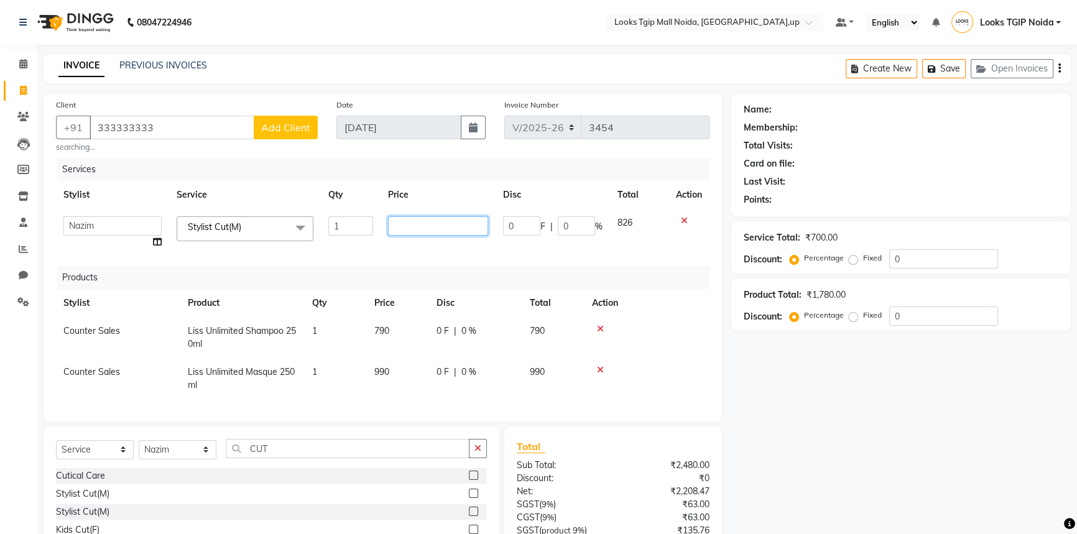
drag, startPoint x: 420, startPoint y: 232, endPoint x: 271, endPoint y: 249, distance: 149.6
click at [271, 252] on tr "[PERSON_NAME] Arjun_pdct Arun_pdct [PERSON_NAME] Counter Sales Farooq Gautam_pd…" at bounding box center [383, 232] width 654 height 47
type input "500"
click at [576, 479] on div "Total Sub Total: ₹2,480.00 Discount: ₹0 Net: ₹2,208.47 SGST ( 9% ) ₹63.00 CGST …" at bounding box center [613, 531] width 193 height 184
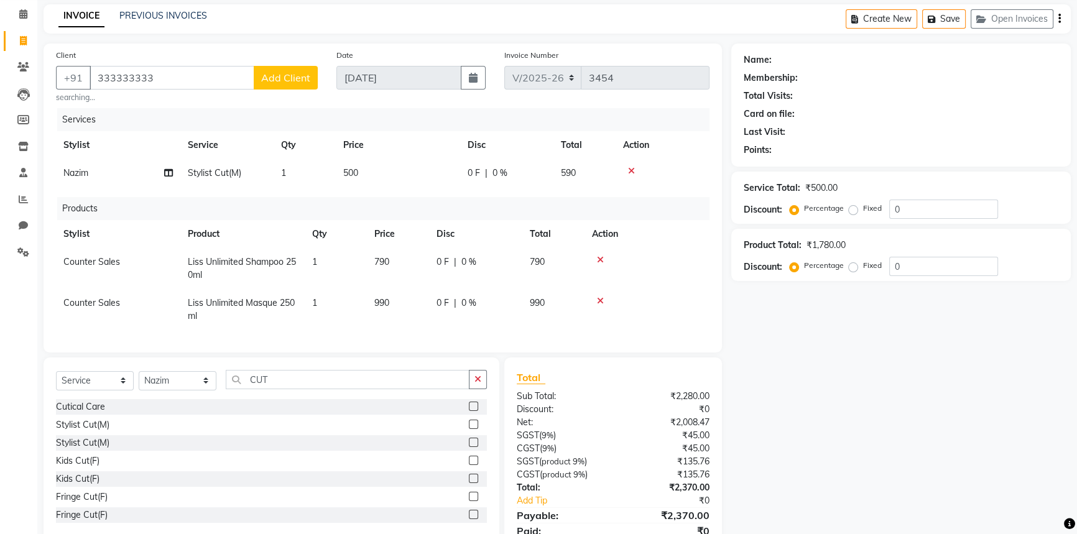
scroll to position [110, 0]
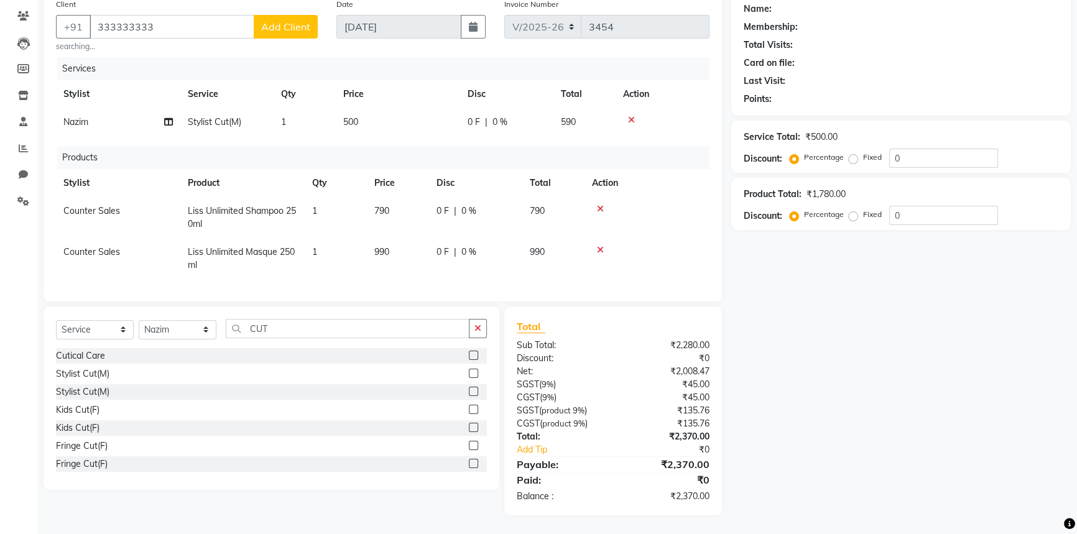
drag, startPoint x: 188, startPoint y: 35, endPoint x: 189, endPoint y: 25, distance: 10.0
click at [187, 41] on small "searching..." at bounding box center [187, 46] width 262 height 11
click at [189, 25] on input "333333333" at bounding box center [172, 27] width 165 height 24
type input "33333333333"
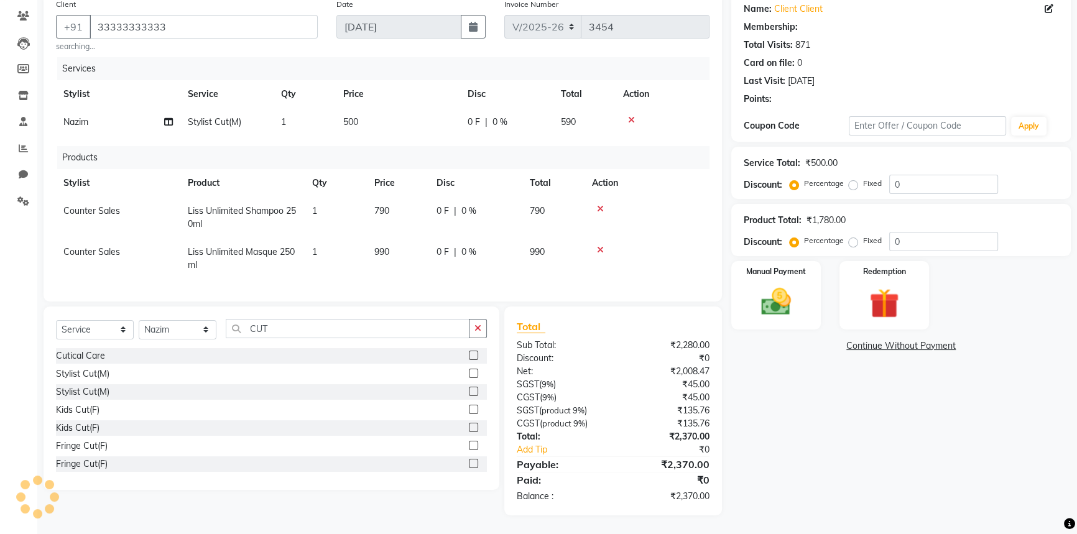
select select "1: Object"
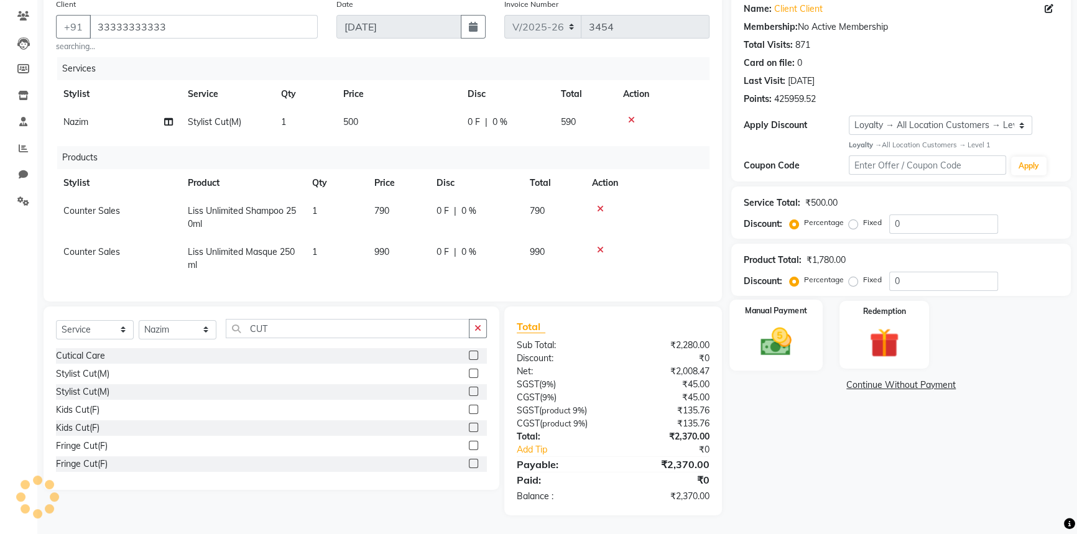
click at [759, 324] on img at bounding box center [776, 341] width 50 height 35
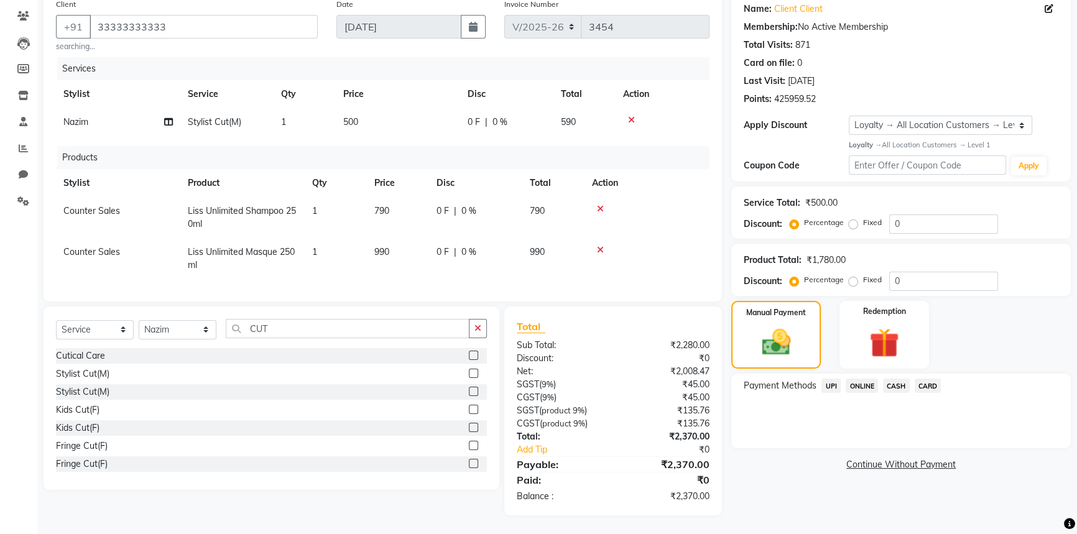
click at [920, 379] on span "CARD" at bounding box center [928, 386] width 27 height 14
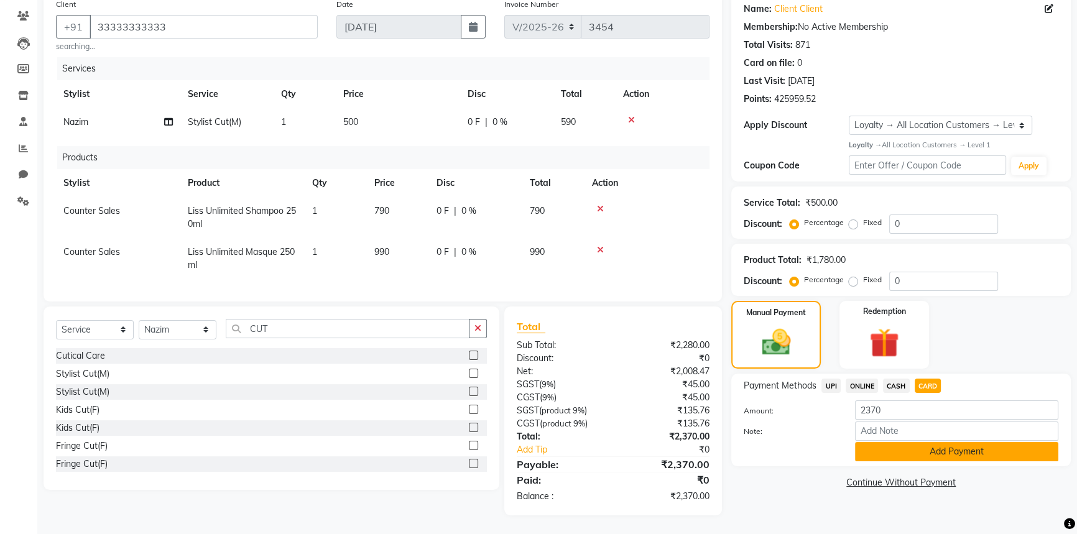
click at [910, 444] on button "Add Payment" at bounding box center [956, 451] width 203 height 19
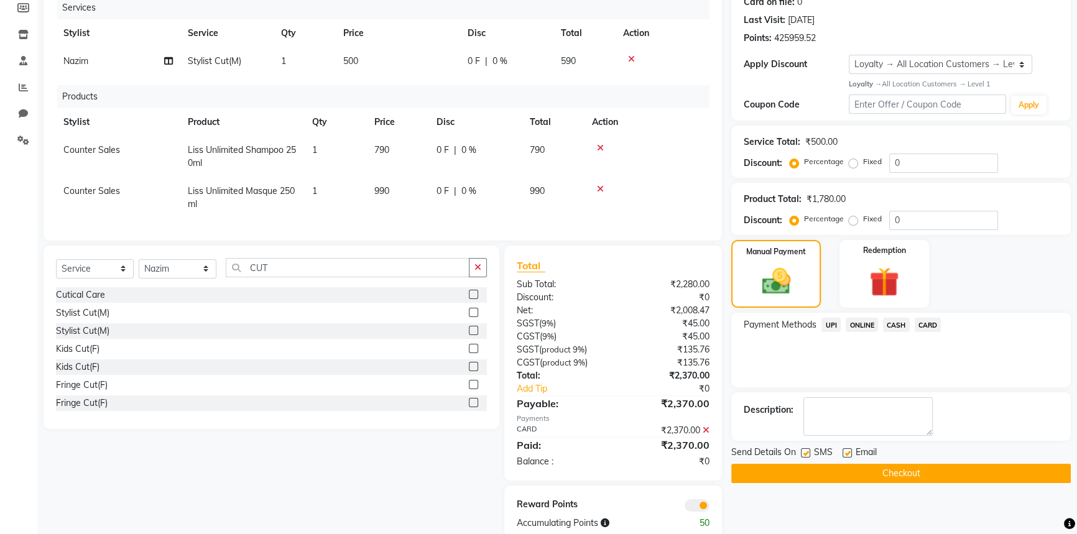
scroll to position [198, 0]
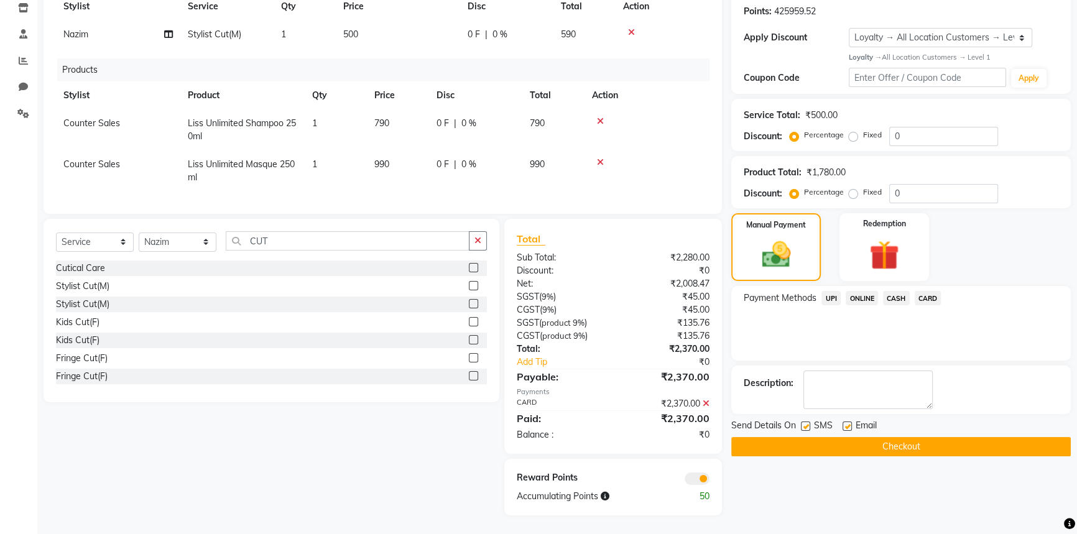
click at [806, 422] on label at bounding box center [805, 426] width 9 height 9
click at [806, 423] on input "checkbox" at bounding box center [805, 427] width 8 height 8
checkbox input "false"
click at [813, 437] on button "Checkout" at bounding box center [901, 446] width 340 height 19
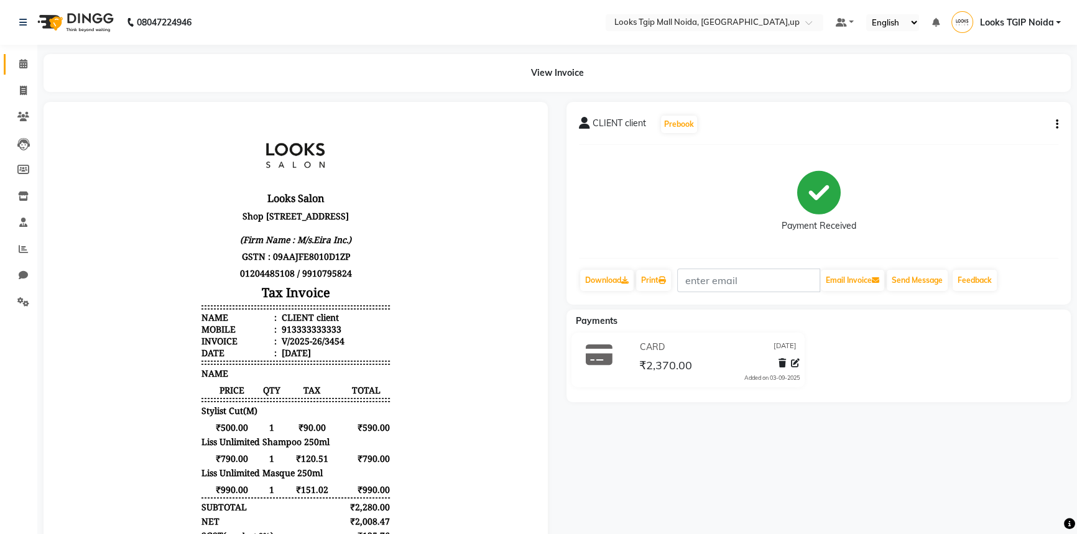
click at [11, 50] on div "Calendar Invoice Clients Leads Members Inventory Staff Reports Chat Settings Co…" at bounding box center [84, 362] width 168 height 655
click at [16, 63] on span at bounding box center [23, 64] width 22 height 14
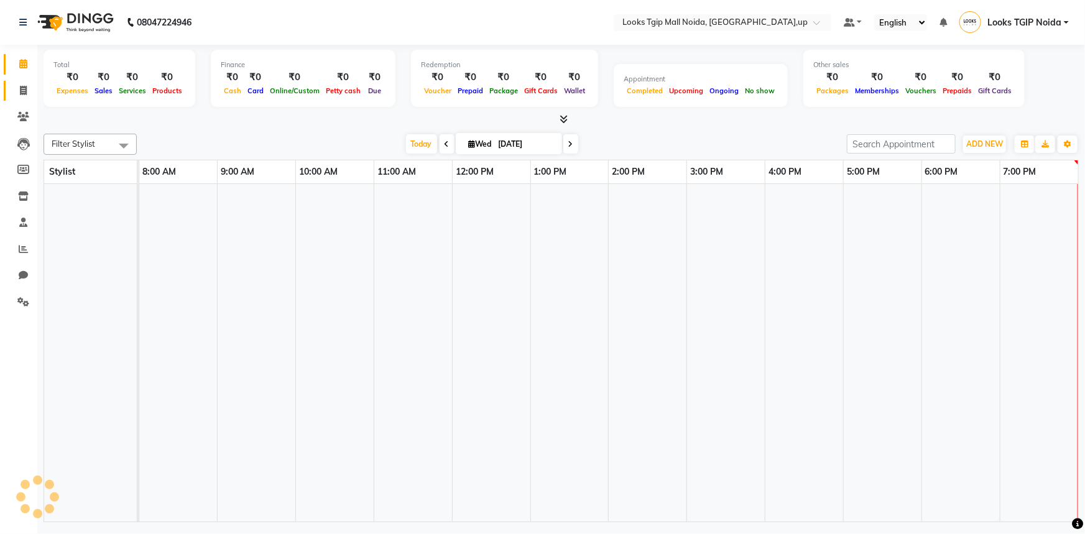
click at [25, 88] on icon at bounding box center [23, 90] width 7 height 9
select select "service"
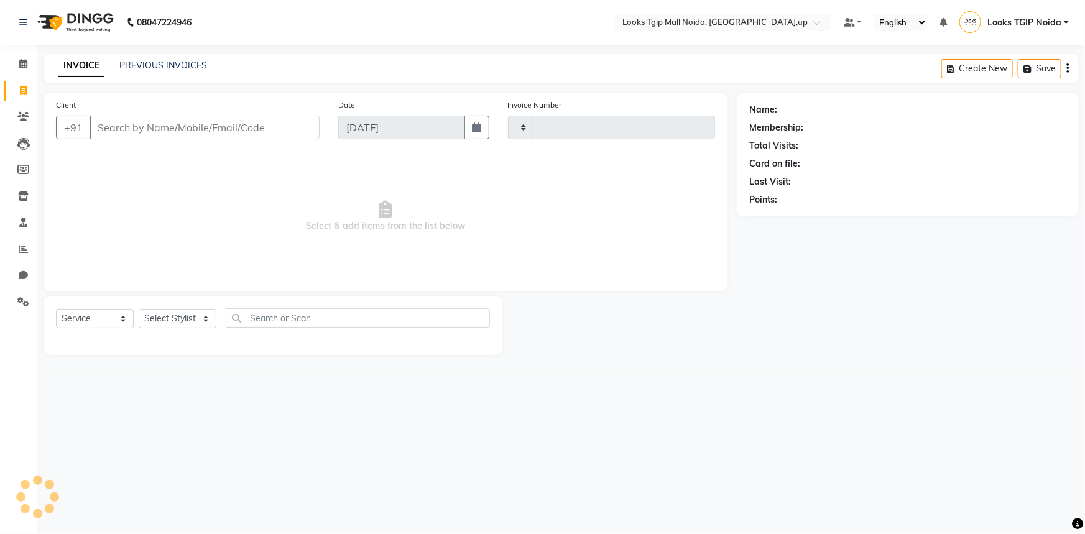
type input "3455"
select select "4358"
drag, startPoint x: 155, startPoint y: 130, endPoint x: 149, endPoint y: 135, distance: 8.0
click at [155, 130] on input "Client" at bounding box center [205, 128] width 230 height 24
type input "3333333333333"
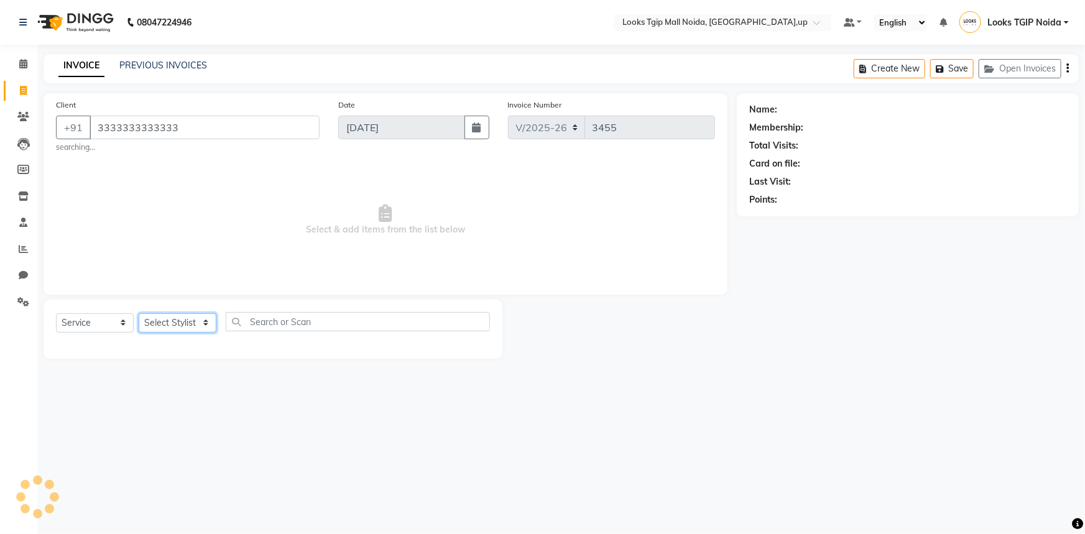
click at [201, 323] on select "Select Stylist" at bounding box center [178, 322] width 78 height 19
click at [197, 124] on input "3333333333333" at bounding box center [205, 128] width 230 height 24
drag, startPoint x: 198, startPoint y: 131, endPoint x: 0, endPoint y: 134, distance: 197.8
click at [0, 134] on app-home "08047224946 Select Location × Looks Tgip Mall Noida, Noida,up Default Panel My …" at bounding box center [542, 188] width 1085 height 377
type input "9999"
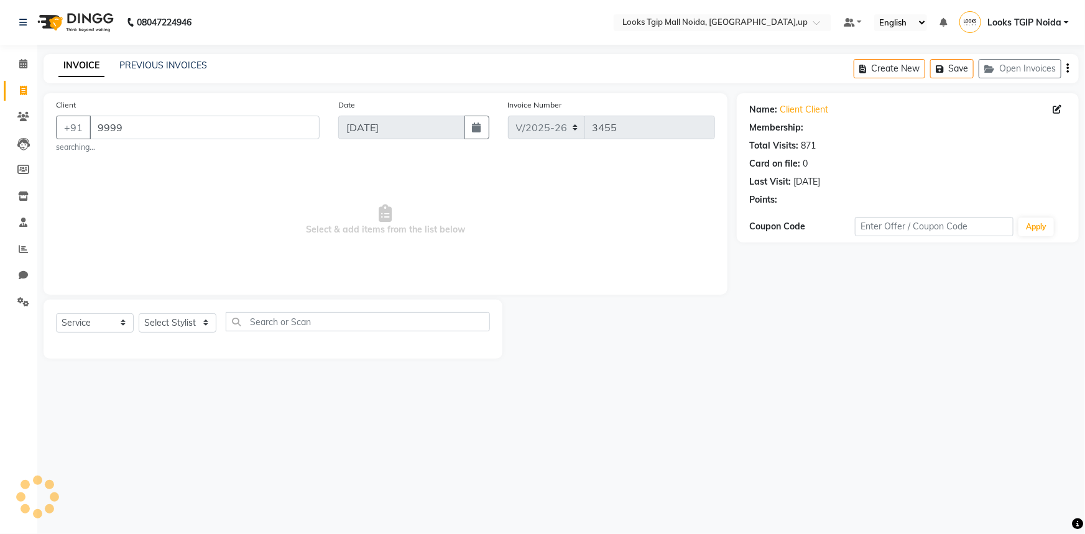
select select "1: Object"
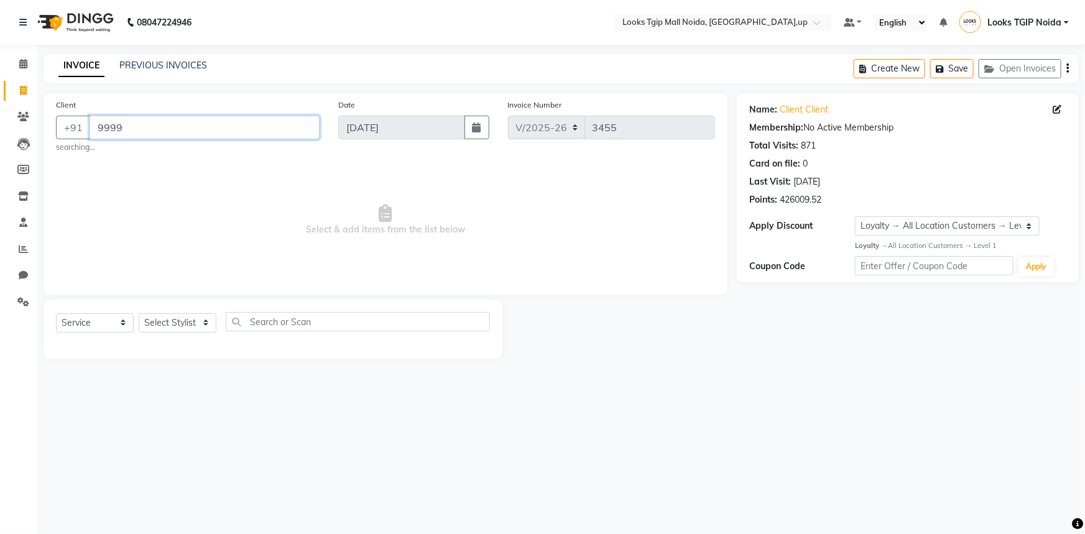
click at [164, 137] on input "9999" at bounding box center [205, 128] width 230 height 24
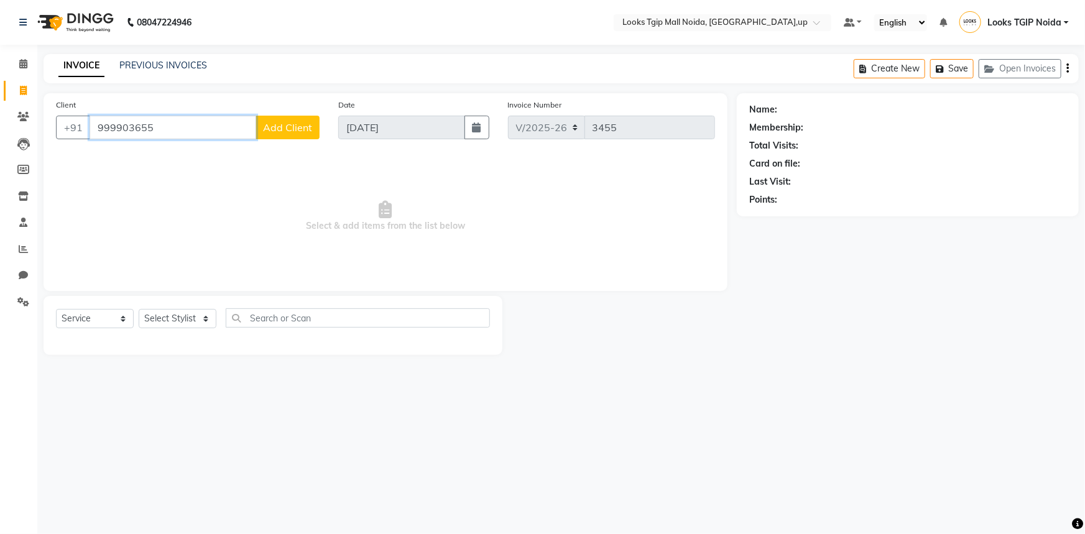
click at [116, 128] on input "999903655" at bounding box center [173, 128] width 167 height 24
click at [172, 125] on input "99903655" at bounding box center [173, 128] width 167 height 24
click at [192, 144] on ngb-typeahead-window "sandeep chaudhary 9990365 507" at bounding box center [178, 156] width 178 height 31
click at [192, 149] on button "sandeep chaudhary 9990365 507" at bounding box center [178, 156] width 177 height 20
type input "9990365507"
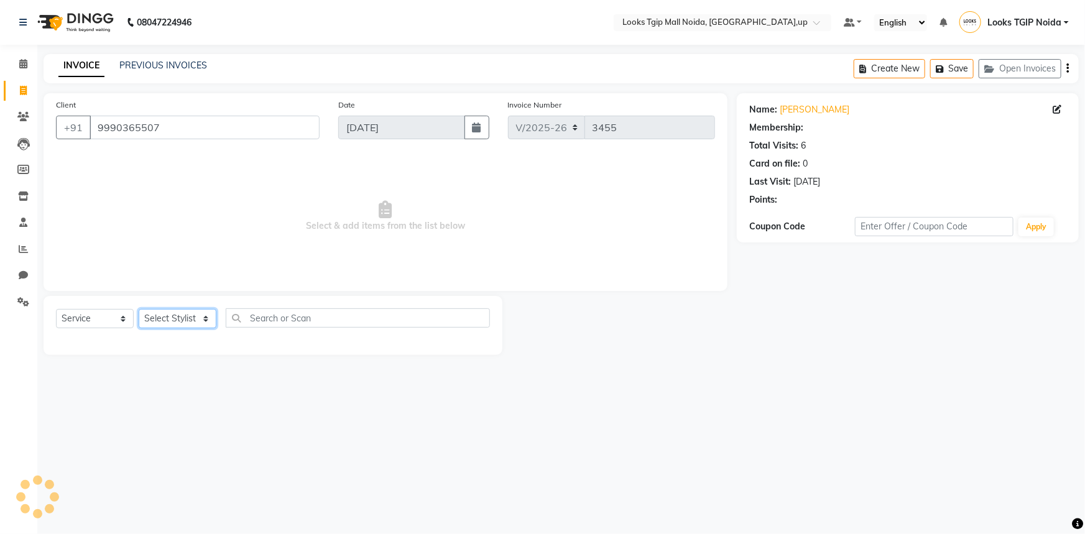
drag, startPoint x: 185, startPoint y: 322, endPoint x: 183, endPoint y: 310, distance: 11.3
click at [185, 321] on select "Select Stylist [PERSON_NAME] Arun_pdct [PERSON_NAME] Counter Sales Farooq Gauta…" at bounding box center [178, 318] width 78 height 19
select select "1: Object"
select select "43888"
click at [139, 309] on select "Select Stylist [PERSON_NAME] Arun_pdct [PERSON_NAME] Counter Sales Farooq Gauta…" at bounding box center [178, 318] width 78 height 19
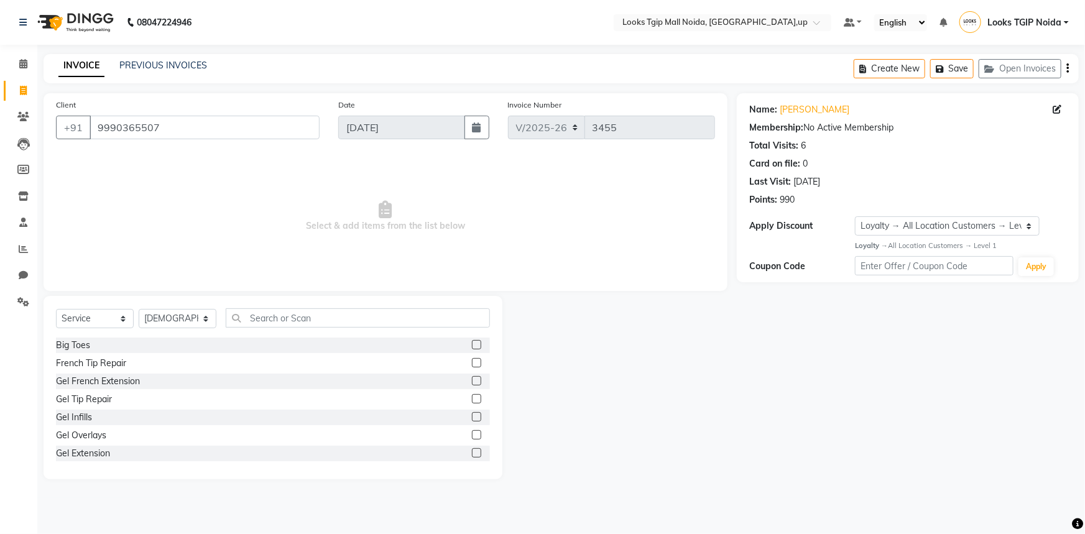
click at [254, 331] on div "Select Service Product Membership Package Voucher Prepaid Gift Card Select Styl…" at bounding box center [273, 322] width 434 height 29
click at [259, 310] on input "text" at bounding box center [358, 317] width 264 height 19
type input "CUT"
click at [101, 364] on div "Stylist Cut(M)" at bounding box center [82, 363] width 53 height 13
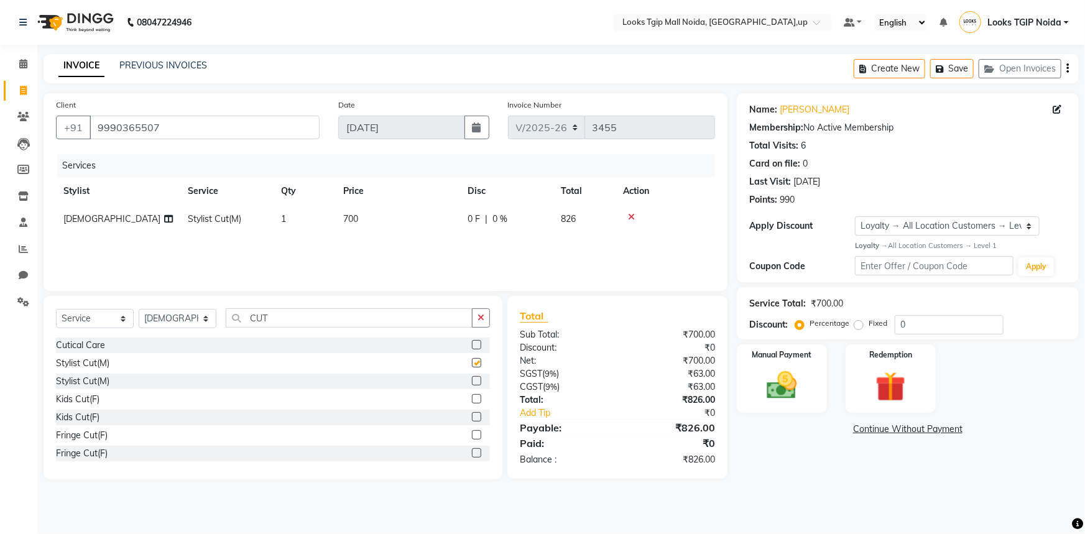
checkbox input "false"
click at [435, 224] on td "700" at bounding box center [398, 219] width 124 height 28
select select "43888"
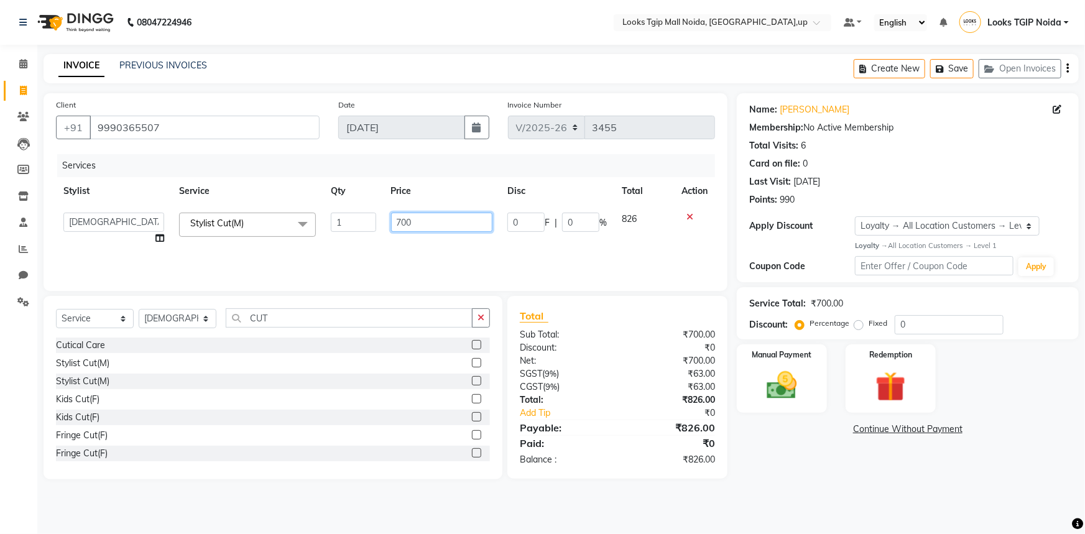
type input "70"
drag, startPoint x: 435, startPoint y: 224, endPoint x: 169, endPoint y: 223, distance: 266.2
click at [264, 223] on tr "[PERSON_NAME] Arjun_pdct Arun_pdct [PERSON_NAME] Counter Sales Farooq Gautam_pd…" at bounding box center [385, 228] width 659 height 47
type input "600"
click at [301, 307] on div "Select Service Product Membership Package Voucher Prepaid Gift Card Select Styl…" at bounding box center [273, 387] width 459 height 183
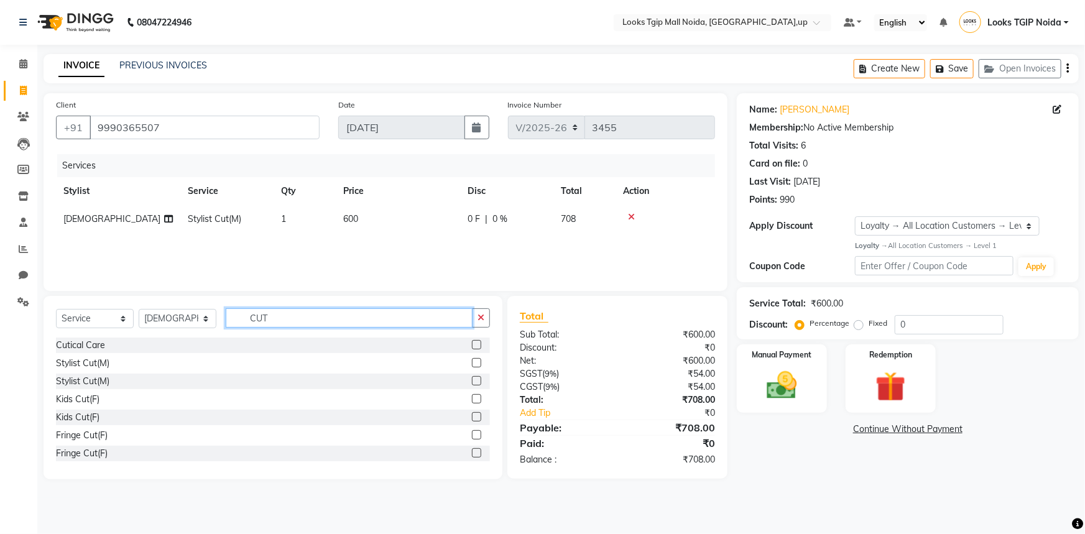
click at [298, 310] on input "CUT" at bounding box center [349, 317] width 247 height 19
drag, startPoint x: 297, startPoint y: 315, endPoint x: 109, endPoint y: 330, distance: 187.7
click at [109, 330] on div "Select Service Product Membership Package Voucher Prepaid Gift Card Select Styl…" at bounding box center [273, 322] width 434 height 29
type input "TOUC"
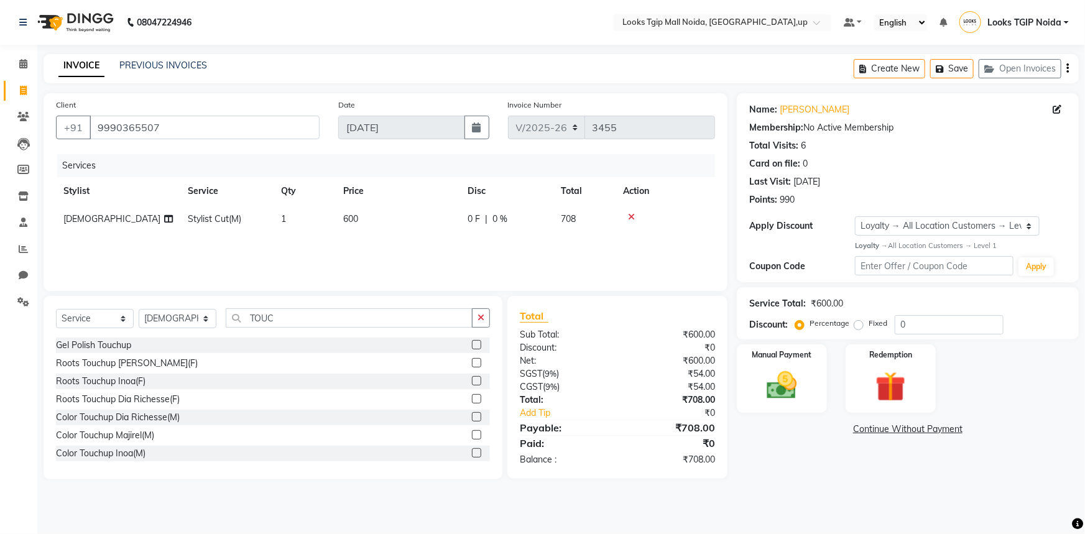
drag, startPoint x: 98, startPoint y: 383, endPoint x: 429, endPoint y: 281, distance: 346.2
click at [98, 382] on div "Roots Touchup Inoa(F)" at bounding box center [101, 381] width 90 height 13
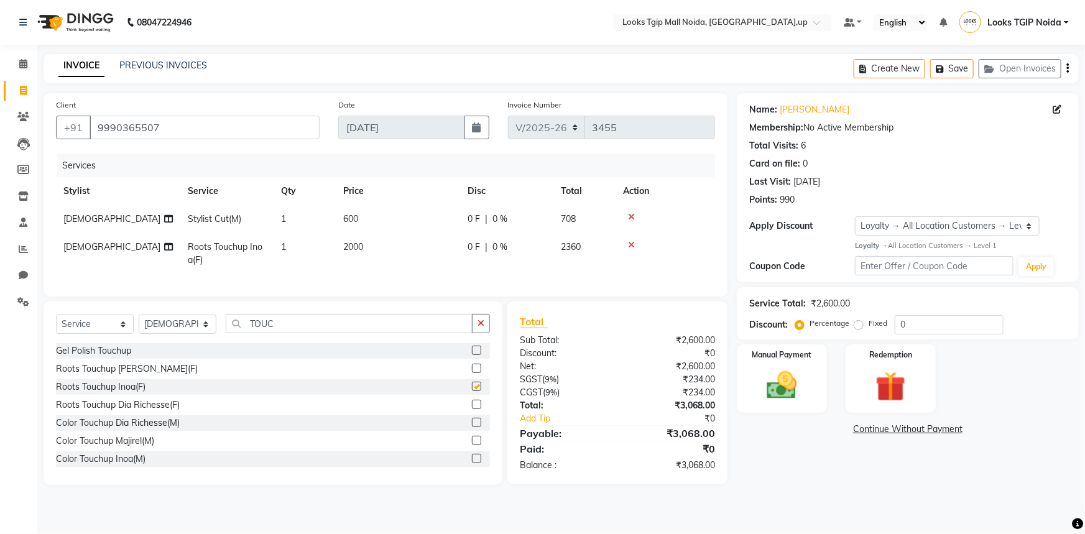
checkbox input "false"
click at [440, 252] on td "2000" at bounding box center [398, 253] width 124 height 41
select select "43888"
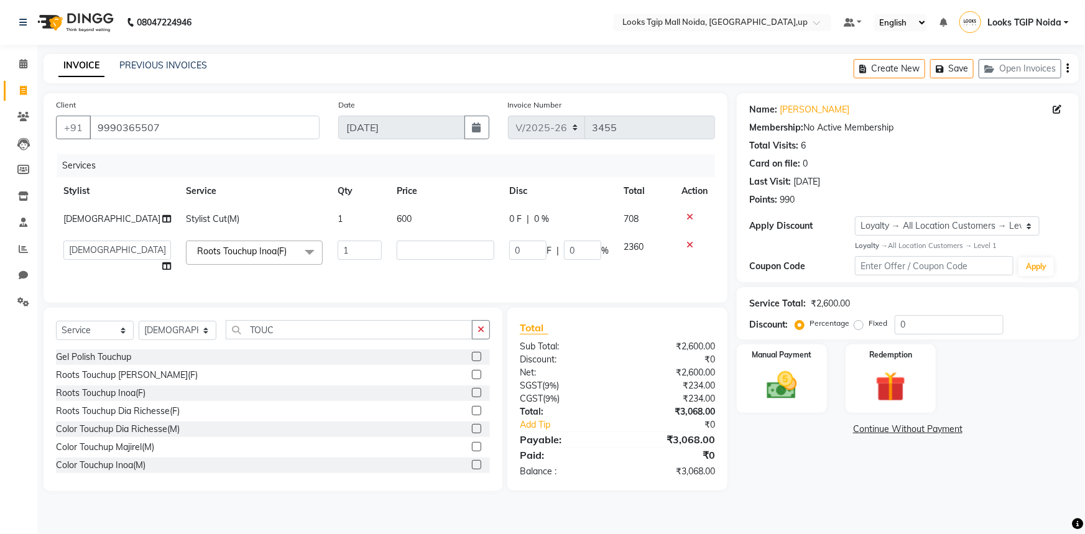
click at [264, 249] on tr "Amaan Salmani Arjun_pdct Arun_pdct Atique Counter Sales Farooq Gautam_pdct Guri…" at bounding box center [385, 256] width 659 height 47
type input "1200"
click at [283, 335] on input "TOUC" at bounding box center [349, 329] width 247 height 19
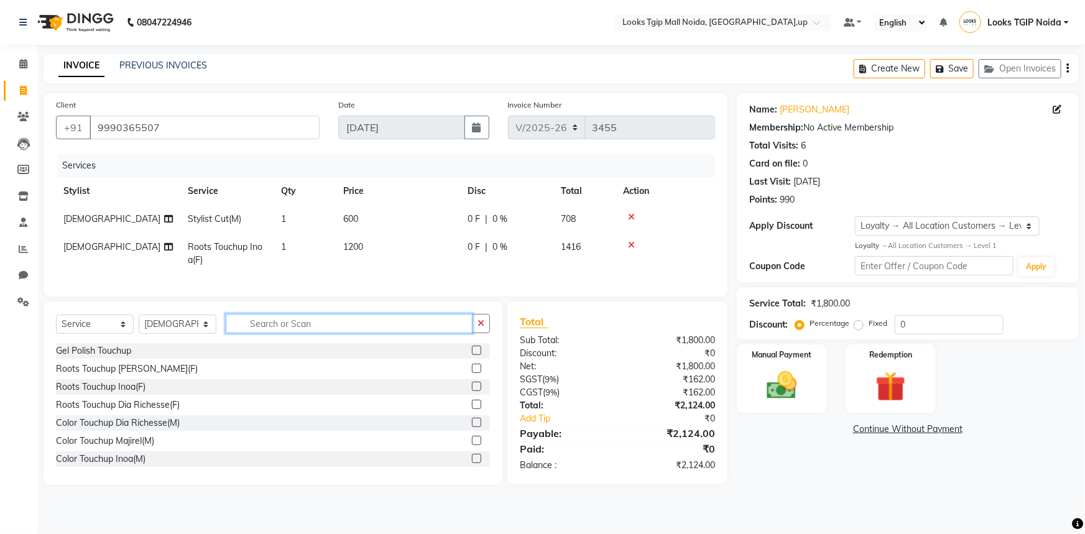
click at [0, 330] on app-home "08047224946 Select Location × Looks Tgip Mall Noida, Noida,up Default Panel My …" at bounding box center [542, 252] width 1085 height 504
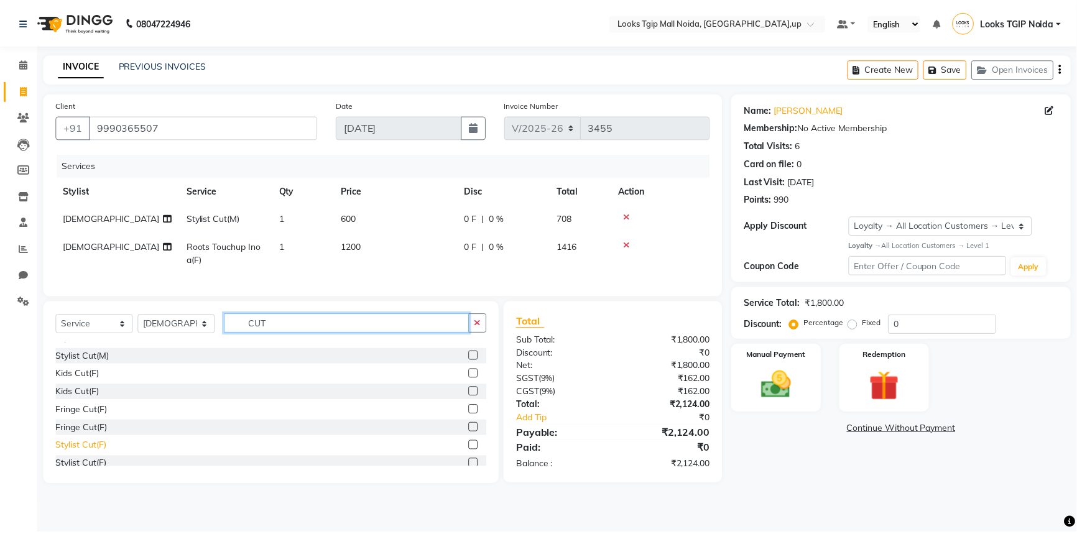
scroll to position [56, 0]
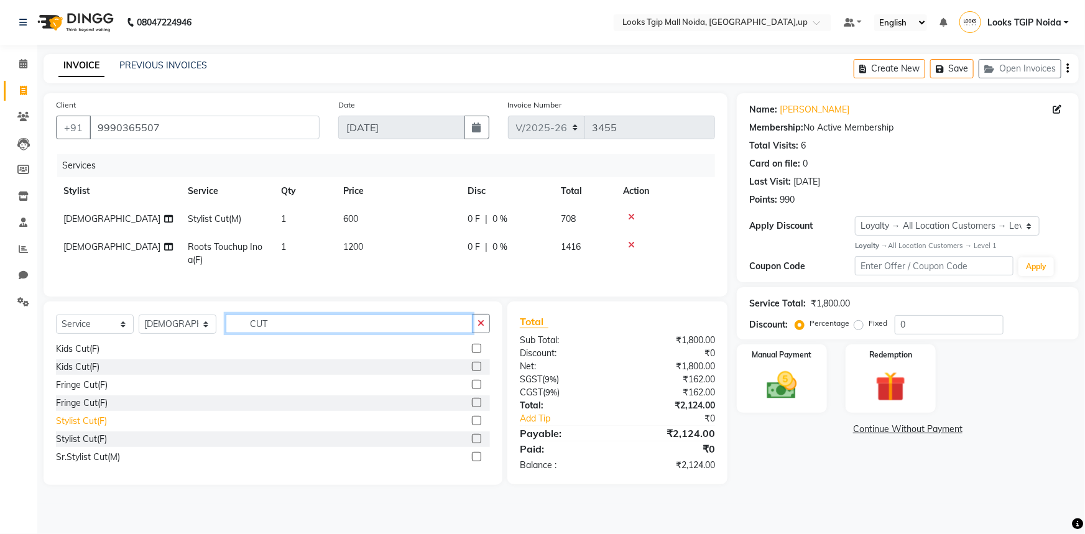
type input "CUT"
click at [88, 428] on div "Stylist Cut(F)" at bounding box center [81, 421] width 51 height 13
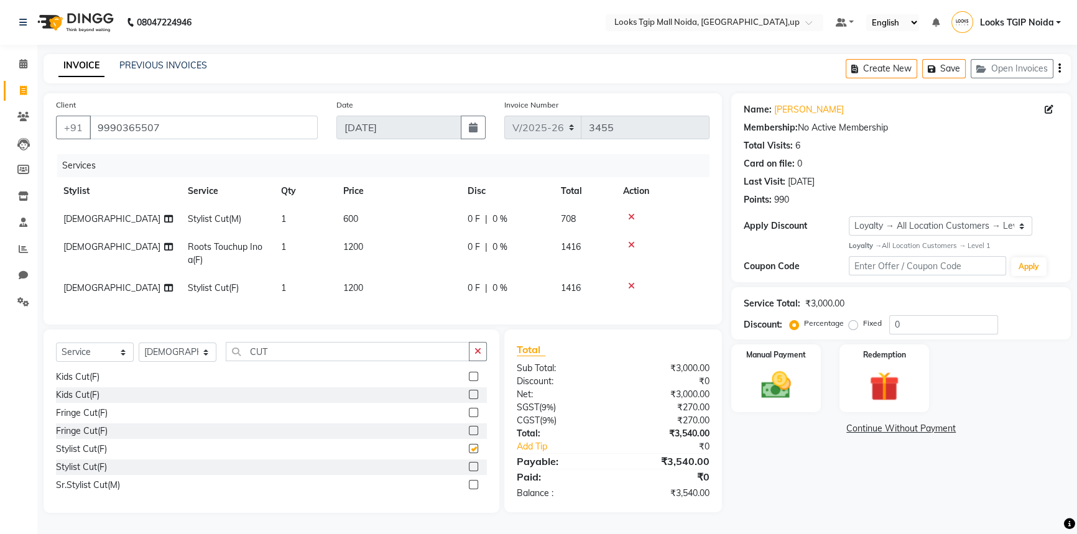
checkbox input "false"
click at [444, 267] on td "1200" at bounding box center [398, 253] width 124 height 41
select select "43888"
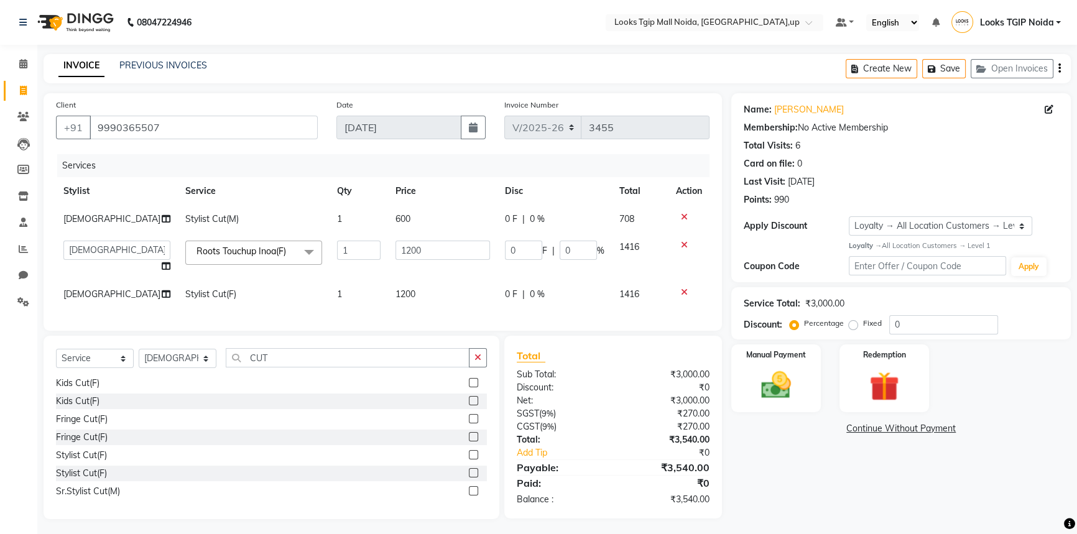
click at [433, 280] on td "1200" at bounding box center [442, 294] width 109 height 28
select select "43888"
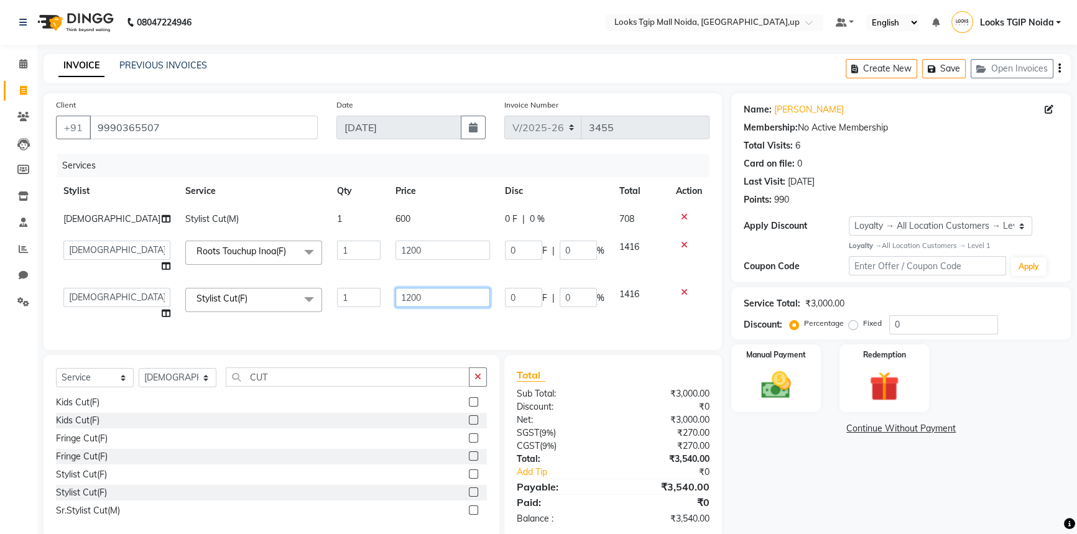
click at [451, 295] on input "1200" at bounding box center [443, 297] width 95 height 19
click at [0, 299] on app-home "08047224946 Select Location × Looks Tgip Mall Noida, Noida,up Default Panel My …" at bounding box center [538, 278] width 1077 height 557
type input "1000"
click at [623, 468] on div "Total Sub Total: ₹3,000.00 Discount: ₹0 Net: ₹3,000.00 SGST ( 9% ) ₹270.00 CGST…" at bounding box center [613, 447] width 193 height 158
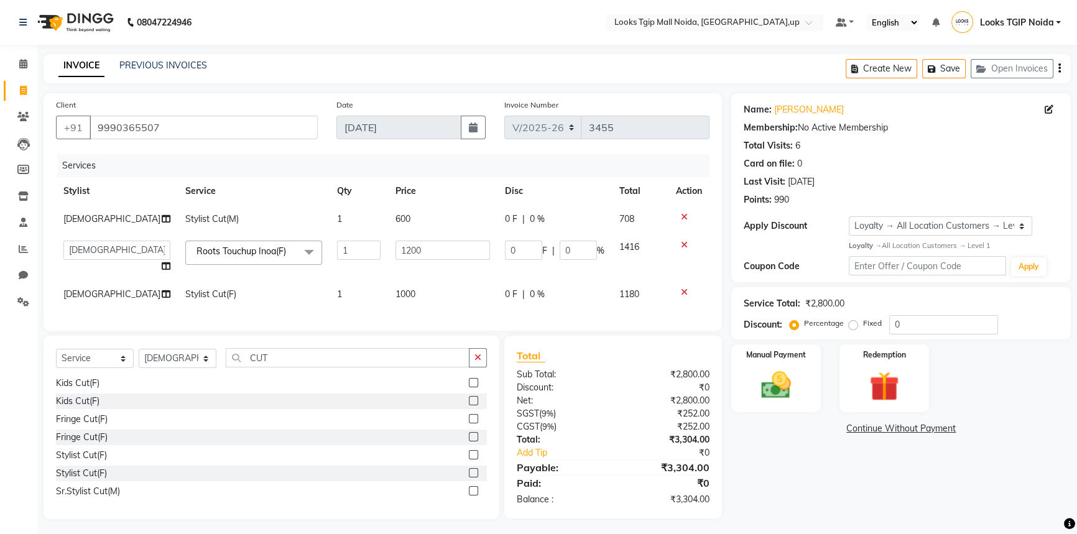
scroll to position [12, 0]
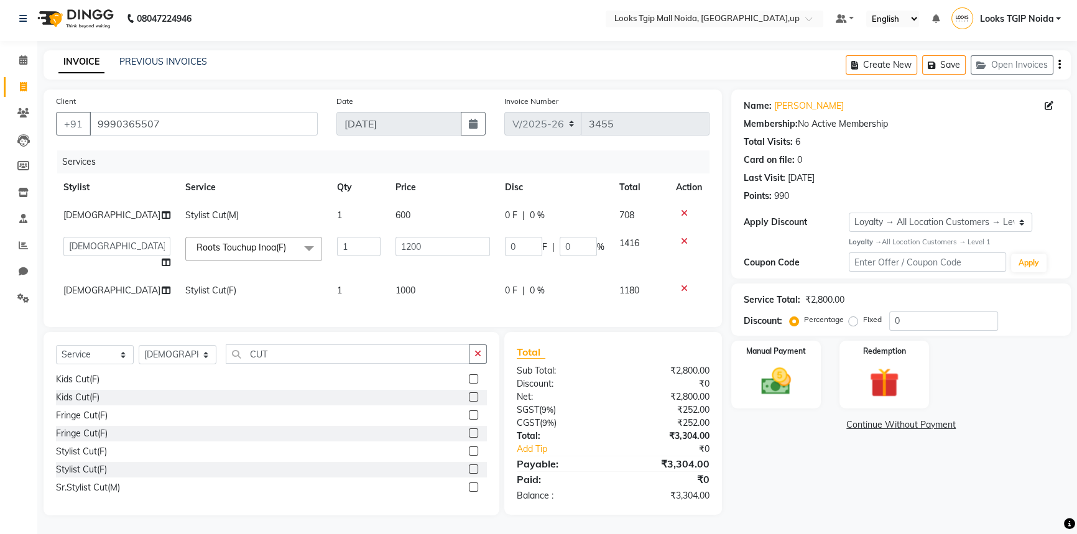
click at [669, 471] on div "₹3,304.00" at bounding box center [666, 463] width 106 height 15
click at [679, 460] on div "₹3,304.00" at bounding box center [666, 463] width 106 height 15
click at [920, 363] on div "Redemption" at bounding box center [884, 375] width 93 height 71
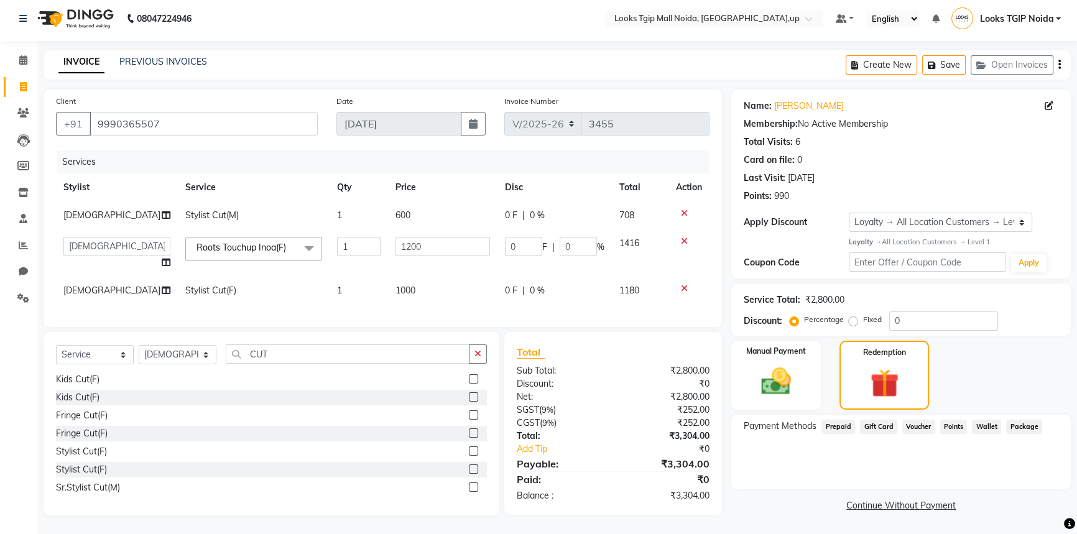
drag, startPoint x: 946, startPoint y: 418, endPoint x: 947, endPoint y: 425, distance: 7.6
click at [947, 420] on span "Points" at bounding box center [953, 427] width 27 height 14
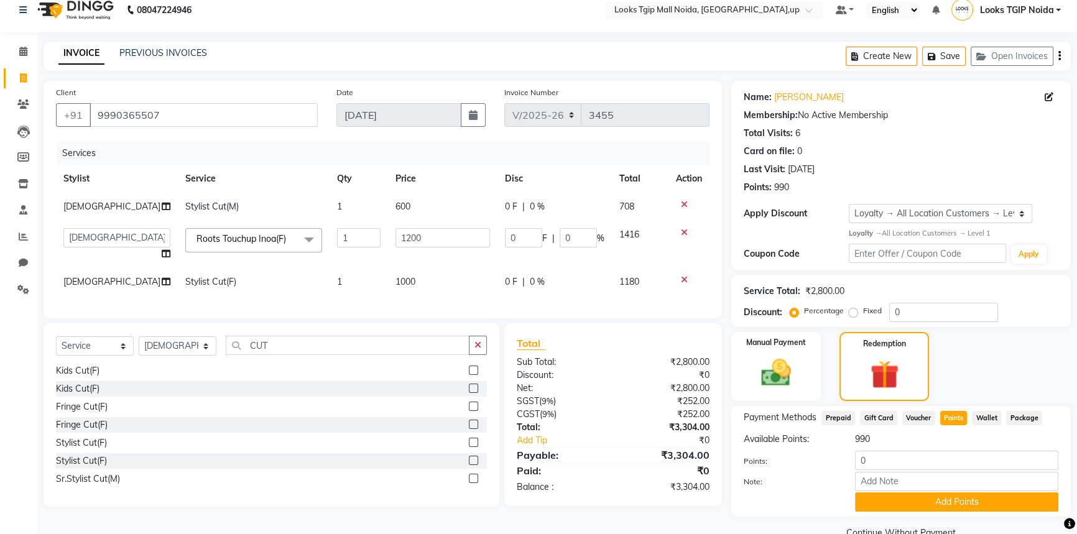
click at [949, 449] on div "Available Points: 990 Points: 0 Note: Add Points" at bounding box center [901, 472] width 315 height 79
click at [940, 460] on input "0" at bounding box center [956, 460] width 203 height 19
type input "500"
click at [986, 499] on button "Add Points" at bounding box center [956, 502] width 203 height 19
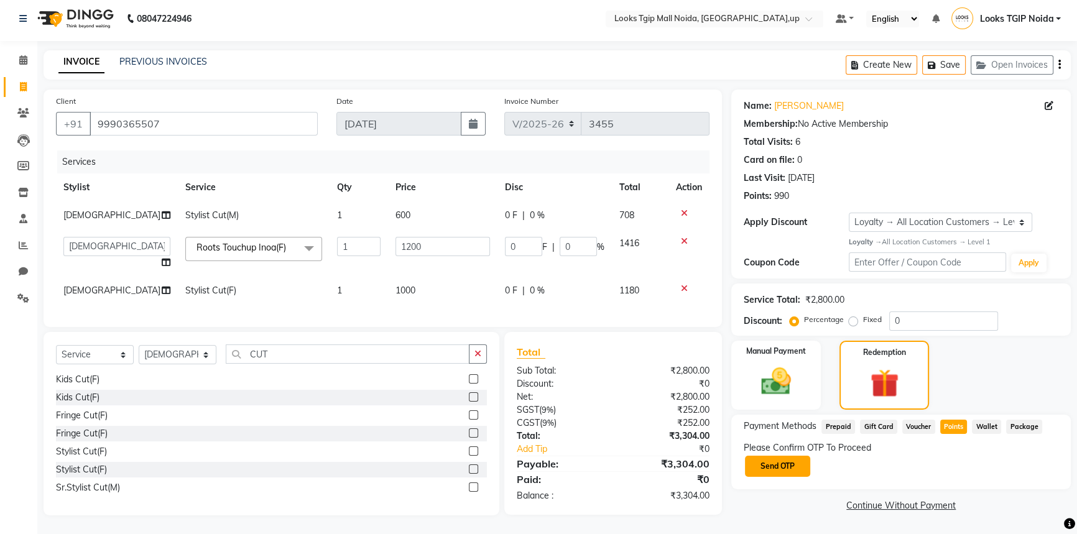
click at [782, 467] on button "Send OTP" at bounding box center [777, 466] width 65 height 21
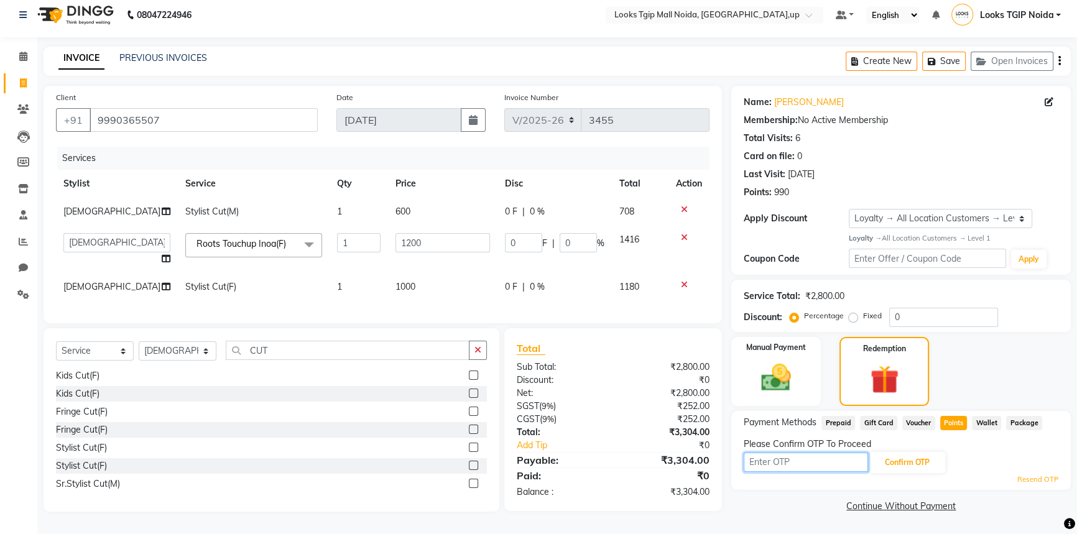
click at [794, 462] on input "text" at bounding box center [806, 462] width 124 height 19
type input "8793"
click at [915, 452] on button "Confirm OTP" at bounding box center [907, 462] width 76 height 21
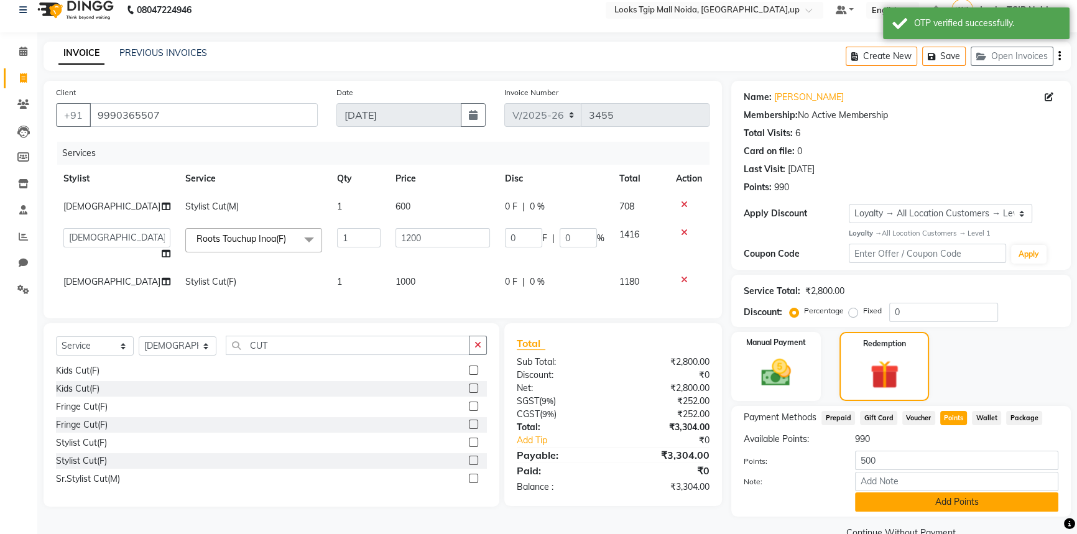
click at [995, 507] on button "Add Points" at bounding box center [956, 502] width 203 height 19
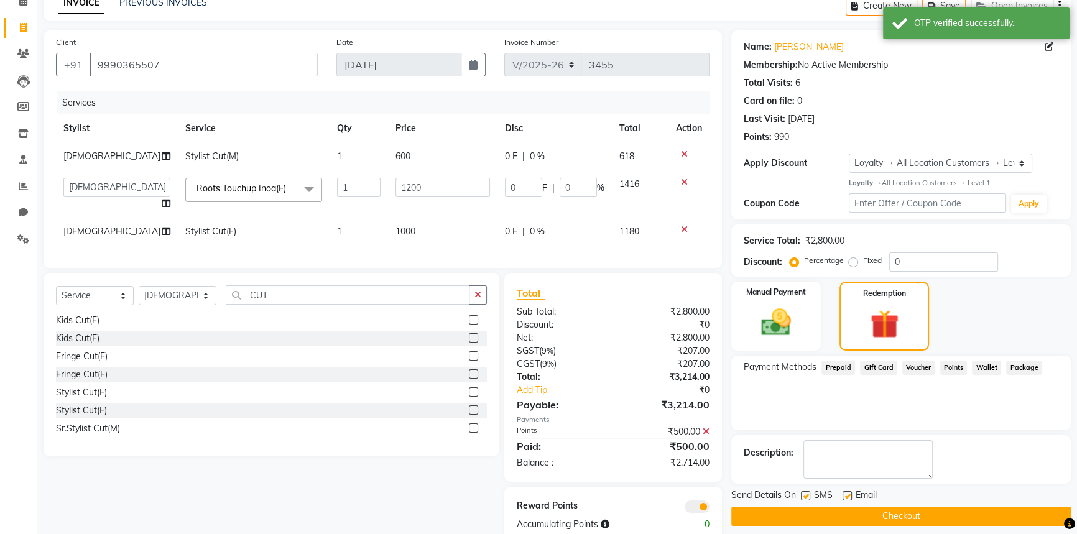
scroll to position [100, 0]
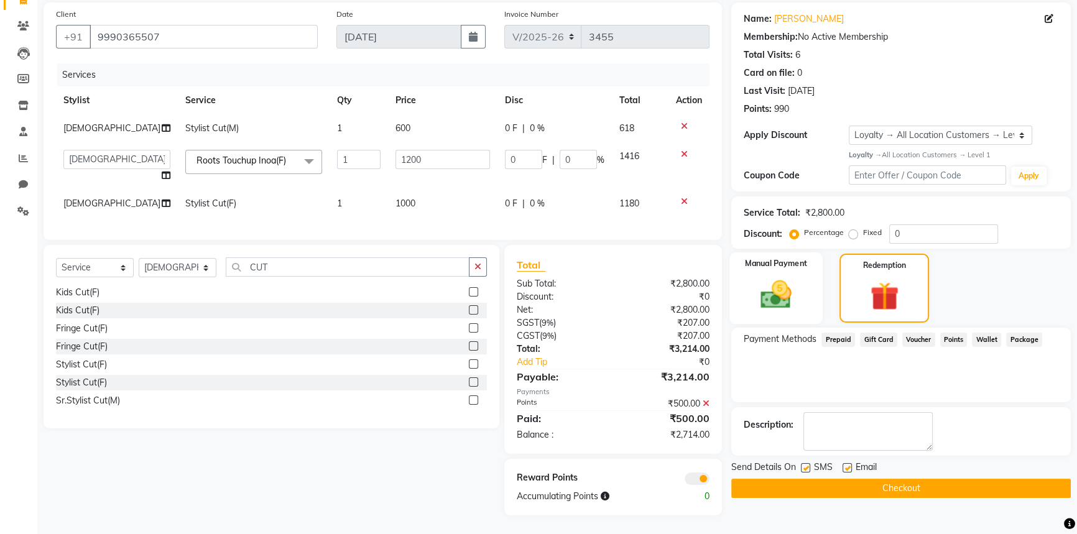
click at [792, 290] on img at bounding box center [776, 294] width 50 height 35
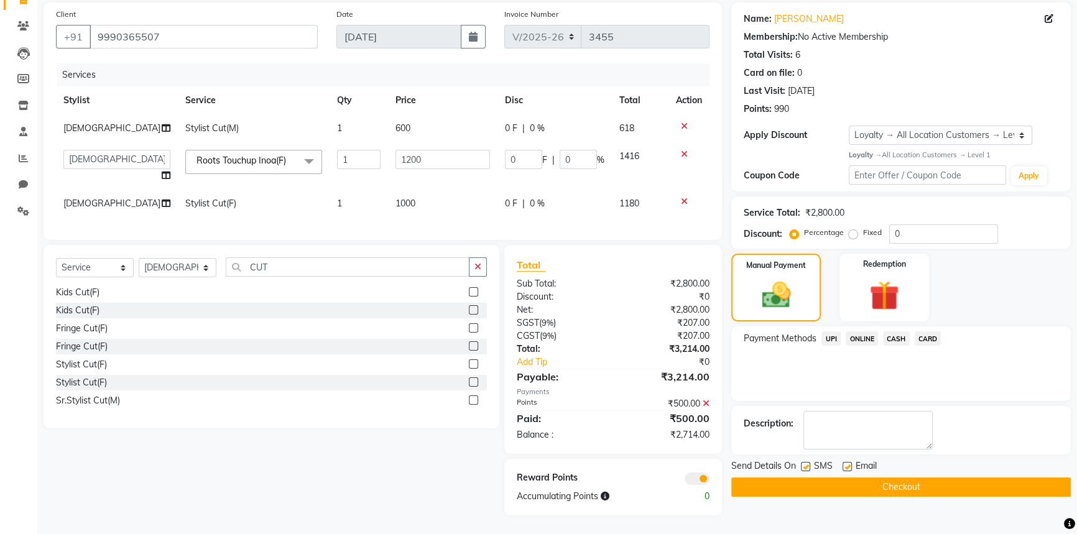
click at [831, 331] on span "UPI" at bounding box center [831, 338] width 19 height 14
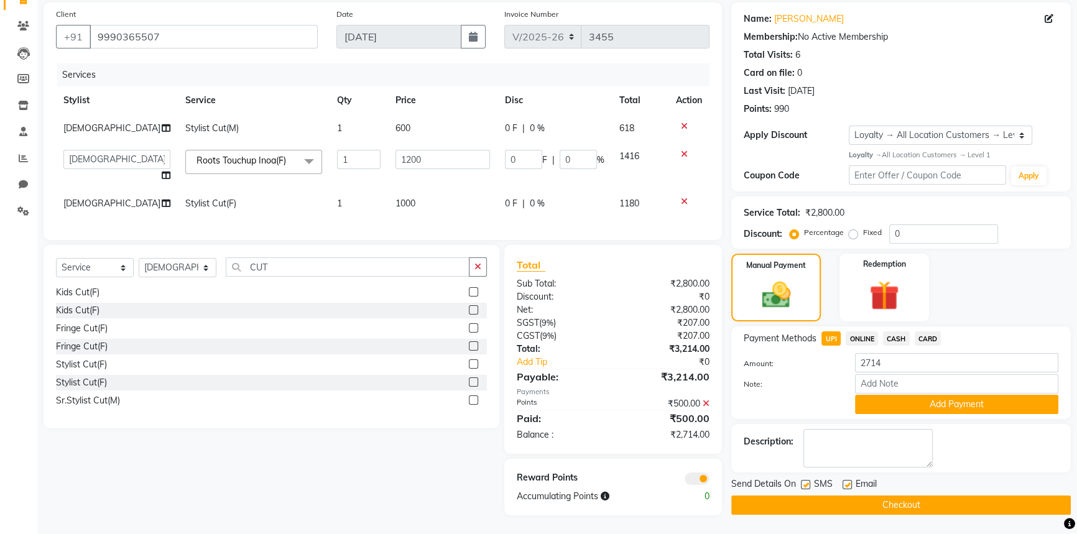
drag, startPoint x: 919, startPoint y: 325, endPoint x: 924, endPoint y: 333, distance: 9.5
click at [919, 331] on span "CARD" at bounding box center [928, 338] width 27 height 14
click at [909, 408] on div "Payment Methods UPI ONLINE CASH CARD Amount: 2714 Note: Add Payment" at bounding box center [901, 373] width 340 height 93
click at [913, 395] on button "Add Payment" at bounding box center [956, 404] width 203 height 19
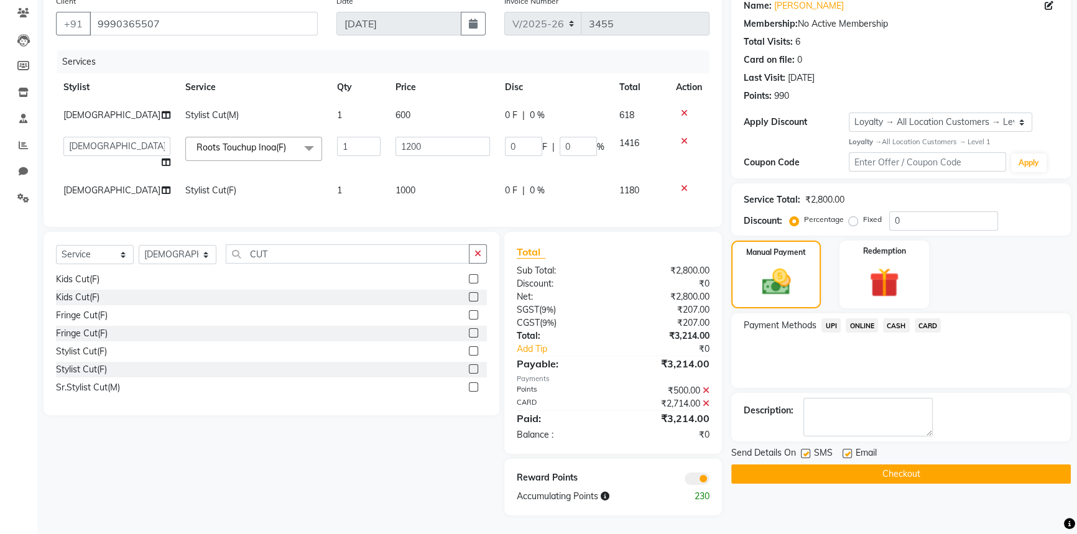
scroll to position [113, 0]
click at [808, 449] on label at bounding box center [805, 453] width 9 height 9
click at [808, 450] on input "checkbox" at bounding box center [805, 454] width 8 height 8
checkbox input "false"
click at [830, 465] on button "Checkout" at bounding box center [901, 474] width 340 height 19
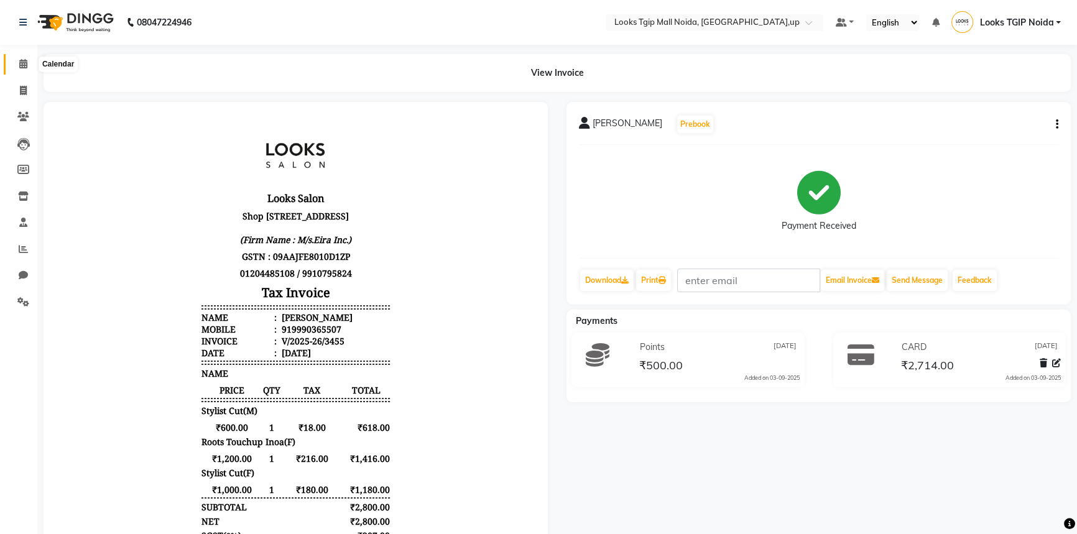
click at [21, 66] on icon at bounding box center [23, 63] width 8 height 9
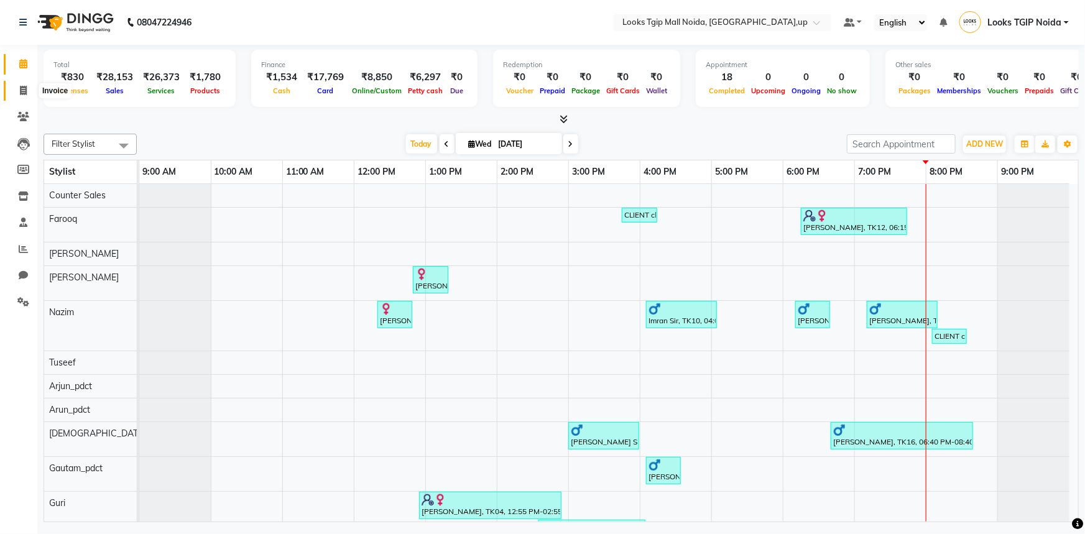
click at [13, 94] on span at bounding box center [23, 91] width 22 height 14
select select "service"
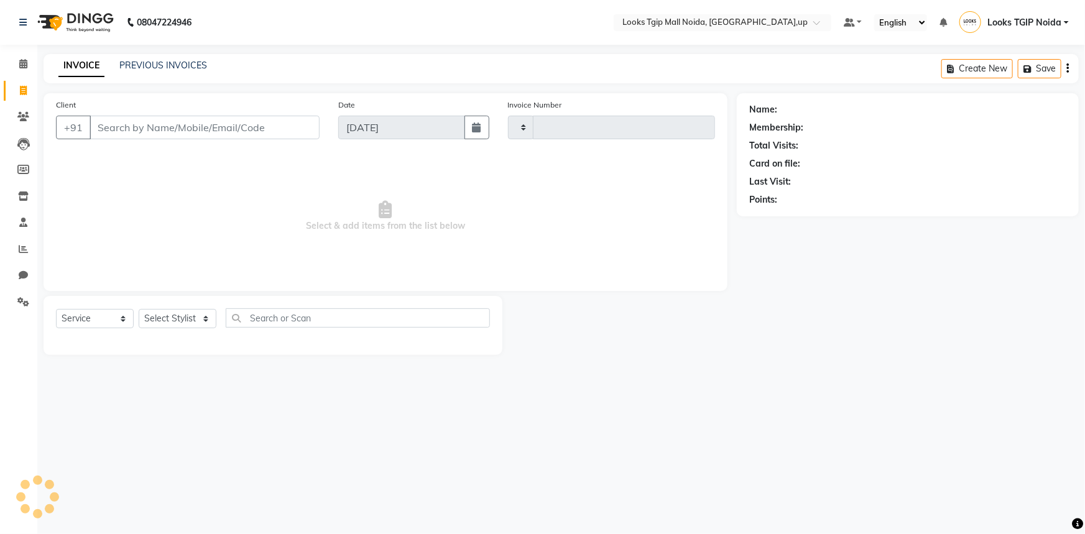
click at [176, 126] on input "Client" at bounding box center [205, 128] width 230 height 24
type input "3456"
select select "4358"
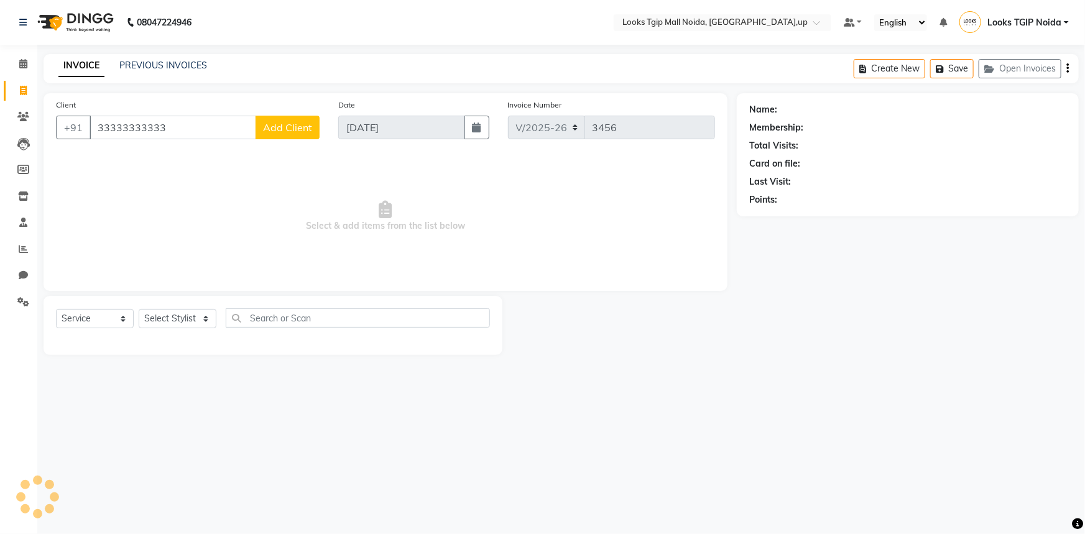
type input "33333333333"
select select "1: Object"
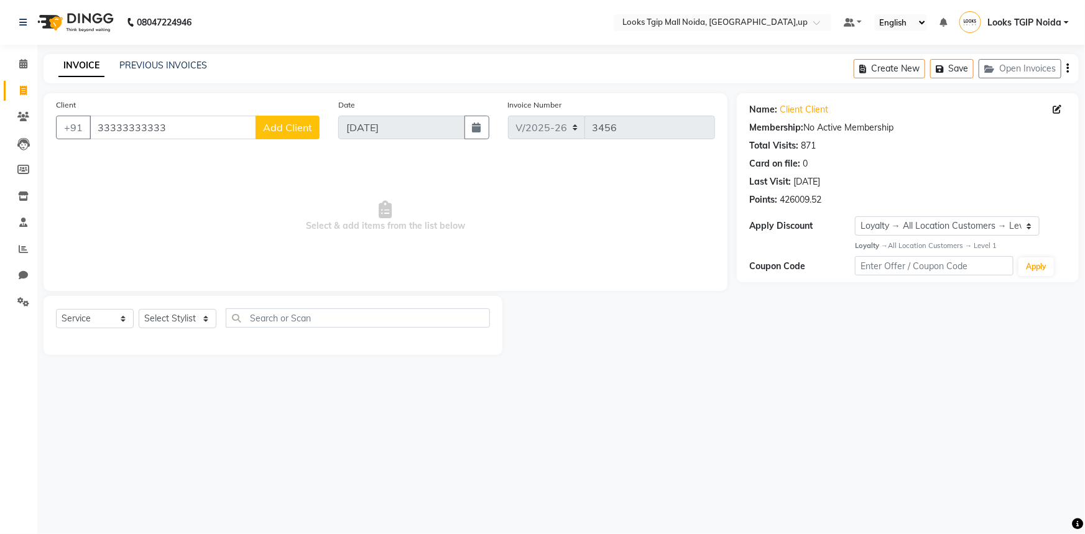
click at [211, 303] on div "Select Service Product Membership Package Voucher Prepaid Gift Card Select Styl…" at bounding box center [273, 325] width 459 height 59
drag, startPoint x: 203, startPoint y: 315, endPoint x: 230, endPoint y: 216, distance: 103.0
click at [203, 315] on select "Select Stylist [PERSON_NAME] Arun_pdct [PERSON_NAME] Counter Sales Farooq Gauta…" at bounding box center [178, 318] width 78 height 19
select select "23816"
click at [139, 309] on select "Select Stylist [PERSON_NAME] Arun_pdct [PERSON_NAME] Counter Sales Farooq Gauta…" at bounding box center [178, 318] width 78 height 19
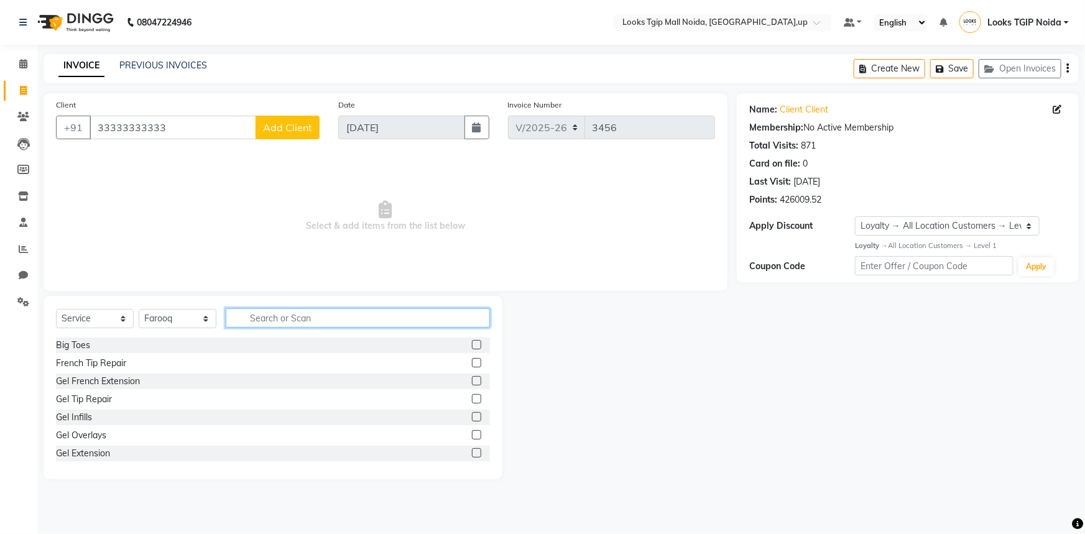
click at [236, 317] on input "text" at bounding box center [358, 317] width 264 height 19
type input "CU"
drag, startPoint x: 103, startPoint y: 363, endPoint x: 249, endPoint y: 305, distance: 157.5
click at [106, 363] on div "Stylist Cut(M)" at bounding box center [82, 363] width 53 height 13
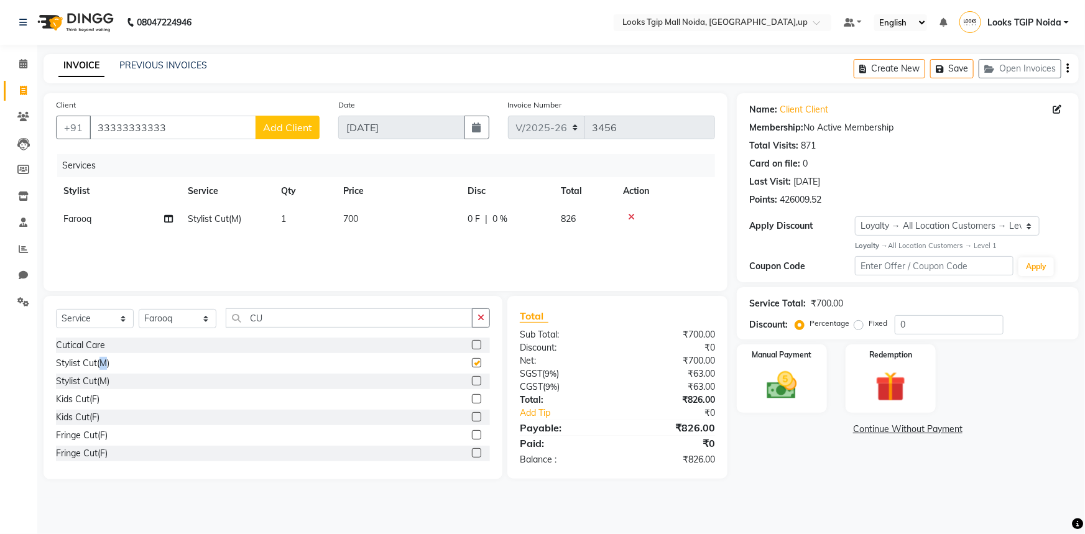
checkbox input "false"
drag, startPoint x: 361, startPoint y: 225, endPoint x: 413, endPoint y: 234, distance: 52.5
click at [361, 226] on td "700" at bounding box center [398, 219] width 124 height 28
select select "23816"
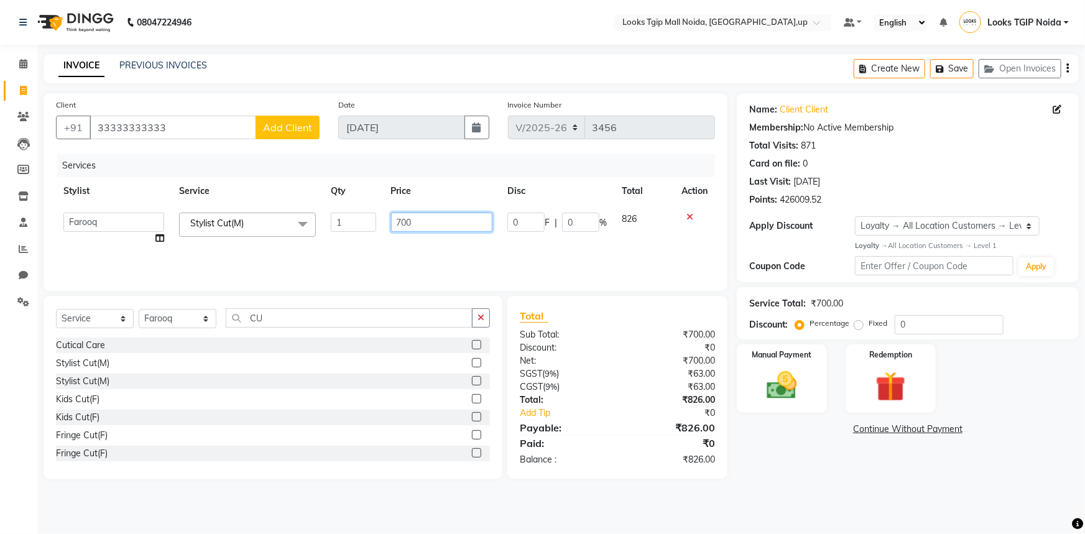
drag, startPoint x: 448, startPoint y: 226, endPoint x: 82, endPoint y: 254, distance: 366.8
click at [213, 237] on tr "[PERSON_NAME] Arjun_pdct Arun_pdct [PERSON_NAME] Counter Sales Farooq Gautam_pd…" at bounding box center [385, 228] width 659 height 47
type input "600"
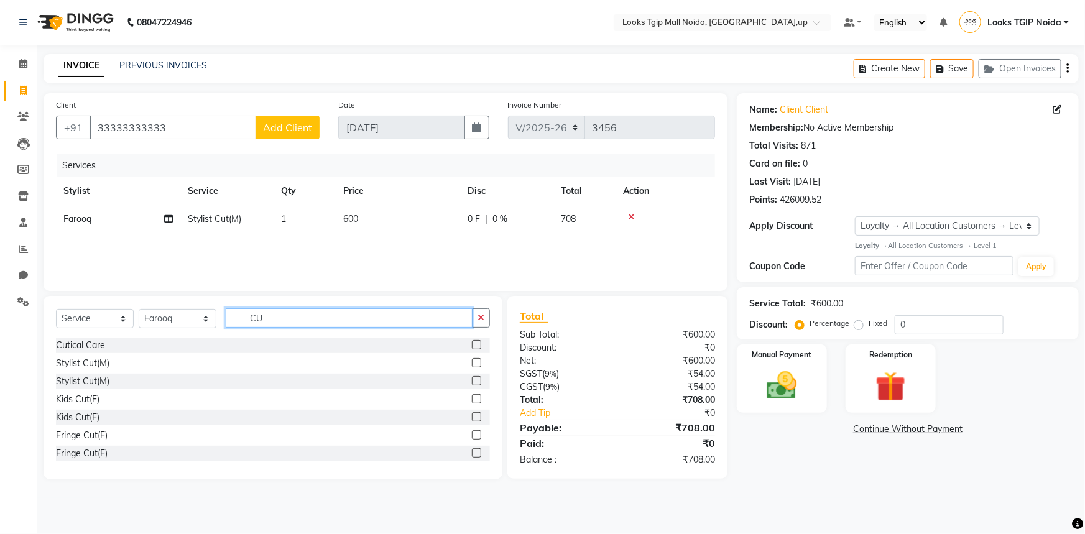
drag, startPoint x: 256, startPoint y: 328, endPoint x: 294, endPoint y: 310, distance: 42.0
click at [257, 328] on div "Select Service Product Membership Package Voucher Prepaid Gift Card Select Styl…" at bounding box center [273, 322] width 434 height 29
click at [152, 315] on div "Select Service Product Membership Package Voucher Prepaid Gift Card Select Styl…" at bounding box center [273, 322] width 434 height 29
type input "BEA"
drag, startPoint x: 107, startPoint y: 345, endPoint x: 122, endPoint y: 333, distance: 19.4
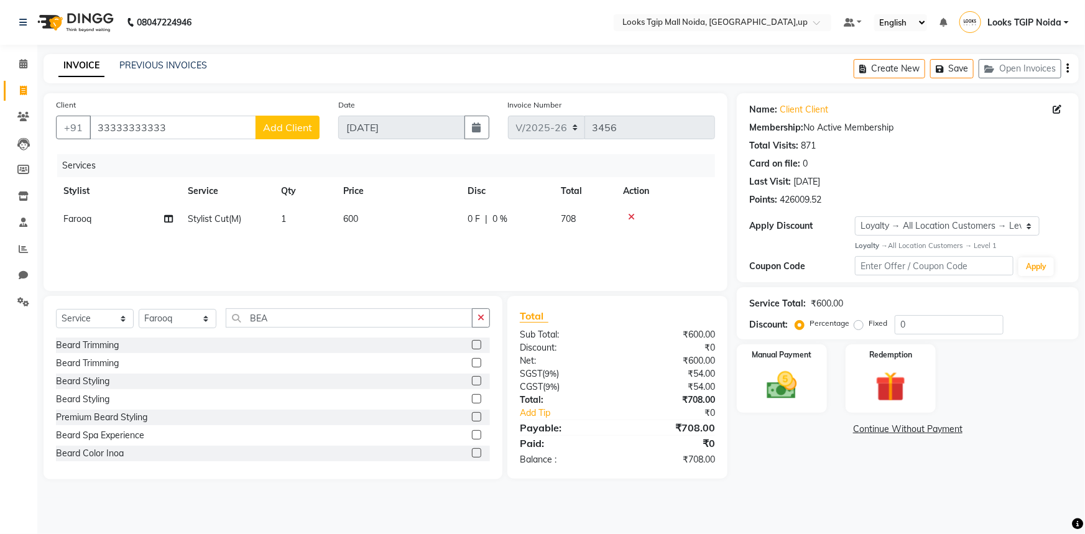
click at [108, 346] on div "Beard Trimming" at bounding box center [87, 345] width 63 height 13
checkbox input "false"
click at [373, 248] on td "500" at bounding box center [398, 247] width 124 height 28
select select "23816"
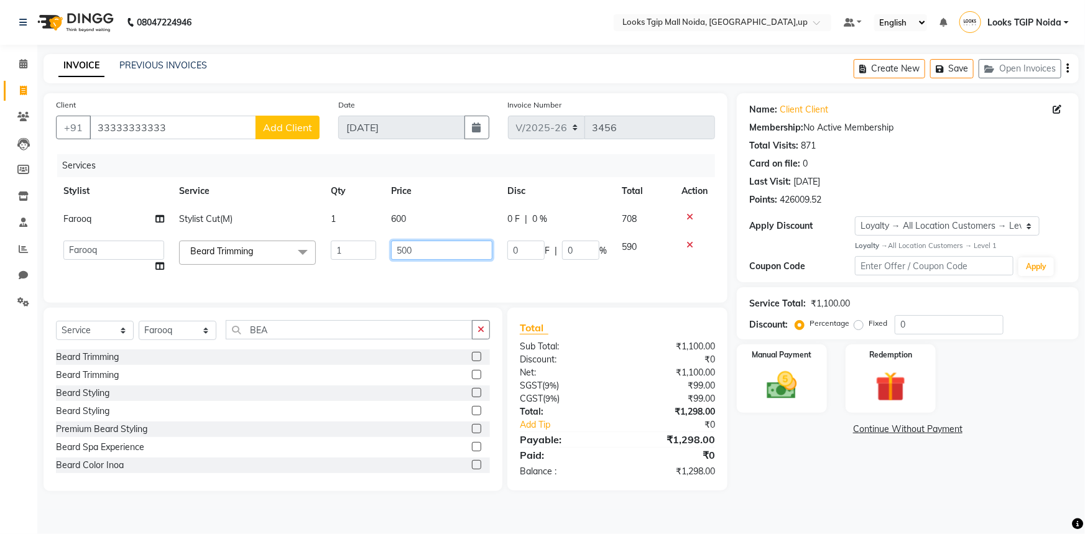
drag, startPoint x: 305, startPoint y: 256, endPoint x: 236, endPoint y: 266, distance: 69.2
click at [252, 262] on tr "[PERSON_NAME] Arjun_pdct Arun_pdct [PERSON_NAME] Counter Sales Farooq Gautam_pd…" at bounding box center [385, 256] width 659 height 47
type input "400"
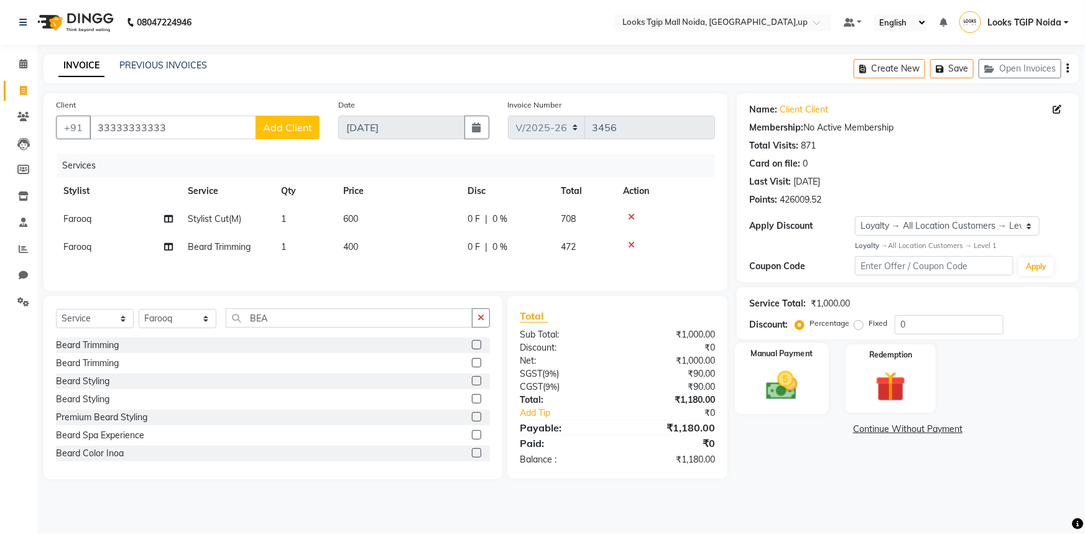
drag, startPoint x: 781, startPoint y: 382, endPoint x: 808, endPoint y: 402, distance: 33.8
click at [781, 382] on img at bounding box center [782, 386] width 51 height 36
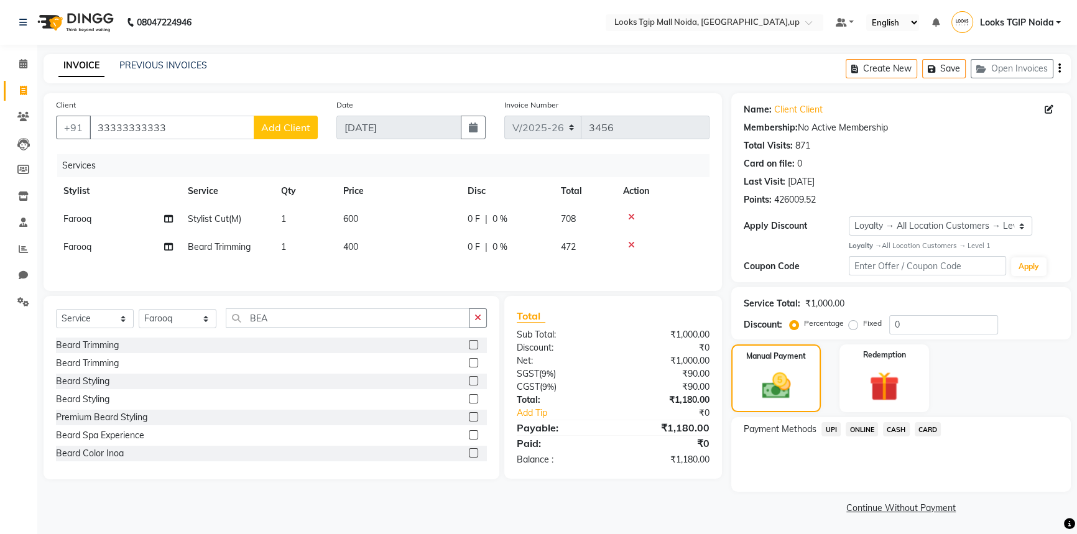
click at [926, 426] on span "CARD" at bounding box center [928, 429] width 27 height 14
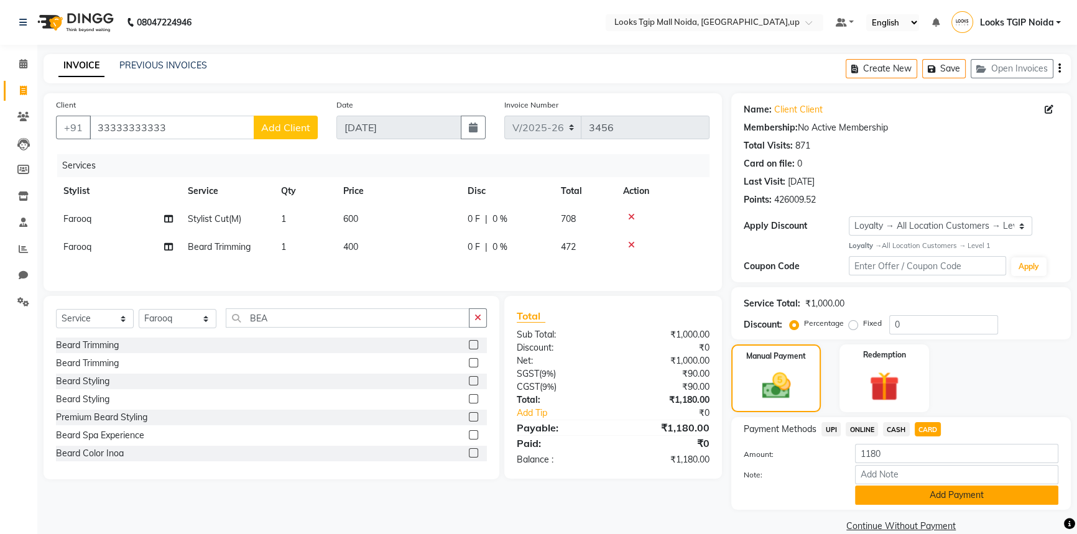
click at [920, 498] on button "Add Payment" at bounding box center [956, 495] width 203 height 19
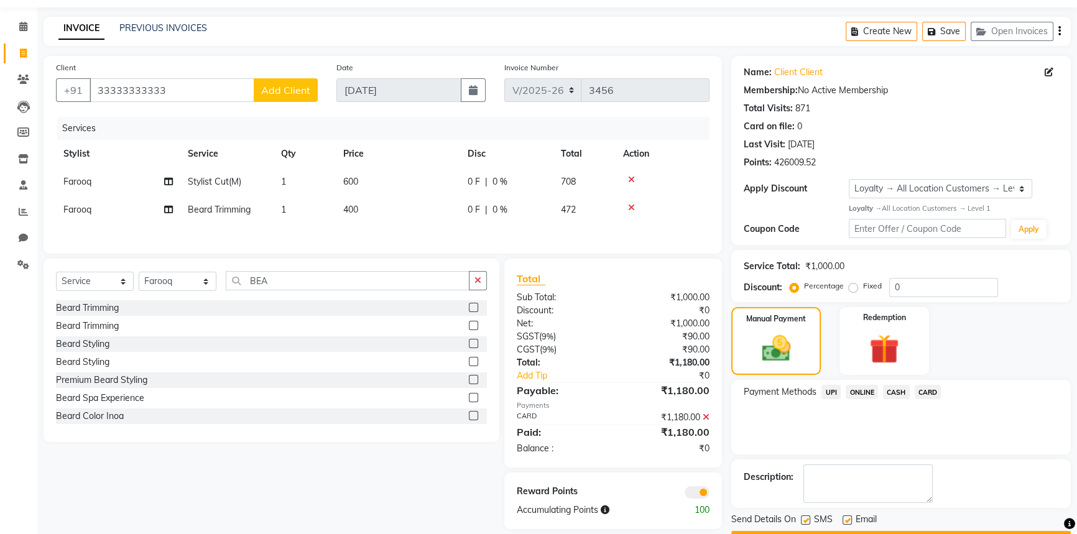
scroll to position [72, 0]
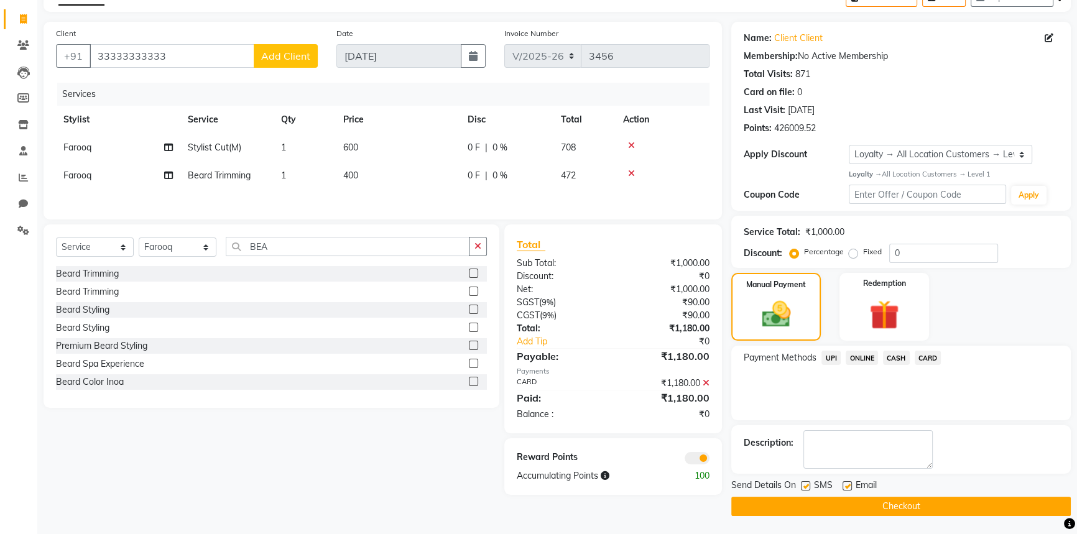
click at [805, 481] on label at bounding box center [805, 485] width 9 height 9
click at [805, 483] on input "checkbox" at bounding box center [805, 487] width 8 height 8
checkbox input "false"
click at [819, 496] on div "Send Details On SMS Email Checkout" at bounding box center [901, 497] width 340 height 37
click at [825, 510] on button "Checkout" at bounding box center [901, 506] width 340 height 19
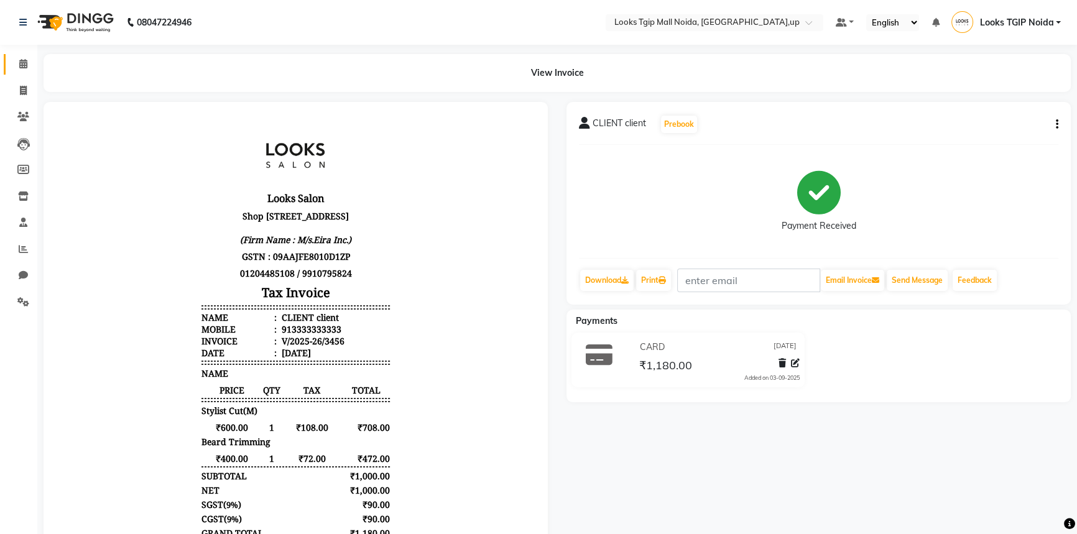
click at [29, 74] on link "Calendar" at bounding box center [19, 64] width 30 height 21
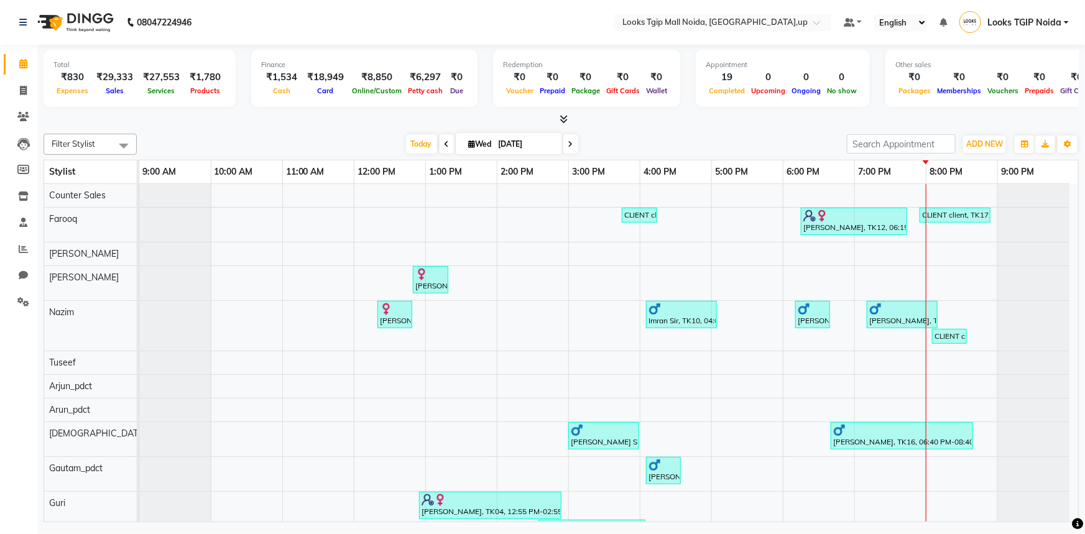
click at [568, 122] on div at bounding box center [561, 119] width 1035 height 13
click at [564, 122] on icon at bounding box center [564, 118] width 8 height 9
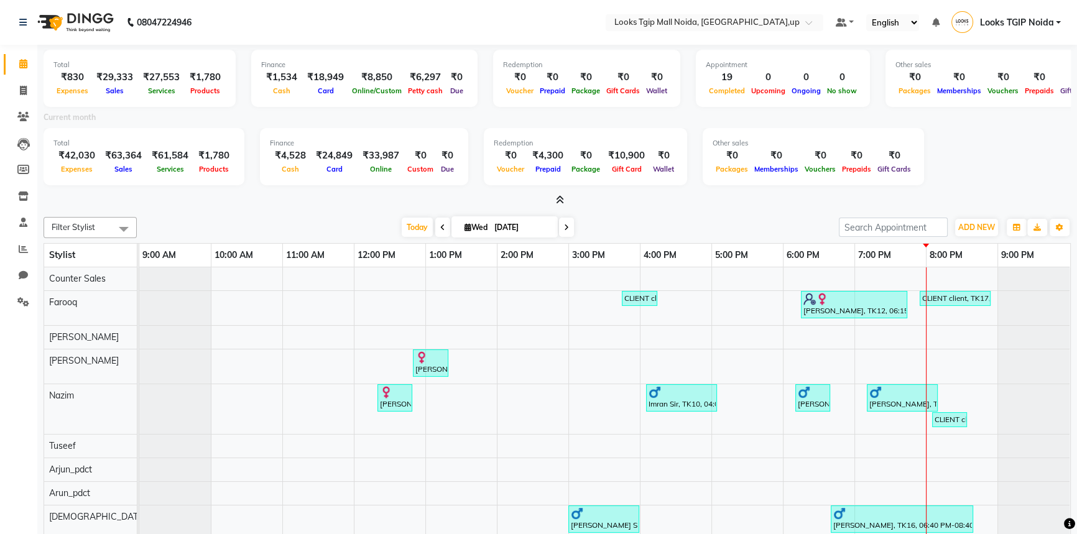
click at [554, 201] on span at bounding box center [557, 200] width 13 height 13
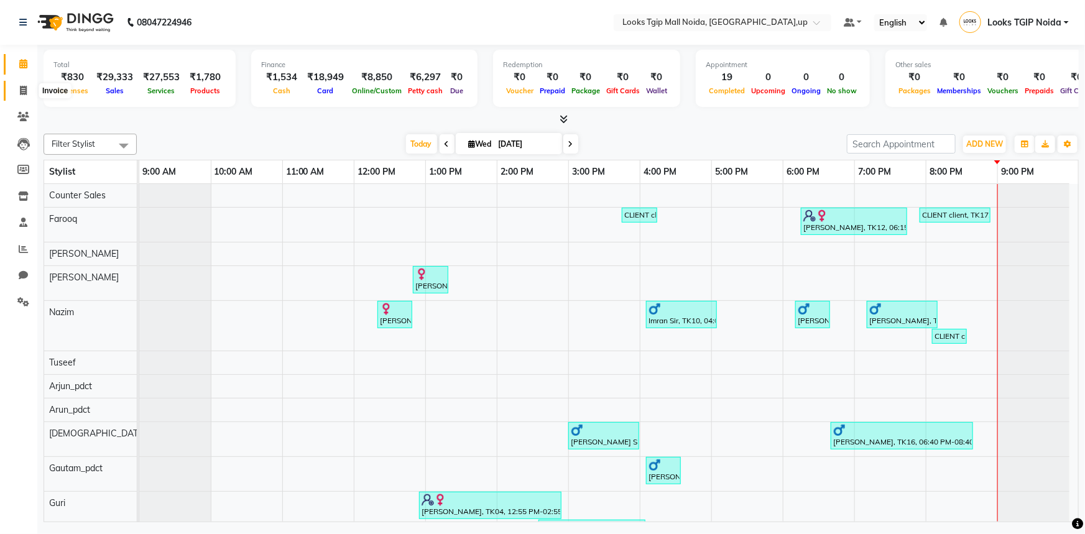
click at [17, 93] on span at bounding box center [23, 91] width 22 height 14
select select "4358"
select select "service"
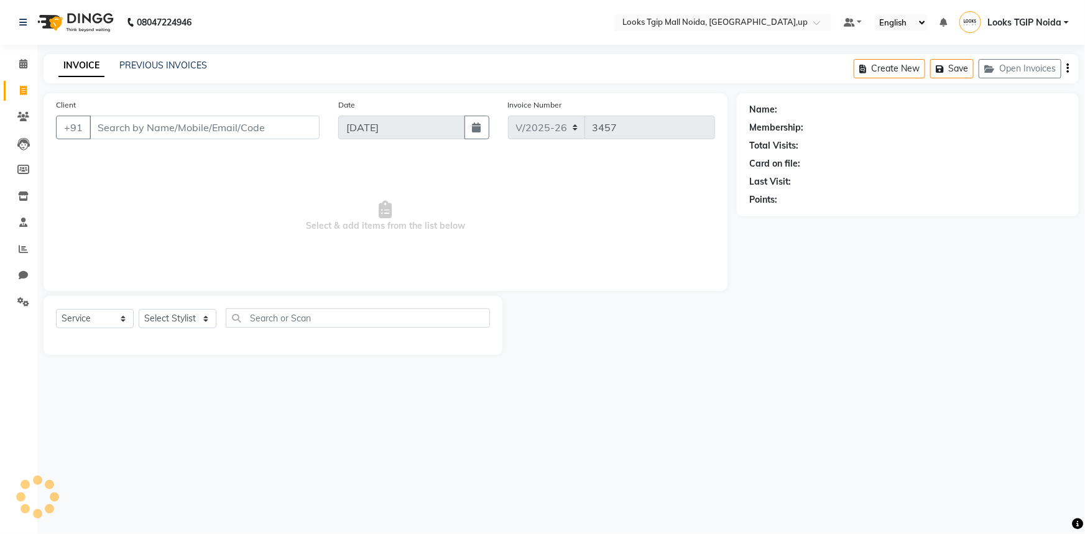
click at [218, 126] on input "Client" at bounding box center [205, 128] width 230 height 24
type input "3333333333"
select select "1: Object"
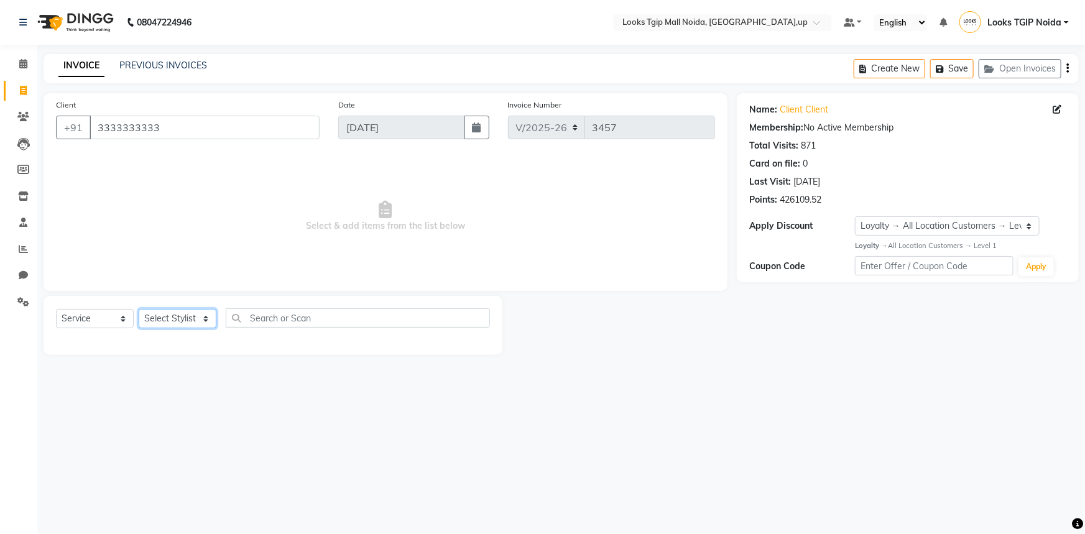
click at [184, 327] on select "Select Stylist [PERSON_NAME] Arun_pdct [PERSON_NAME] Counter Sales Farooq Gauta…" at bounding box center [178, 318] width 78 height 19
select select "50666"
click at [139, 309] on select "Select Stylist [PERSON_NAME] Arun_pdct [PERSON_NAME] Counter Sales Farooq Gauta…" at bounding box center [178, 318] width 78 height 19
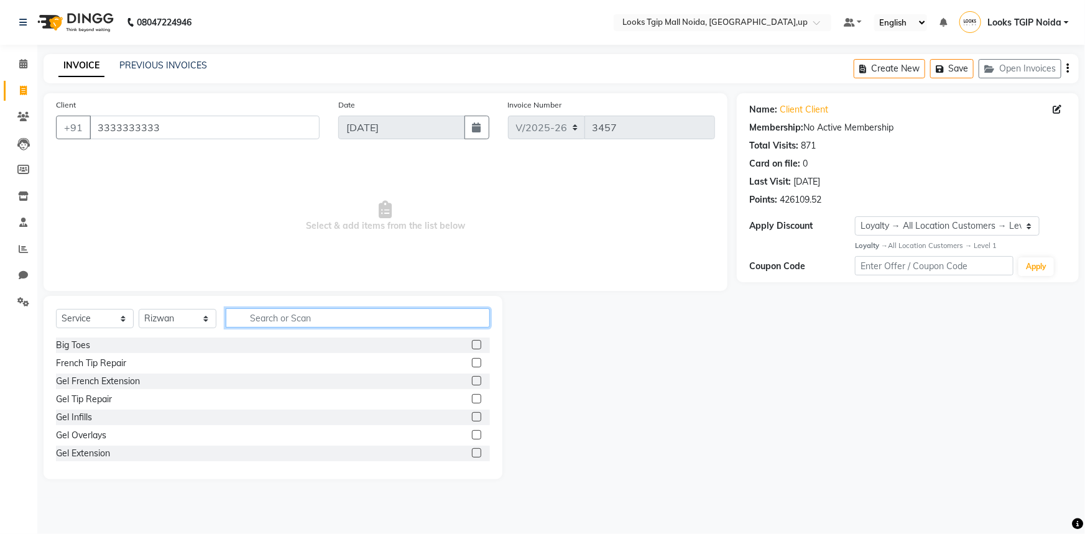
click at [278, 323] on input "text" at bounding box center [358, 317] width 264 height 19
type input "CUT"
click at [472, 369] on div at bounding box center [476, 364] width 8 height 13
click at [473, 367] on label at bounding box center [476, 362] width 9 height 9
click at [473, 367] on input "checkbox" at bounding box center [476, 363] width 8 height 8
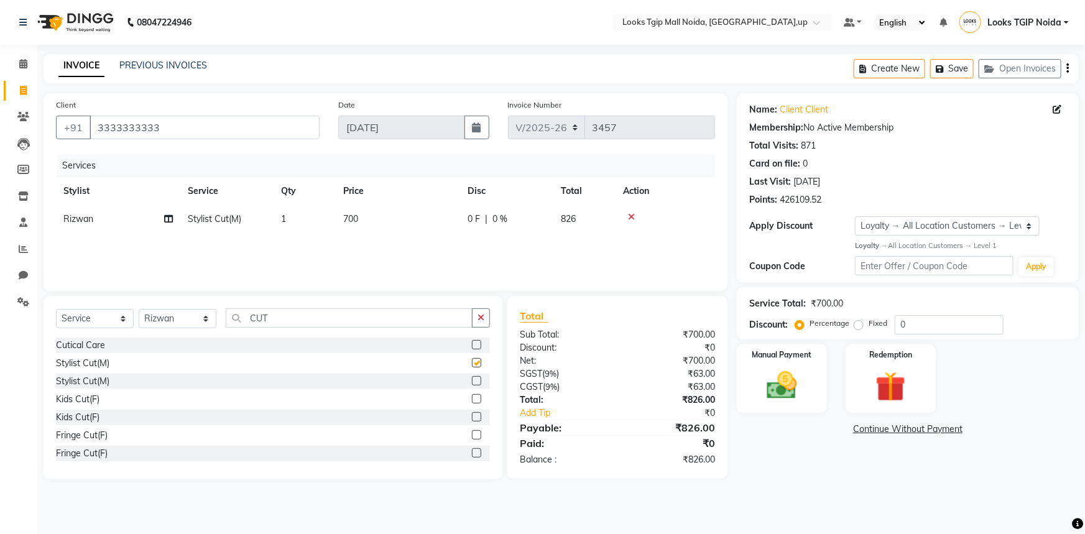
checkbox input "false"
click at [480, 318] on icon "button" at bounding box center [481, 317] width 7 height 9
type input "BEARD"
click at [472, 344] on label at bounding box center [476, 344] width 9 height 9
click at [472, 344] on input "checkbox" at bounding box center [476, 345] width 8 height 8
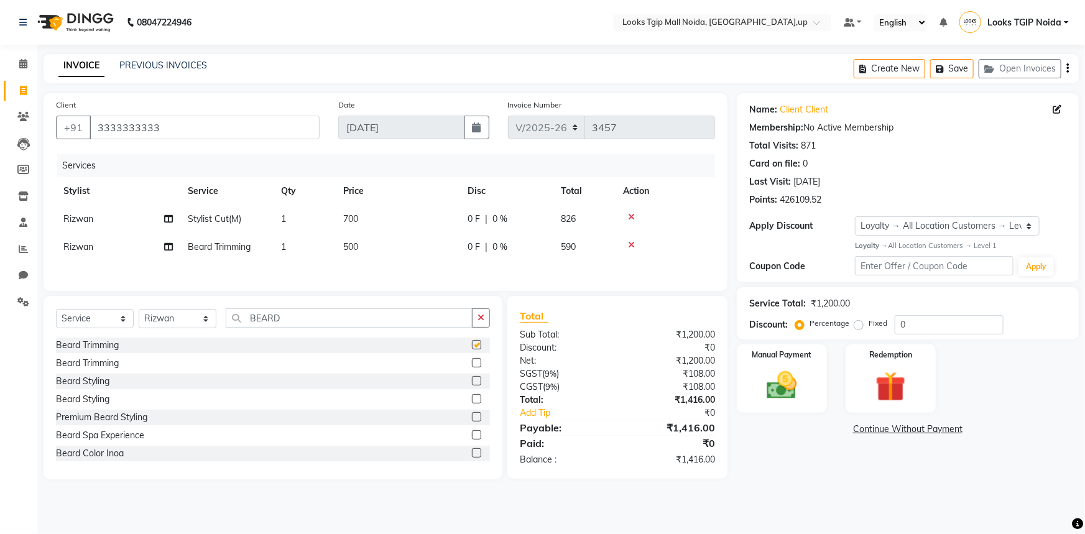
checkbox input "false"
click at [423, 225] on td "700" at bounding box center [398, 219] width 124 height 28
select select "50666"
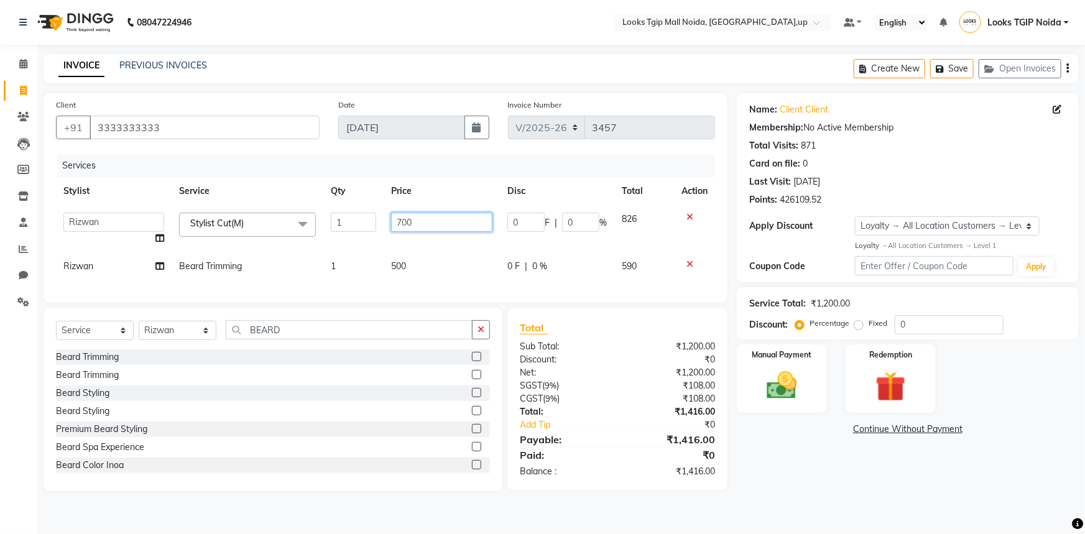
drag, startPoint x: 424, startPoint y: 220, endPoint x: 326, endPoint y: 216, distance: 97.7
click at [329, 220] on tr "[PERSON_NAME] Arjun_pdct Arun_pdct [PERSON_NAME] Counter Sales Farooq Gautam_pd…" at bounding box center [385, 228] width 659 height 47
drag, startPoint x: 417, startPoint y: 225, endPoint x: 317, endPoint y: 233, distance: 100.4
click at [317, 232] on tr "[PERSON_NAME] Arjun_pdct Arun_pdct [PERSON_NAME] Counter Sales Farooq Gautam_pd…" at bounding box center [385, 228] width 659 height 47
type input "500"
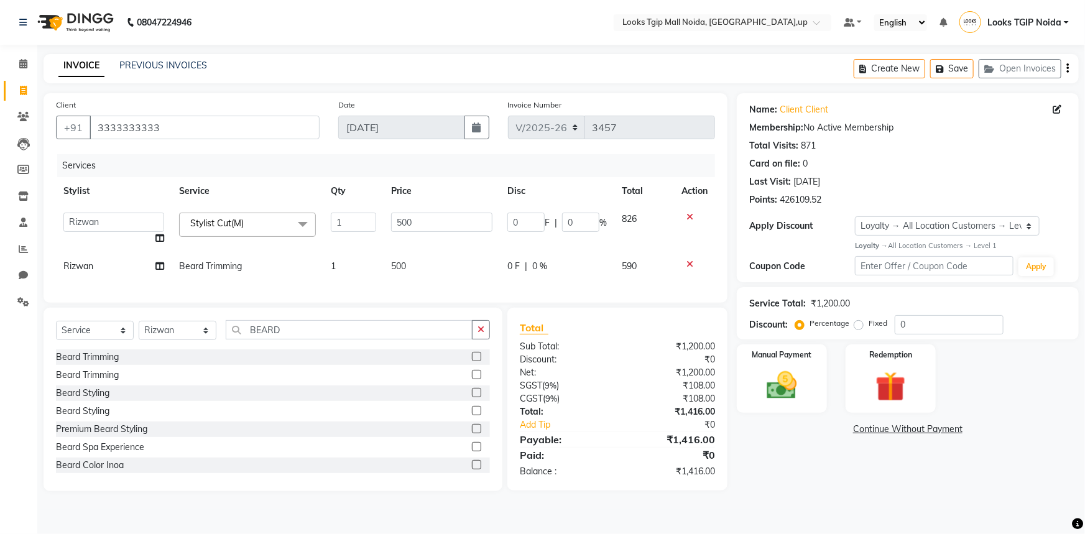
click at [410, 260] on td "500" at bounding box center [442, 266] width 117 height 28
select select "50666"
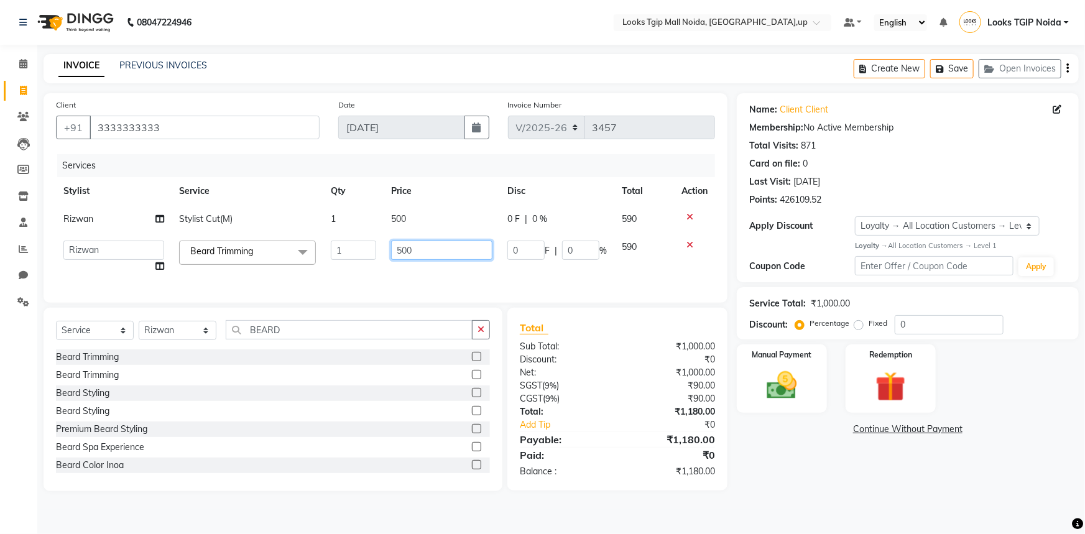
click at [410, 260] on input "500" at bounding box center [442, 250] width 102 height 19
drag, startPoint x: 414, startPoint y: 256, endPoint x: 342, endPoint y: 264, distance: 71.9
click at [342, 264] on tr "[PERSON_NAME] Arjun_pdct Arun_pdct [PERSON_NAME] Counter Sales Farooq Gautam_pd…" at bounding box center [385, 256] width 659 height 47
drag, startPoint x: 408, startPoint y: 251, endPoint x: 363, endPoint y: 251, distance: 44.8
click at [363, 251] on tr "[PERSON_NAME] Arjun_pdct Arun_pdct [PERSON_NAME] Counter Sales Farooq Gautam_pd…" at bounding box center [385, 256] width 659 height 47
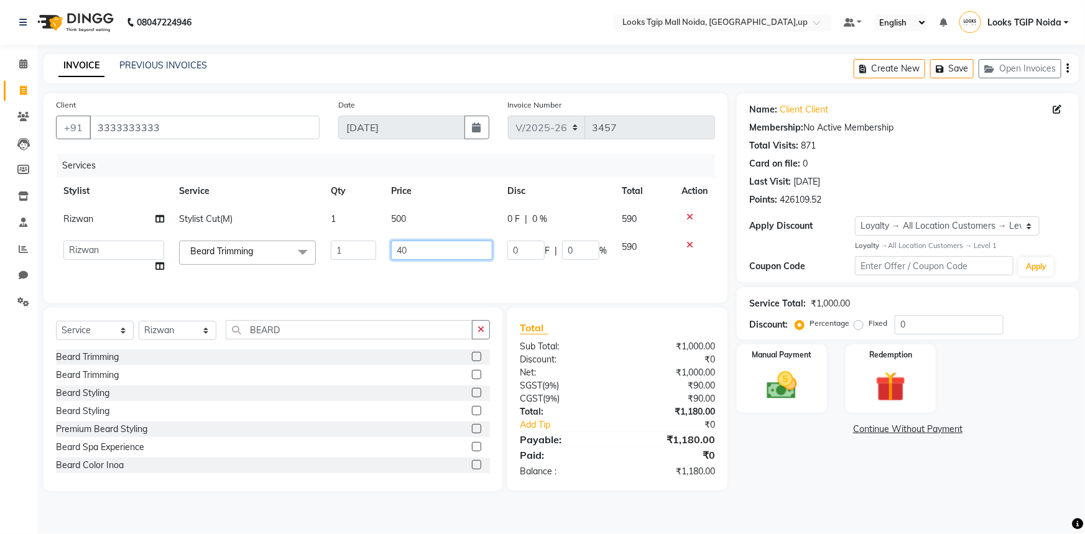
type input "400"
click at [777, 468] on div "Name: Client Client Membership: No Active Membership Total Visits: 871 Card on …" at bounding box center [912, 292] width 351 height 398
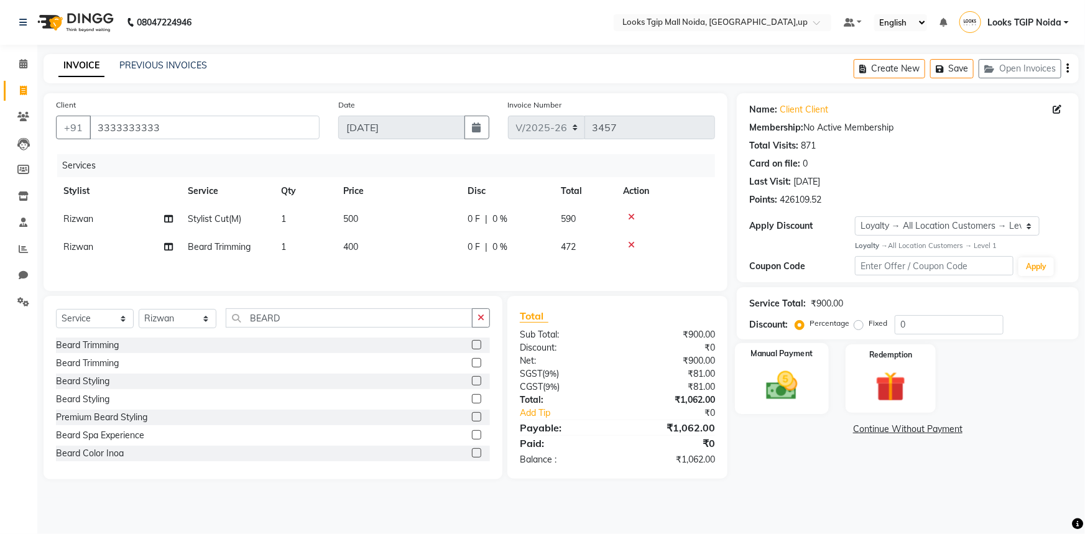
click at [772, 376] on img at bounding box center [782, 386] width 51 height 36
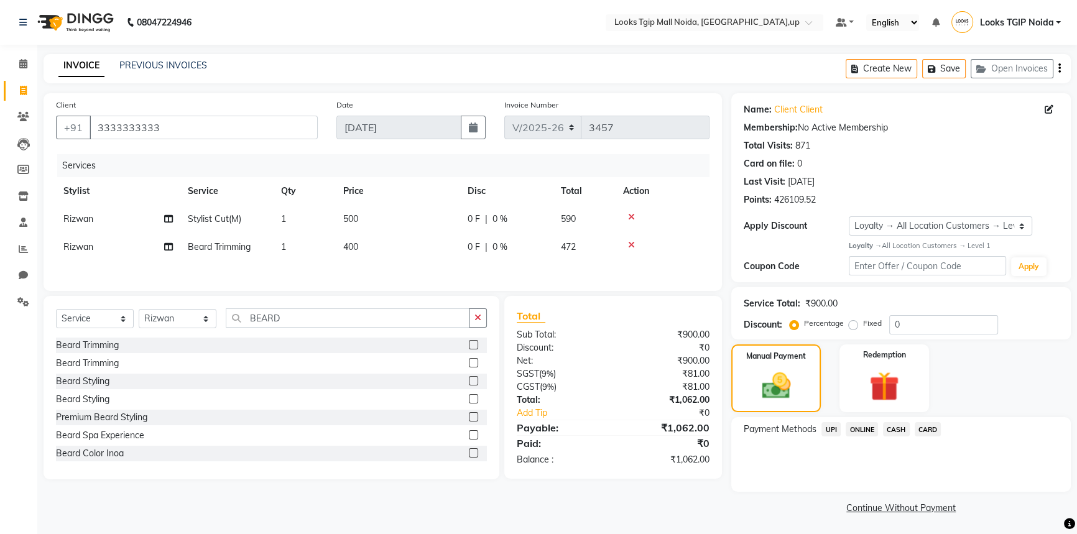
click at [932, 424] on span "CARD" at bounding box center [928, 429] width 27 height 14
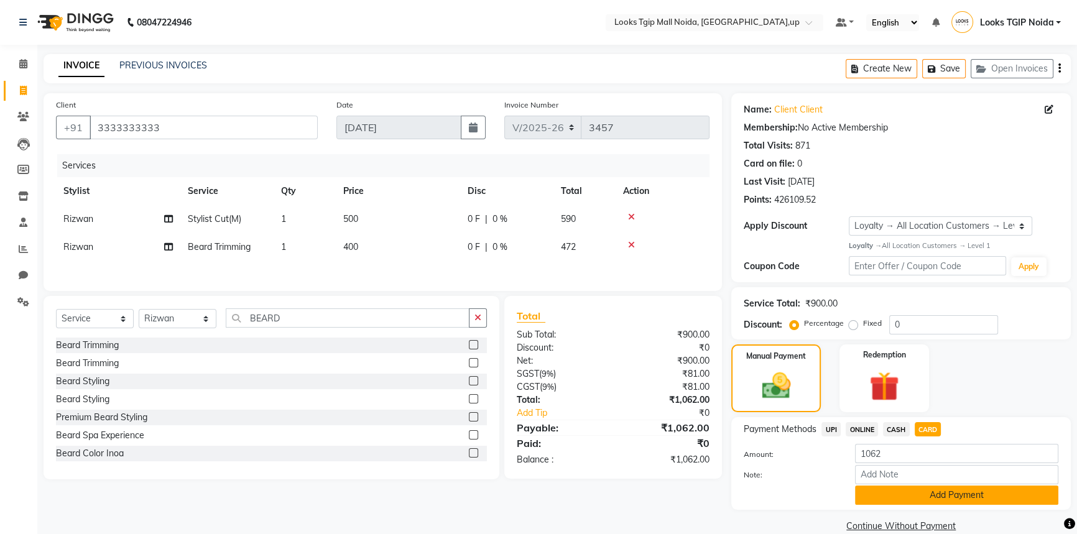
click at [949, 496] on button "Add Payment" at bounding box center [956, 495] width 203 height 19
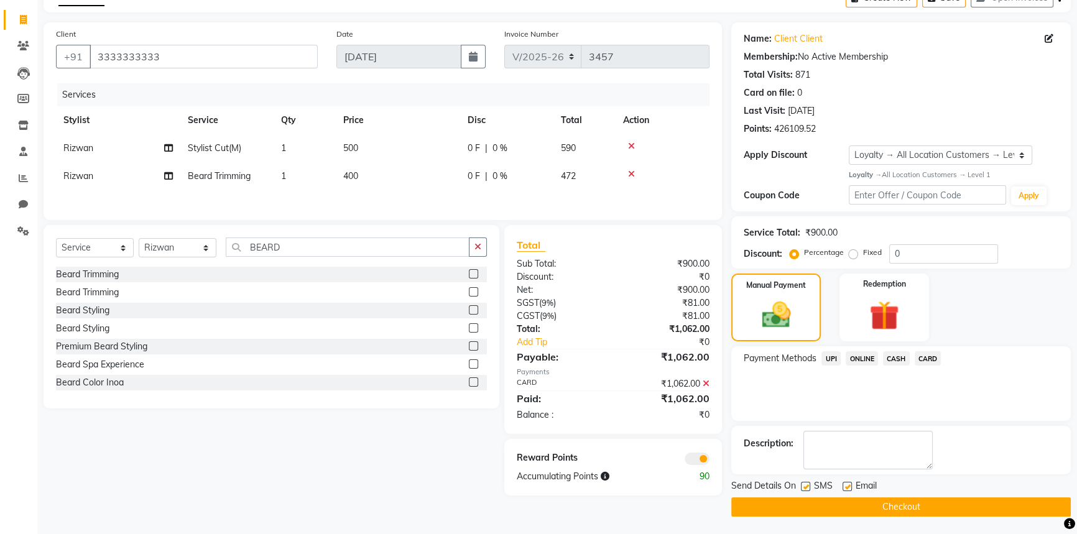
scroll to position [72, 0]
click at [798, 490] on div "Send Details On SMS Email" at bounding box center [901, 487] width 340 height 16
click at [804, 487] on label at bounding box center [805, 485] width 9 height 9
click at [804, 487] on input "checkbox" at bounding box center [805, 487] width 8 height 8
checkbox input "false"
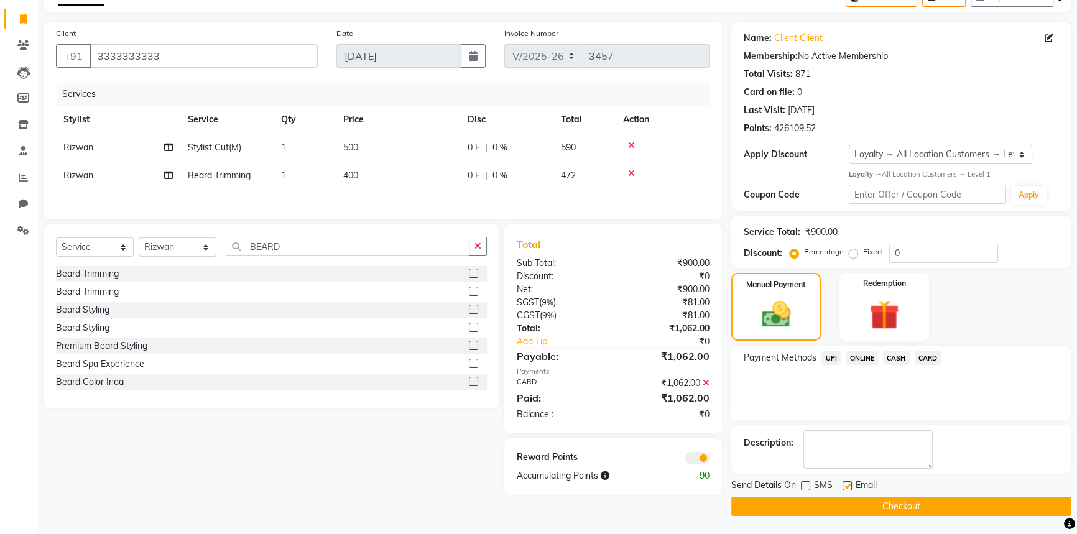
click at [815, 505] on button "Checkout" at bounding box center [901, 506] width 340 height 19
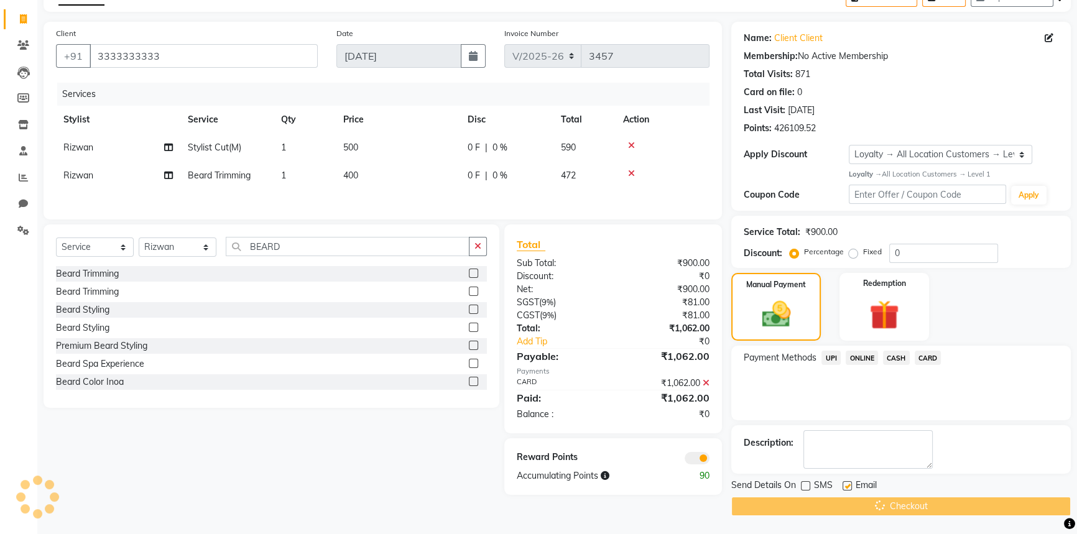
scroll to position [34, 0]
